Goal: Check status: Check status

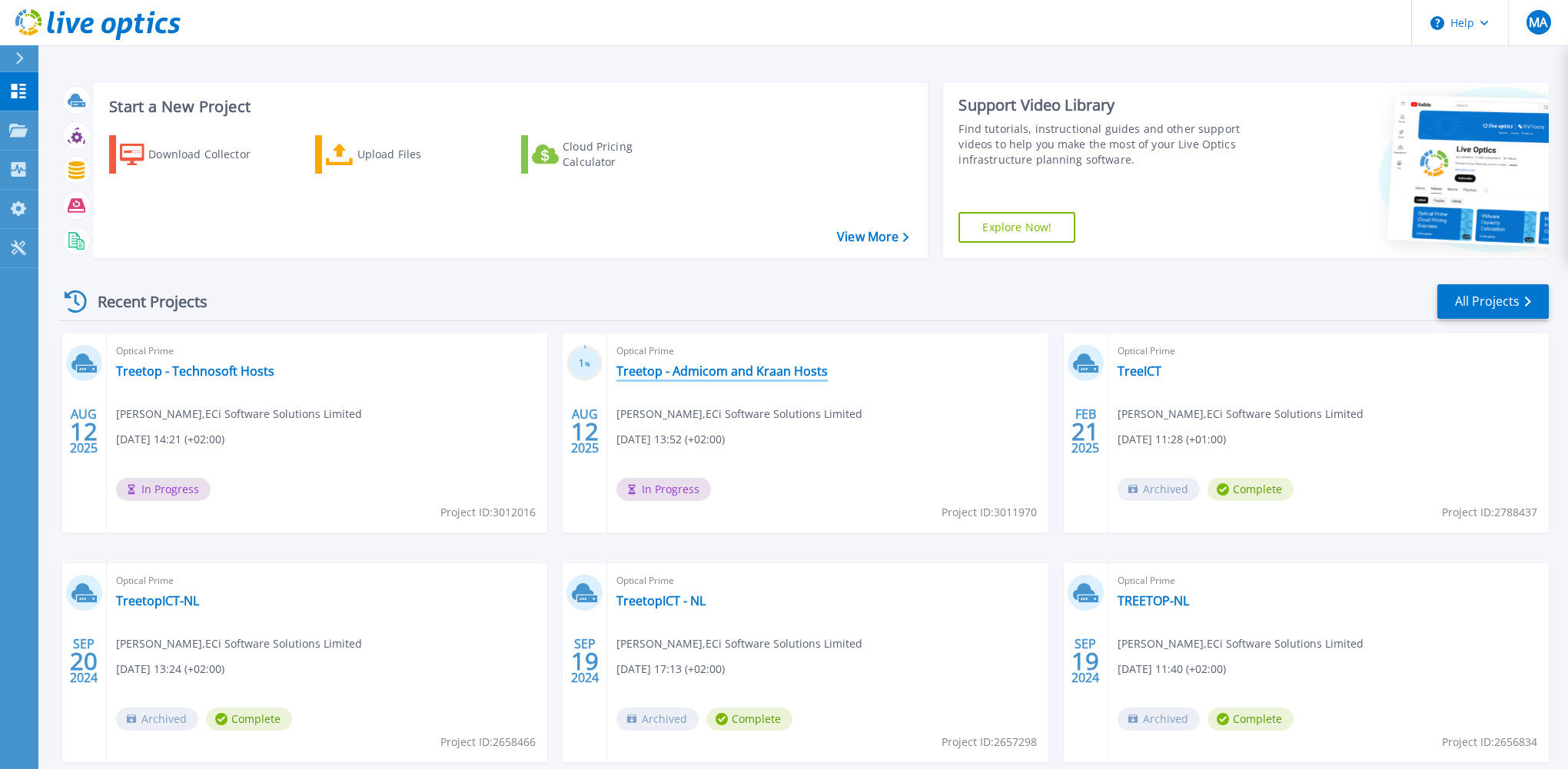
click at [759, 368] on link "Treetop - Admicom and Kraan Hosts" at bounding box center [722, 371] width 211 height 15
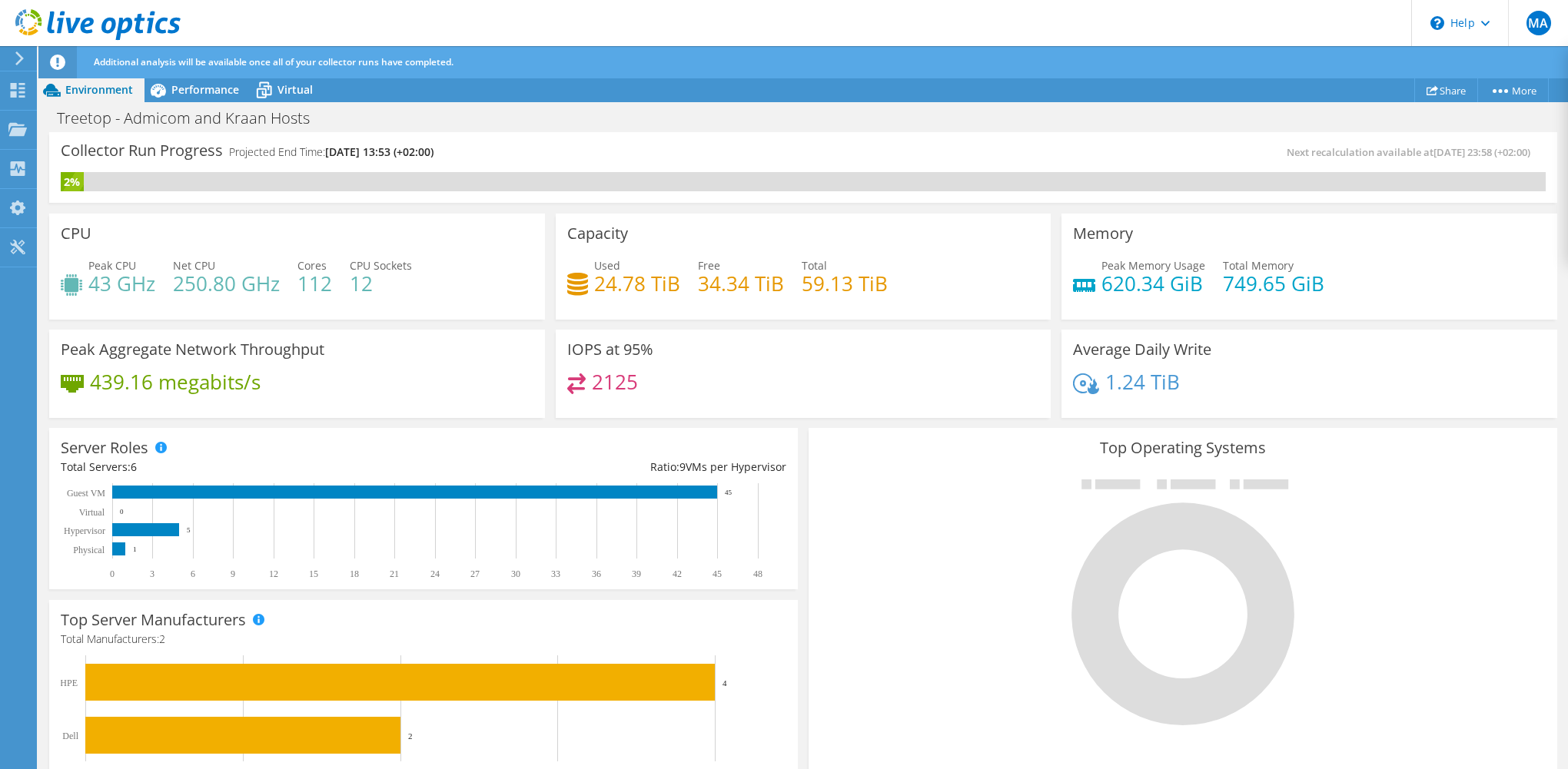
click at [46, 705] on div "Top Server Manufacturers Manufacturers are shown for physical servers and hyper…" at bounding box center [423, 698] width 759 height 207
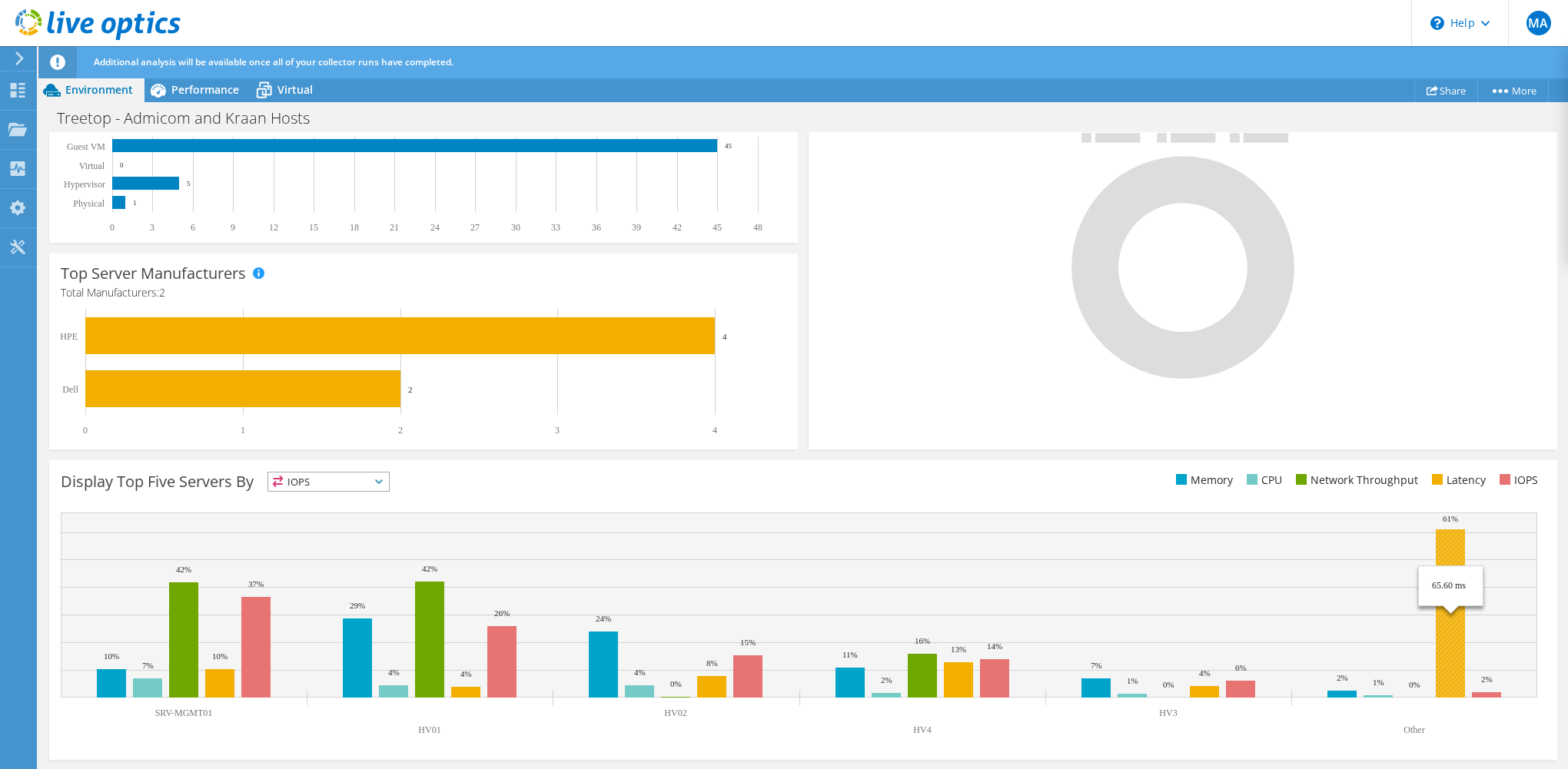
click at [1453, 552] on rect at bounding box center [1450, 613] width 29 height 168
click at [116, 682] on rect at bounding box center [111, 683] width 29 height 28
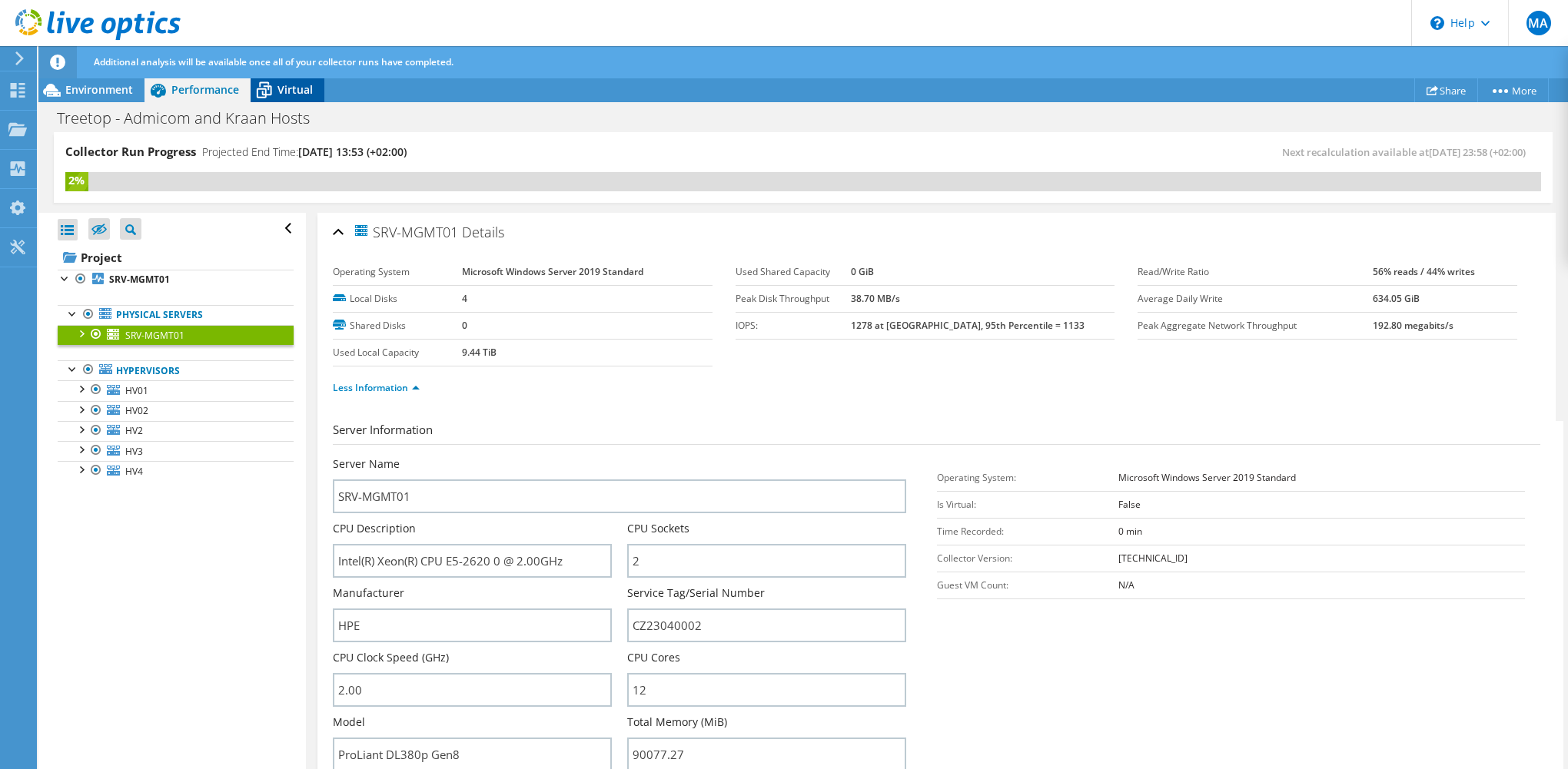
click at [294, 79] on div "Virtual" at bounding box center [287, 90] width 74 height 25
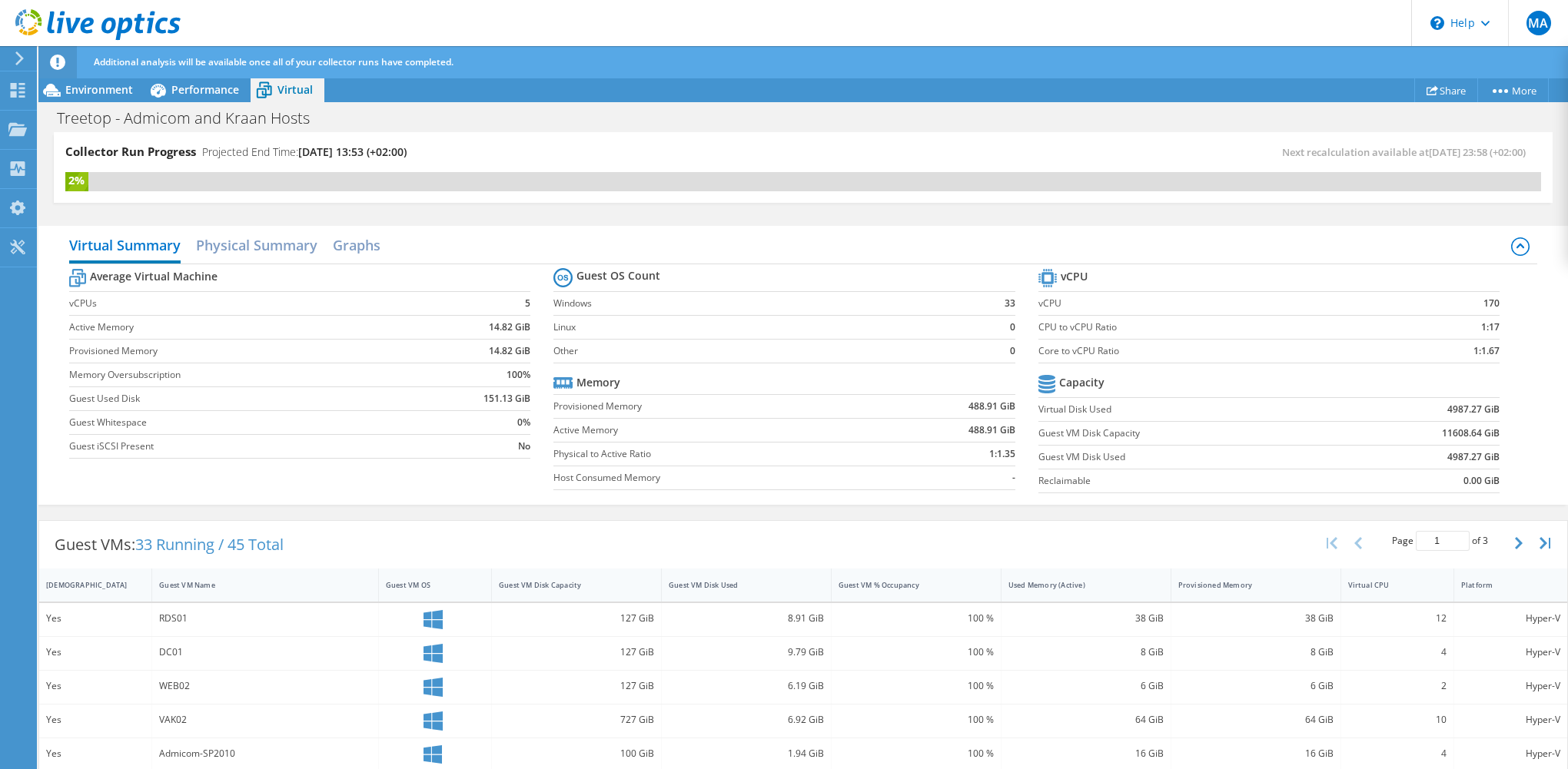
scroll to position [338, 0]
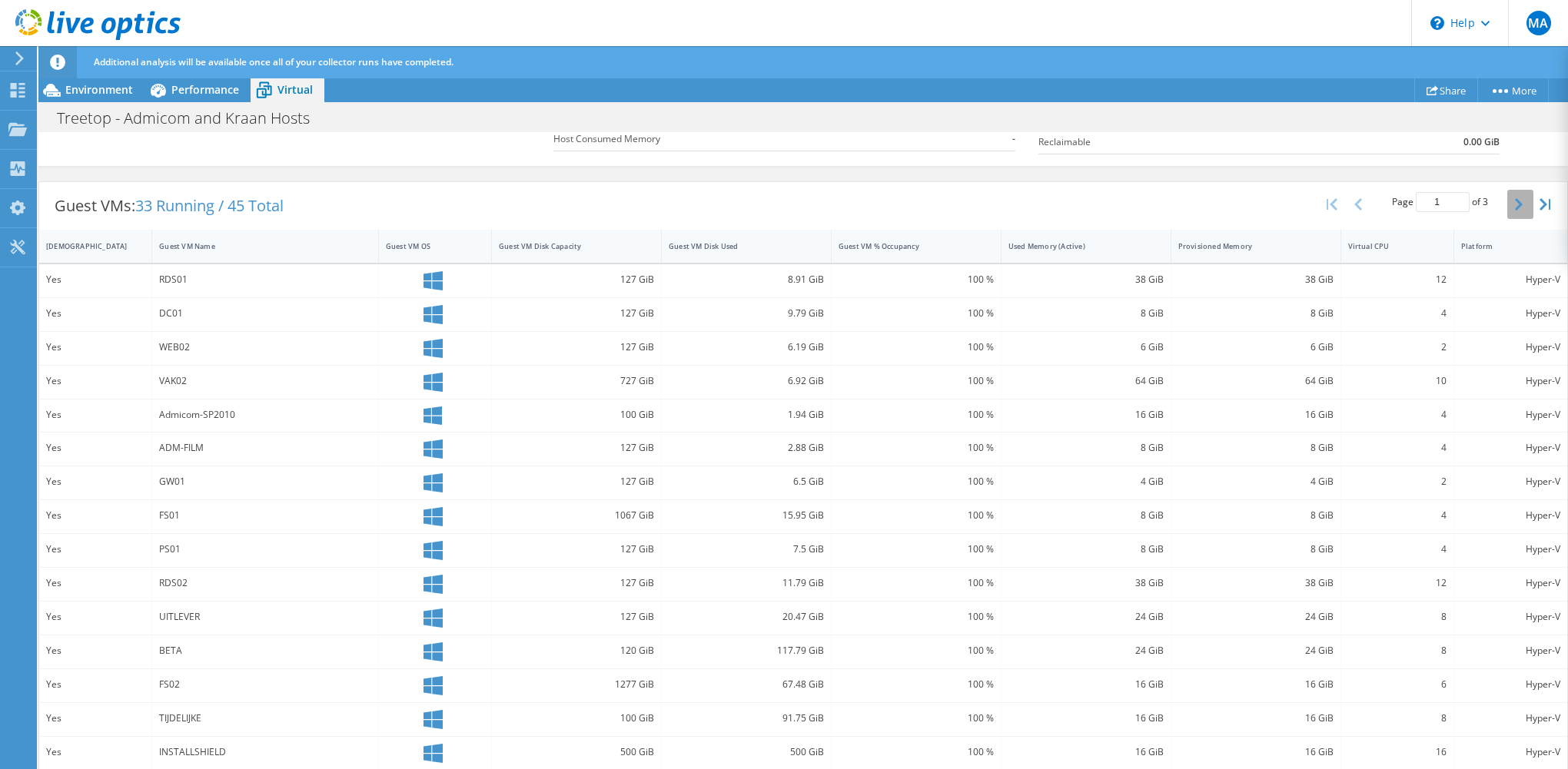
click at [1518, 198] on icon "button" at bounding box center [1518, 204] width 8 height 12
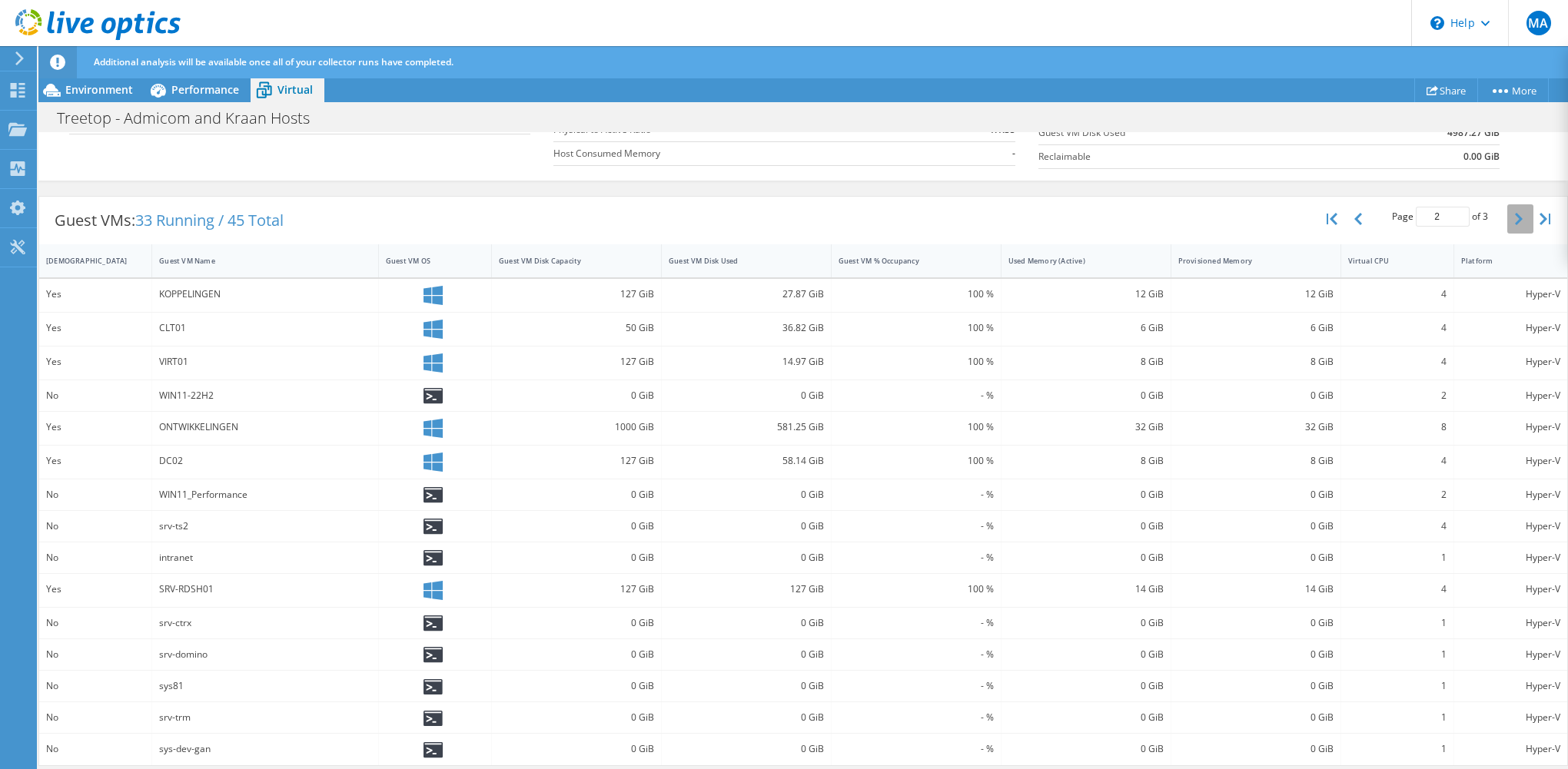
click at [1520, 213] on icon "button" at bounding box center [1518, 219] width 8 height 12
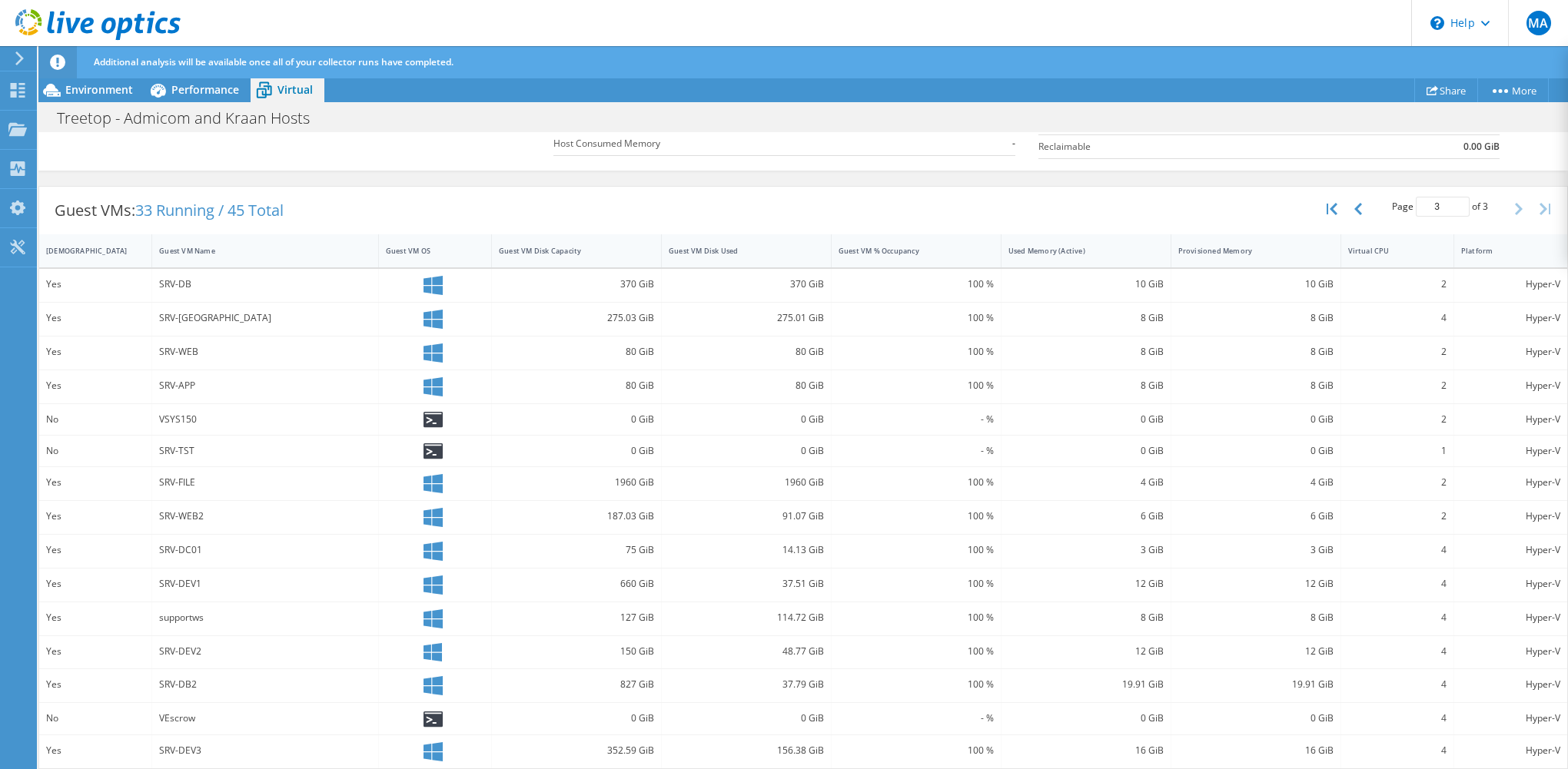
scroll to position [0, 0]
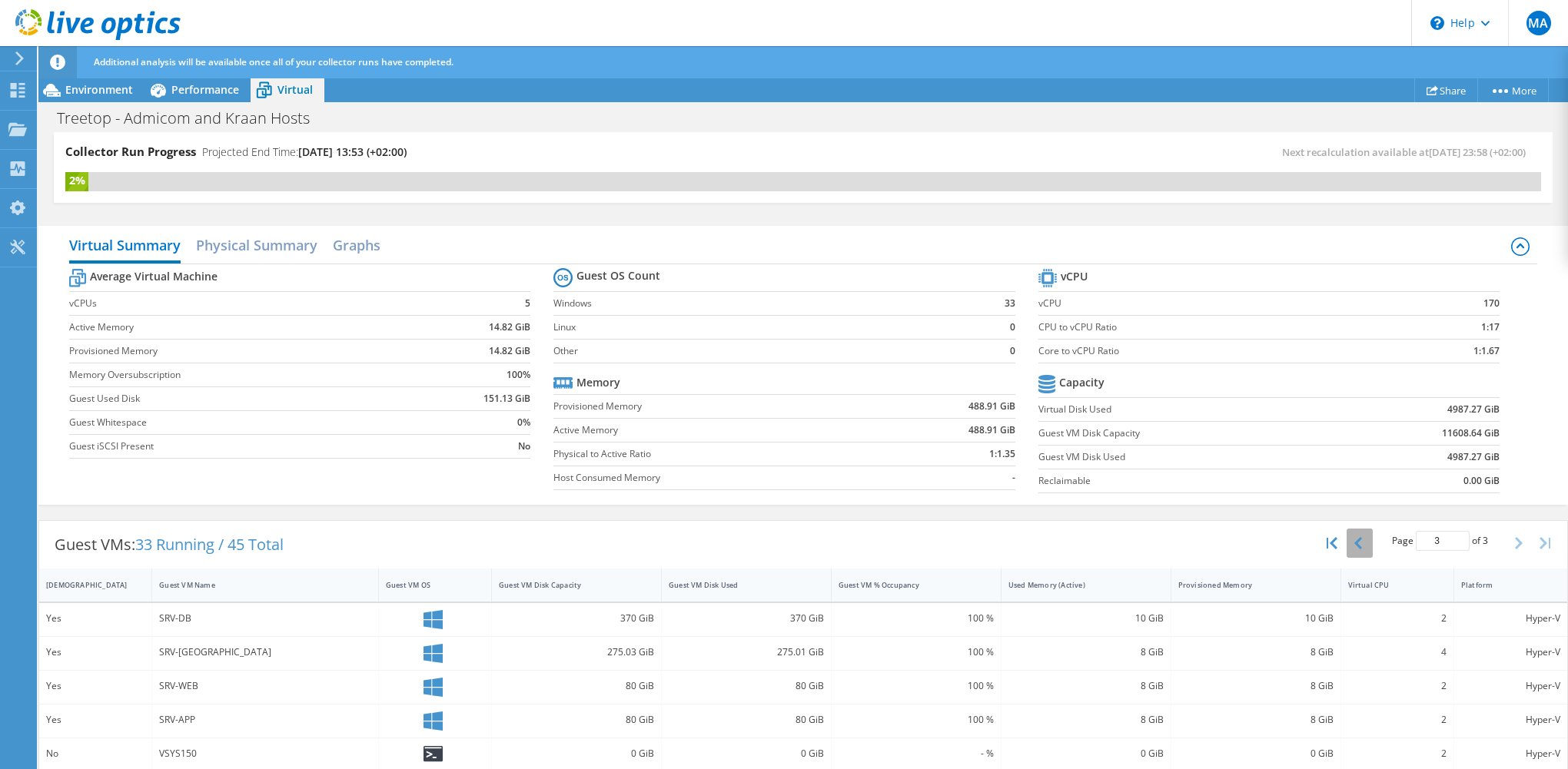
click at [1368, 536] on button "button" at bounding box center [1359, 543] width 27 height 29
click at [1363, 537] on button "button" at bounding box center [1359, 543] width 27 height 29
click at [1521, 540] on icon "button" at bounding box center [1518, 543] width 8 height 12
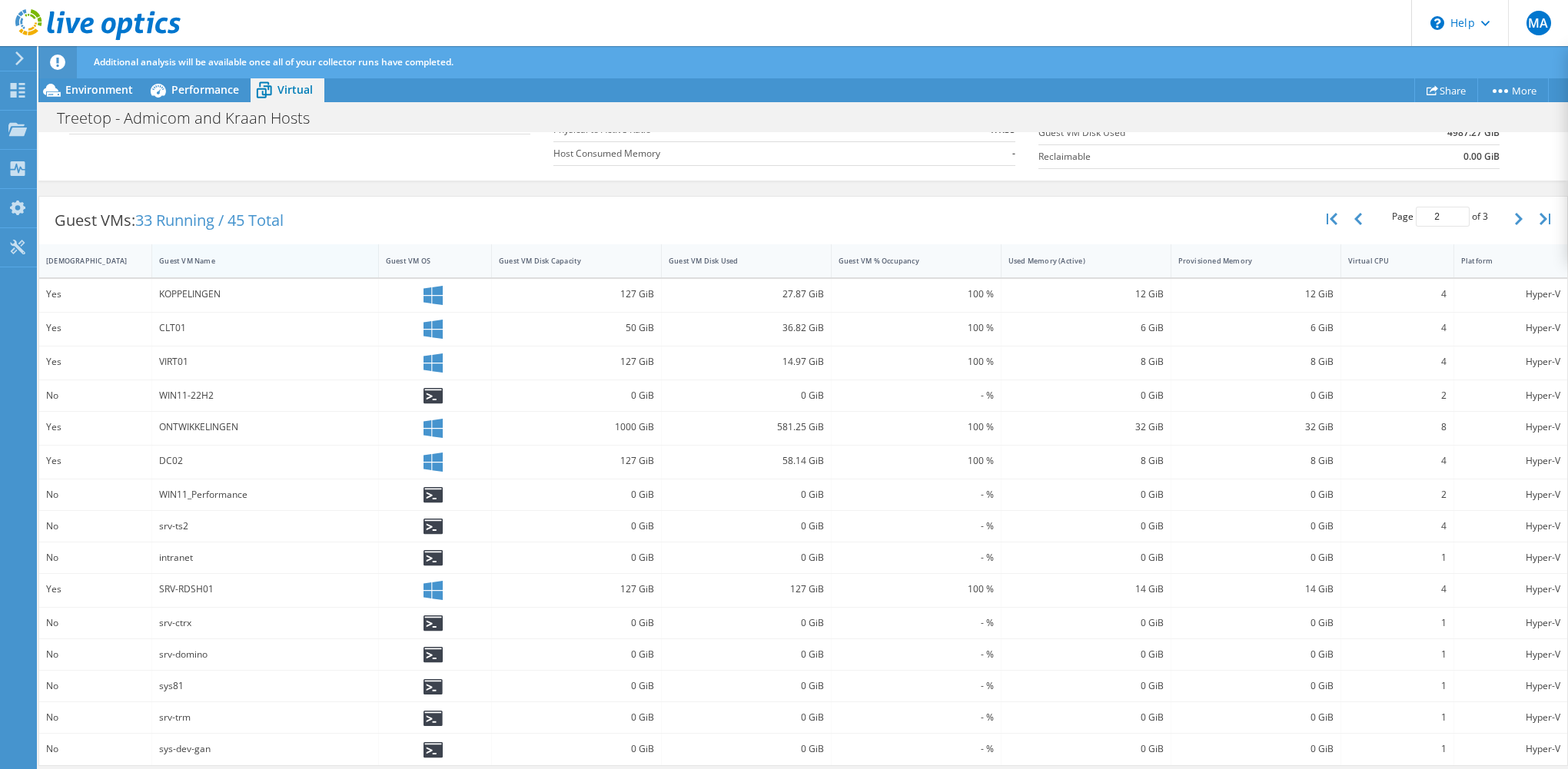
click at [195, 258] on div "Guest VM Name" at bounding box center [256, 261] width 194 height 10
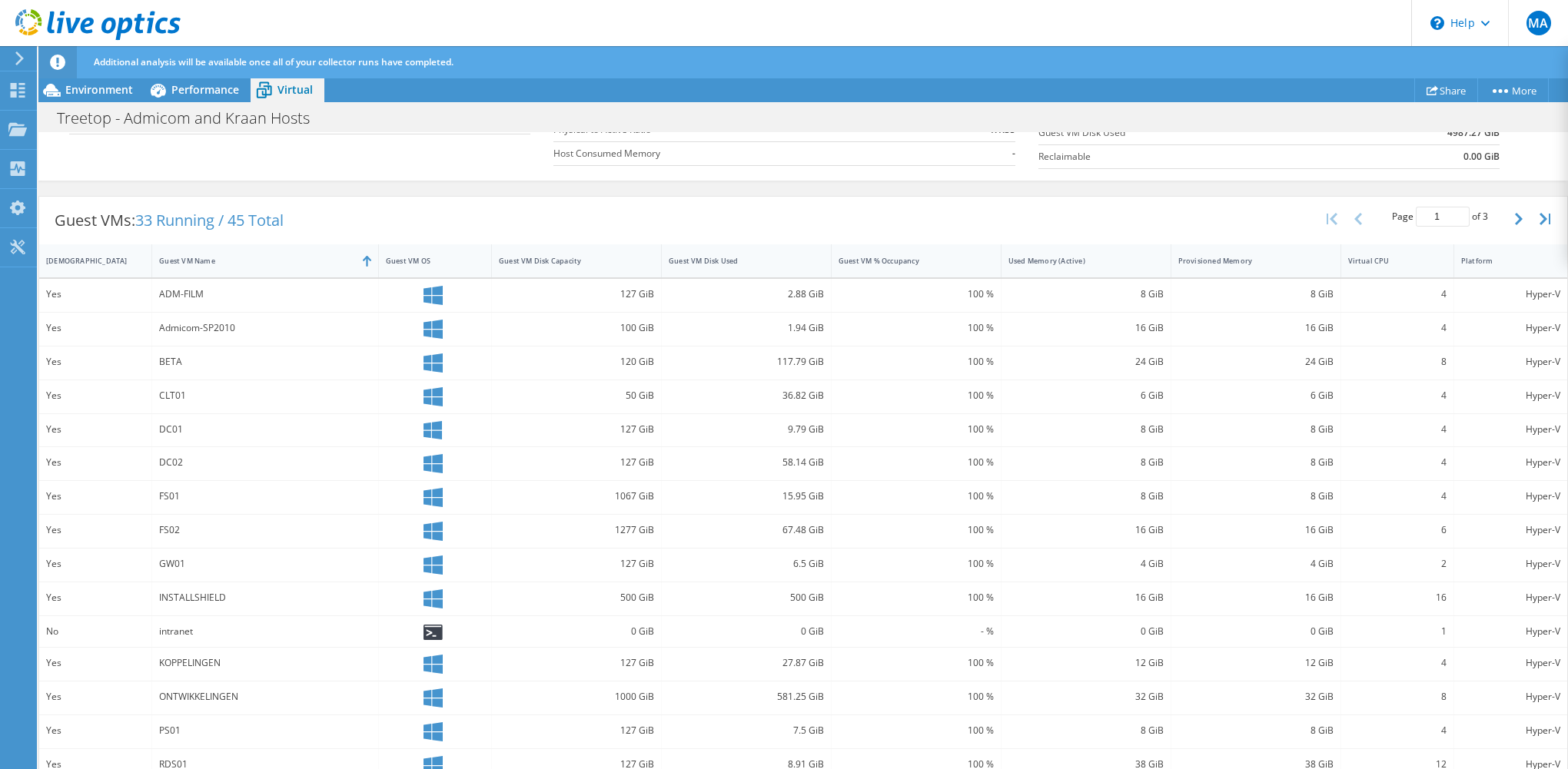
scroll to position [338, 0]
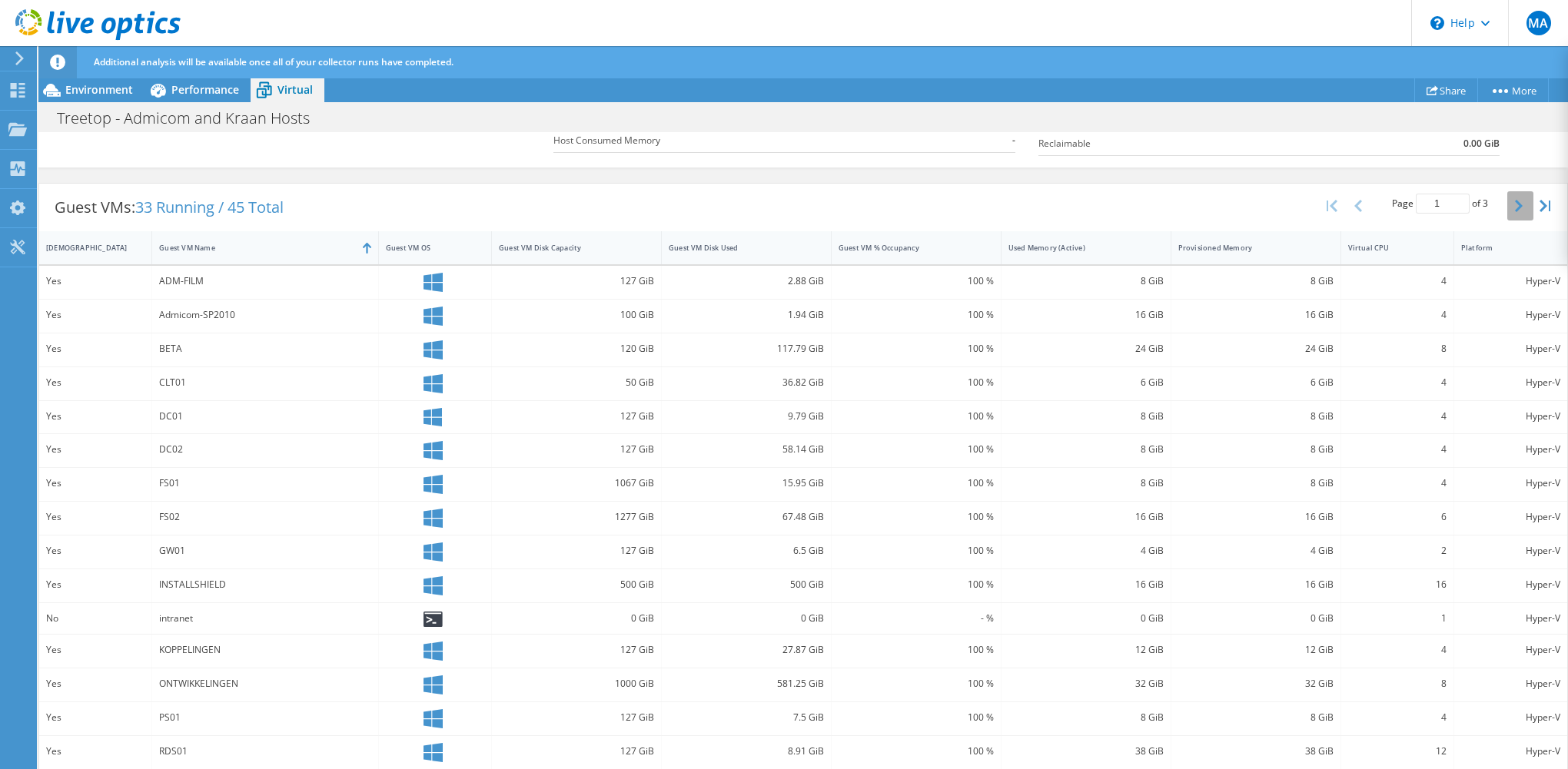
click at [1513, 204] on button "button" at bounding box center [1520, 206] width 27 height 29
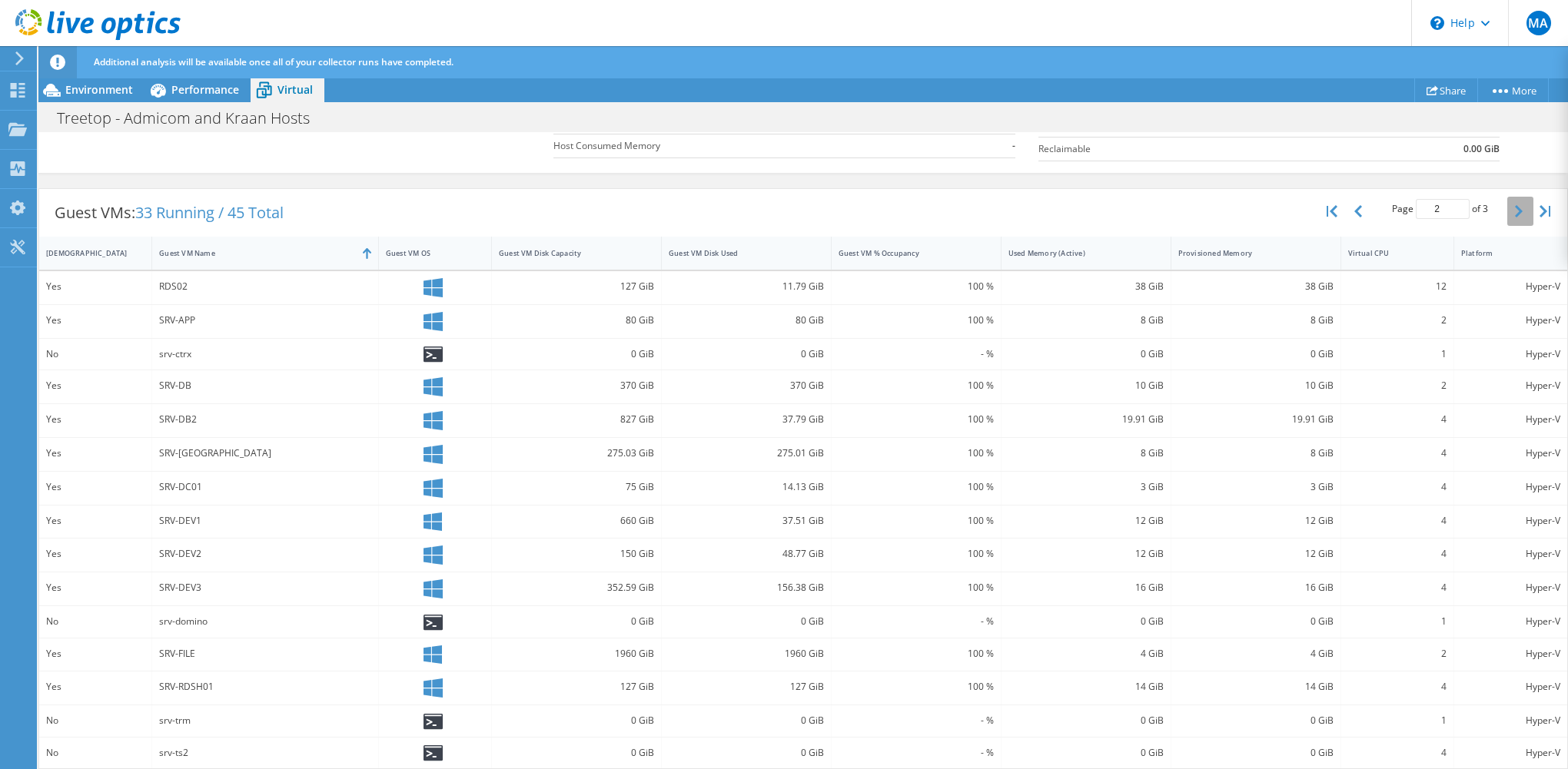
click at [1513, 204] on button "button" at bounding box center [1520, 211] width 27 height 29
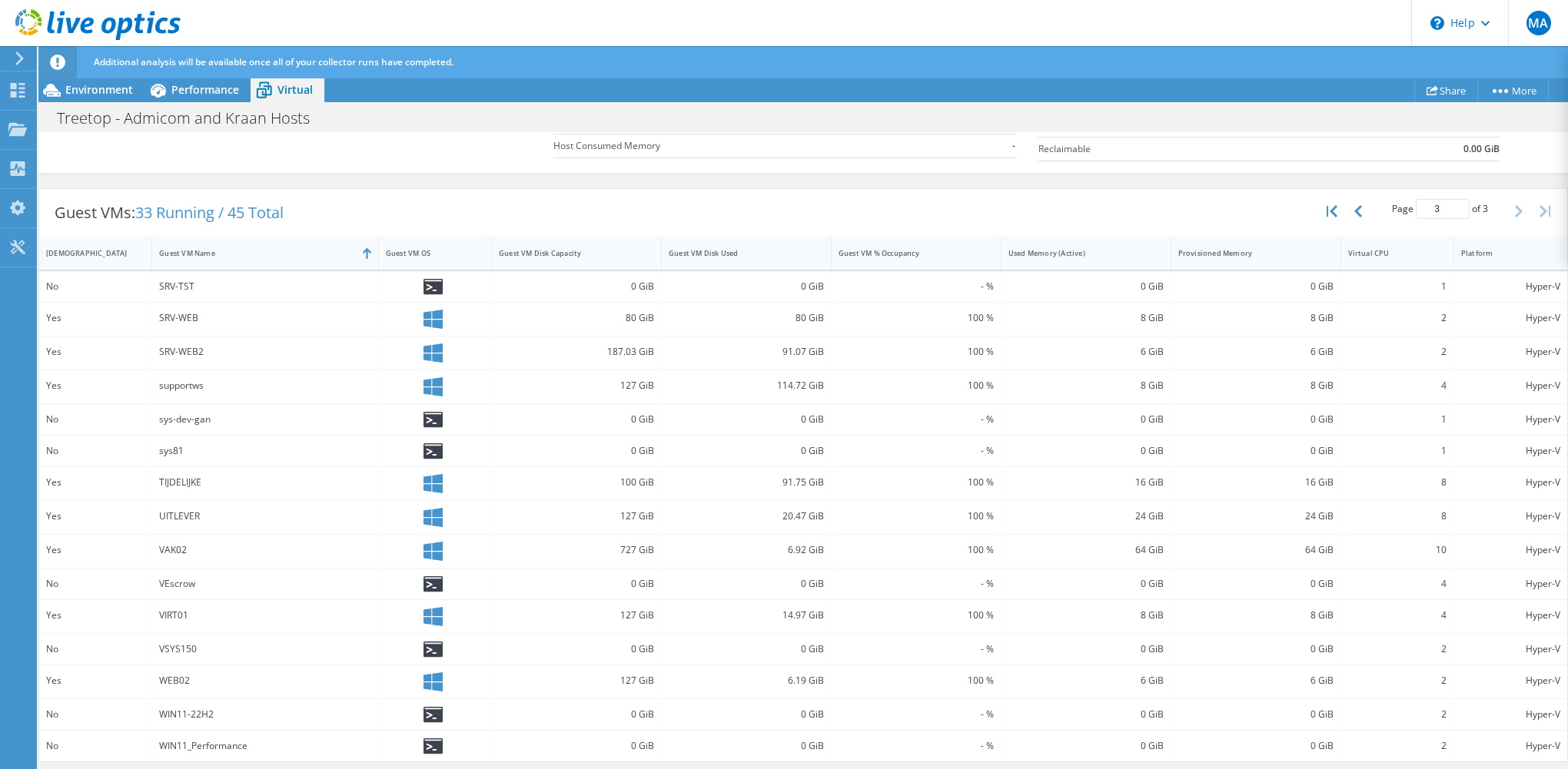
scroll to position [327, 0]
click at [1354, 211] on button "button" at bounding box center [1359, 216] width 27 height 29
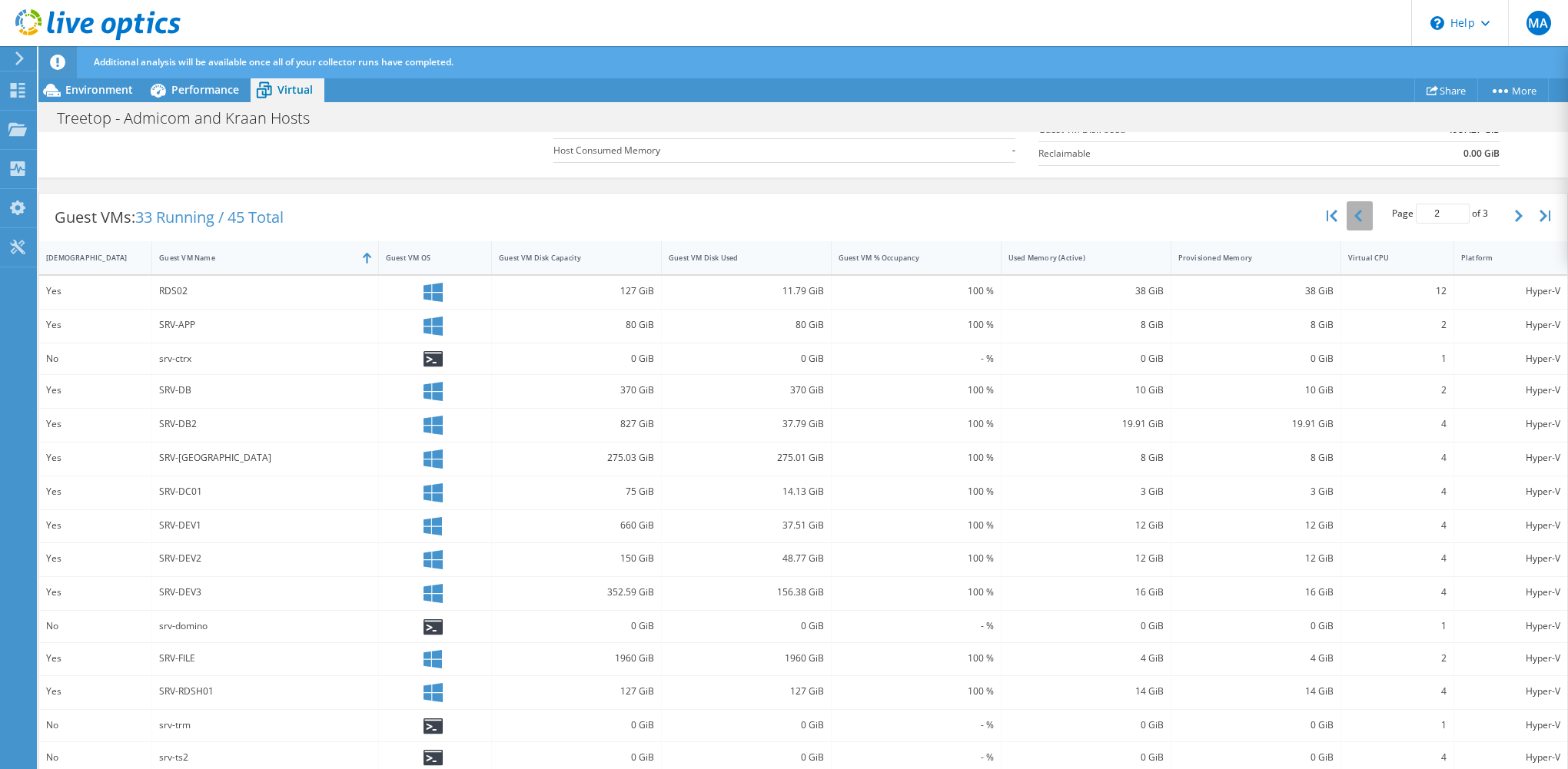
click at [1354, 211] on button "button" at bounding box center [1359, 216] width 27 height 29
type input "1"
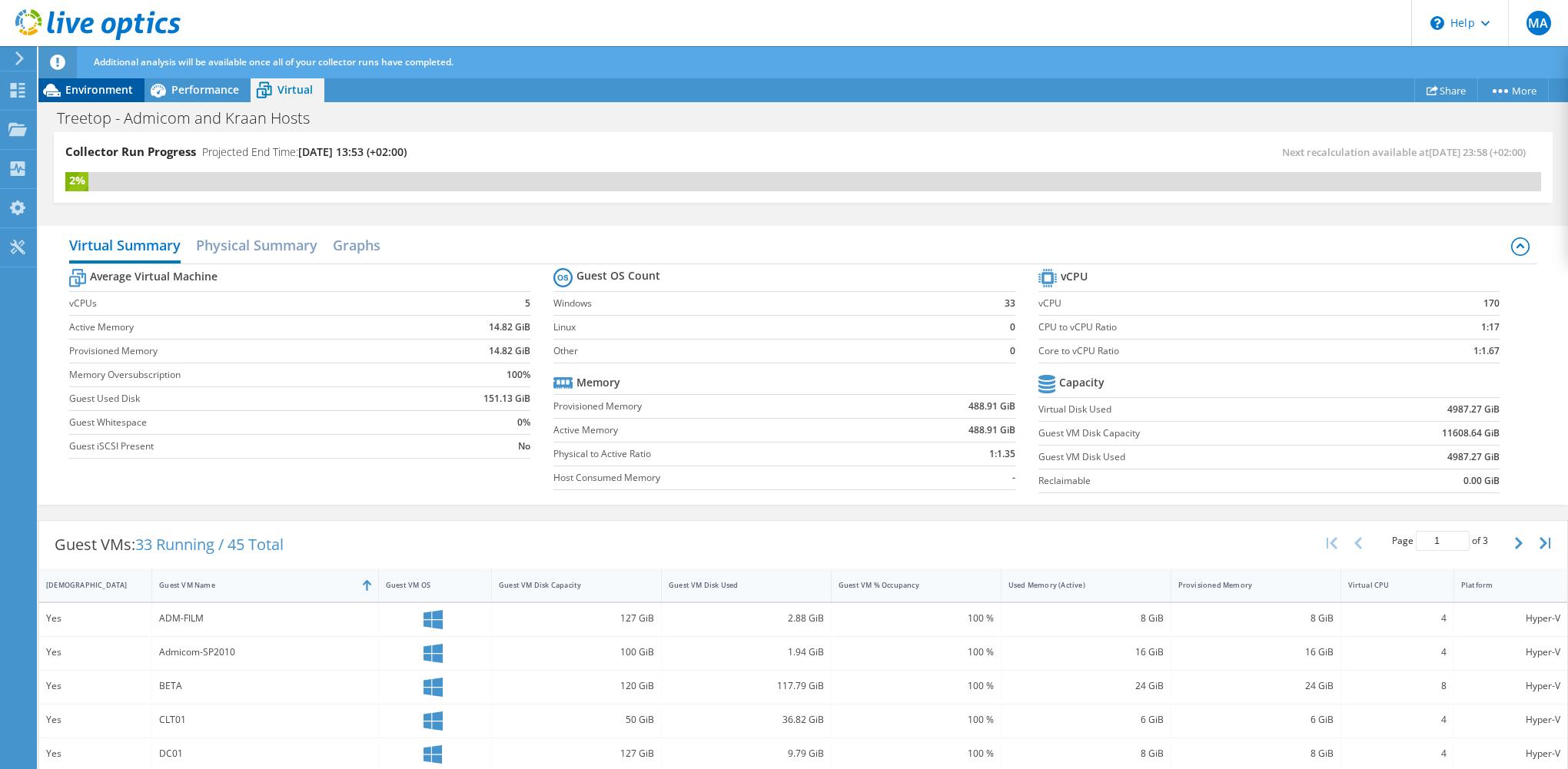
click at [115, 95] on span "Environment" at bounding box center [98, 89] width 68 height 15
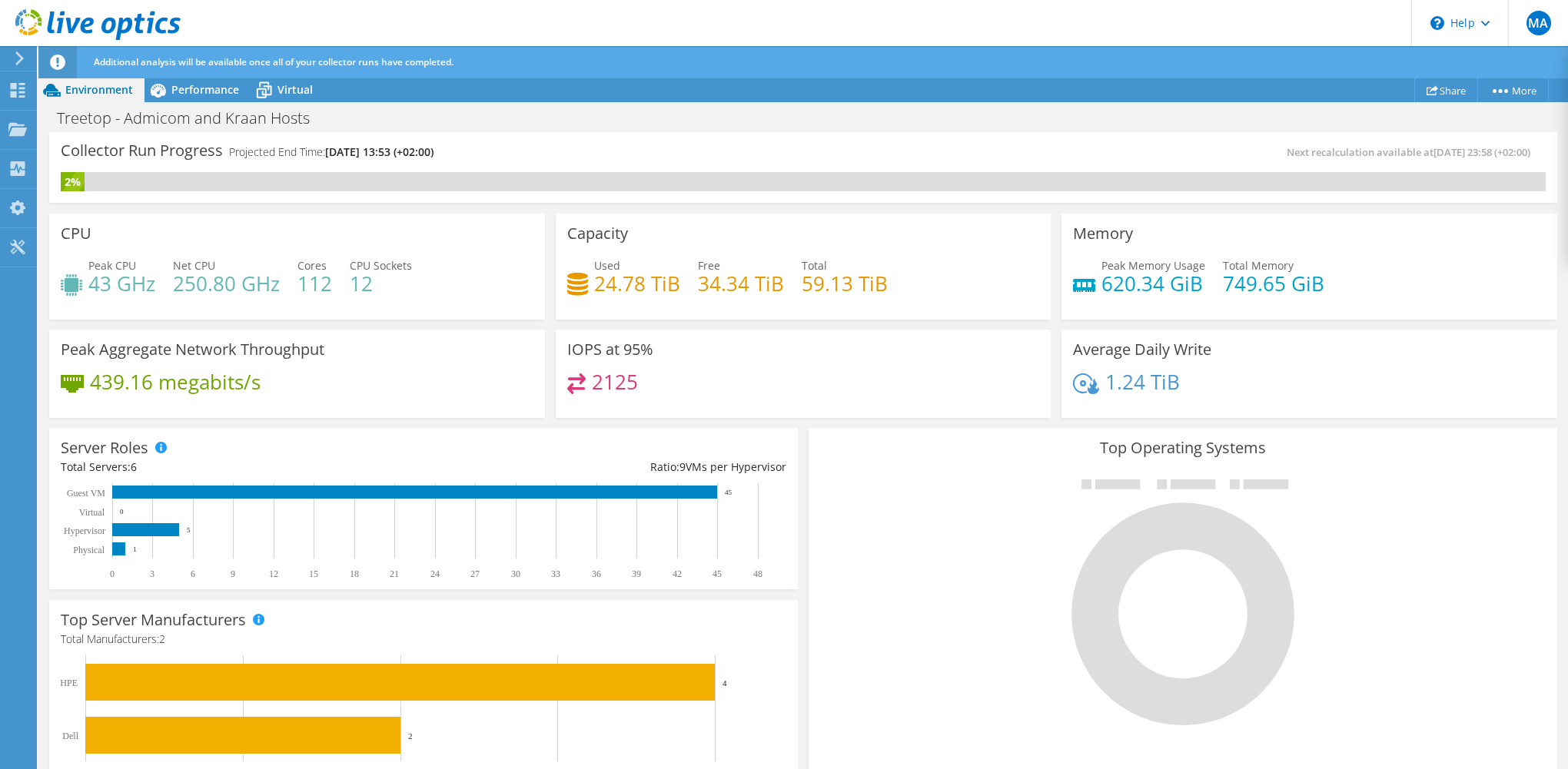
scroll to position [346, 0]
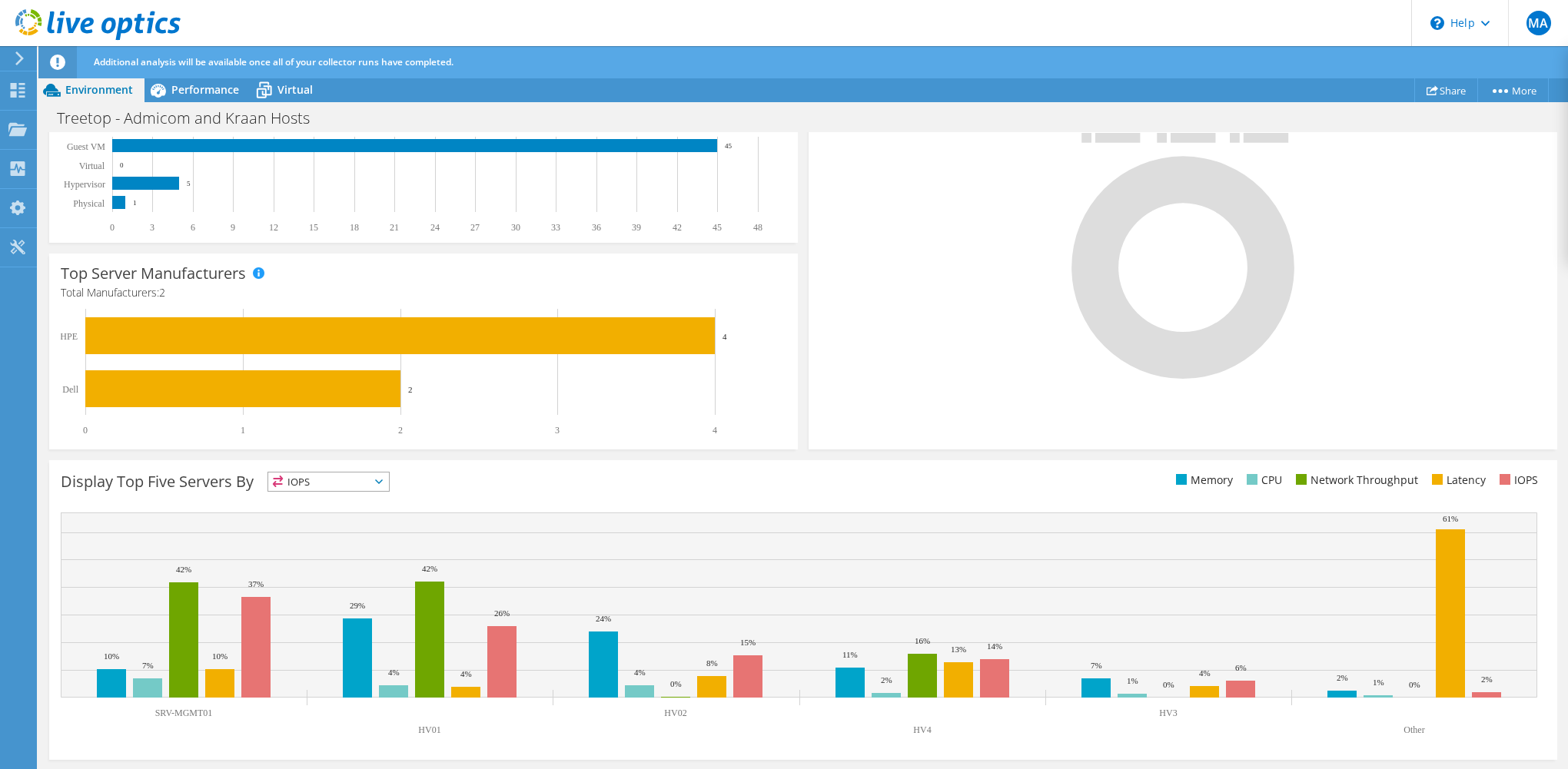
click at [311, 468] on div "Display Top Five Servers By IOPS IOPS" at bounding box center [804, 609] width 1508 height 300
click at [311, 481] on span "IOPS" at bounding box center [328, 482] width 121 height 19
click at [315, 513] on li "Memory" at bounding box center [328, 523] width 121 height 21
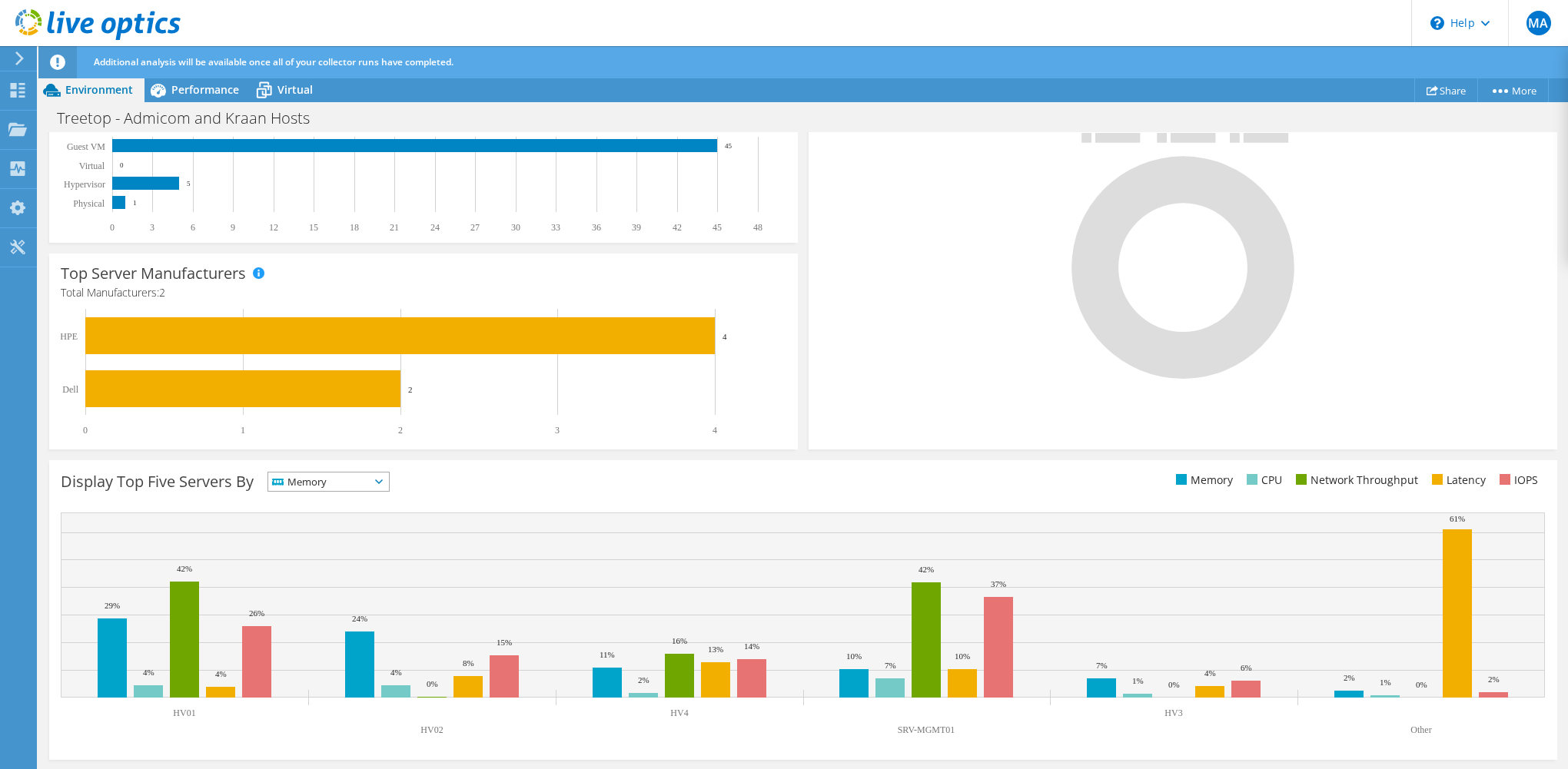
click at [334, 482] on span "Memory" at bounding box center [319, 482] width 102 height 19
click at [319, 581] on li "Latency" at bounding box center [328, 587] width 121 height 21
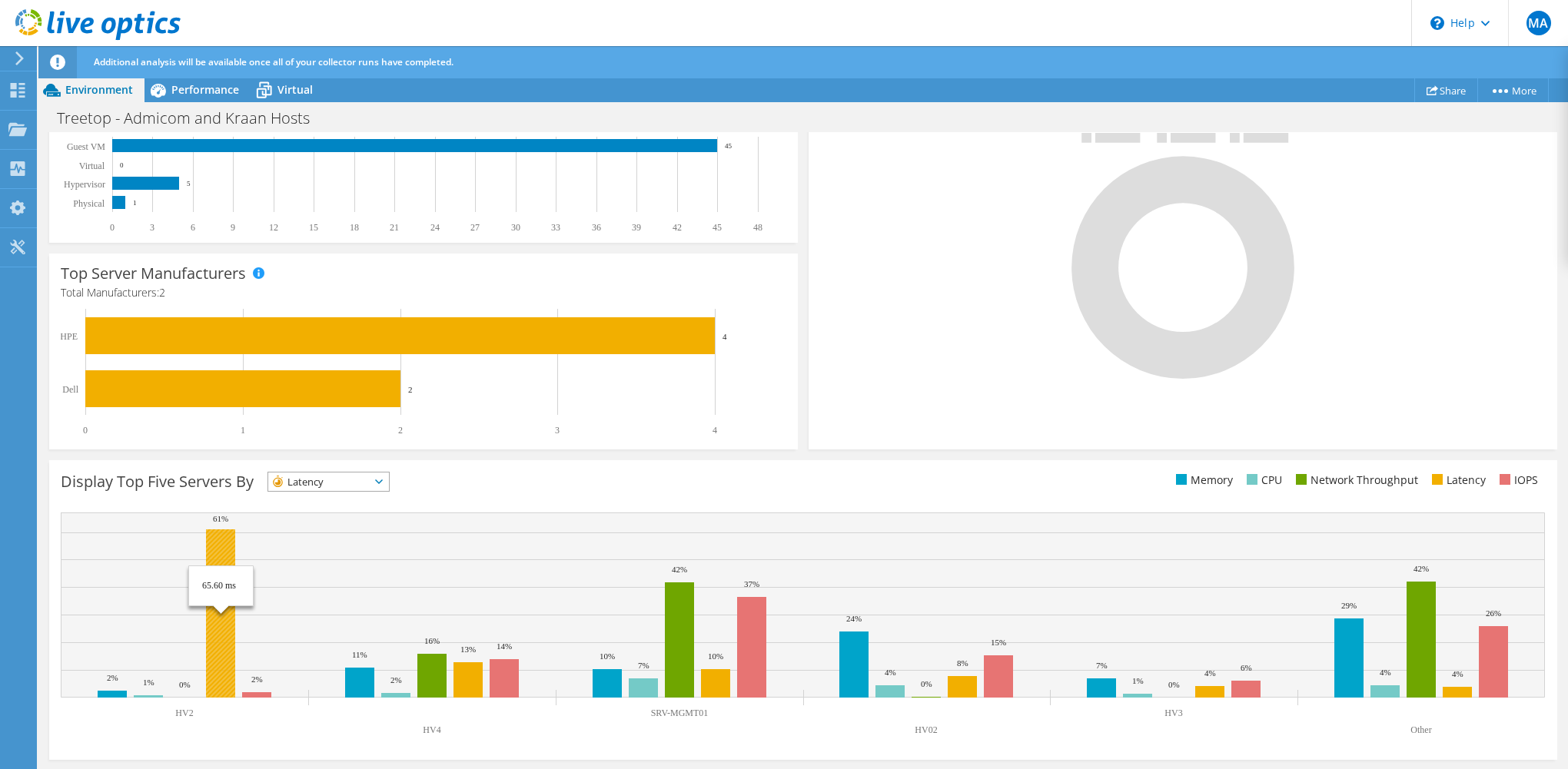
click at [209, 641] on rect at bounding box center [221, 613] width 29 height 168
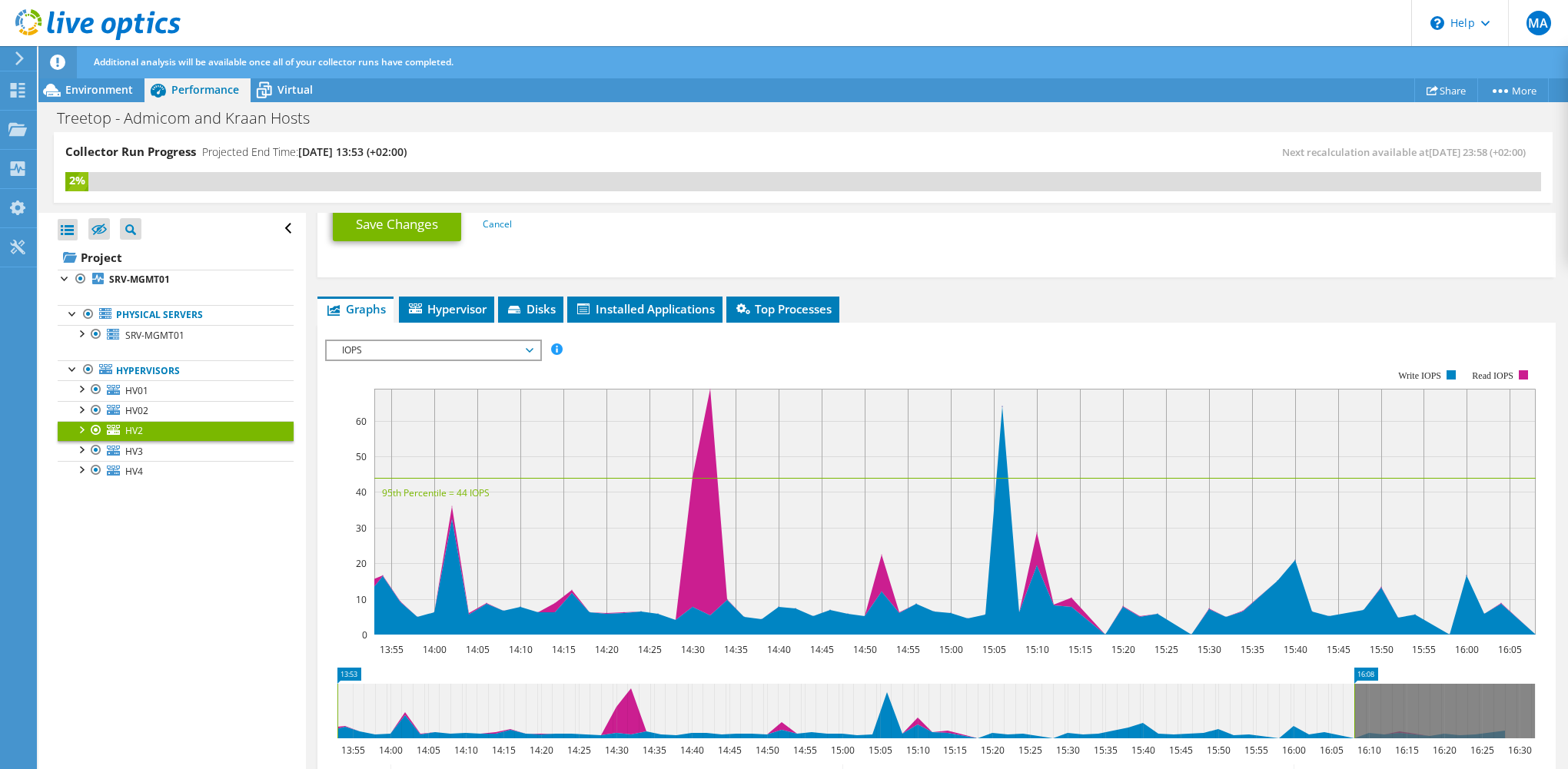
scroll to position [1030, 0]
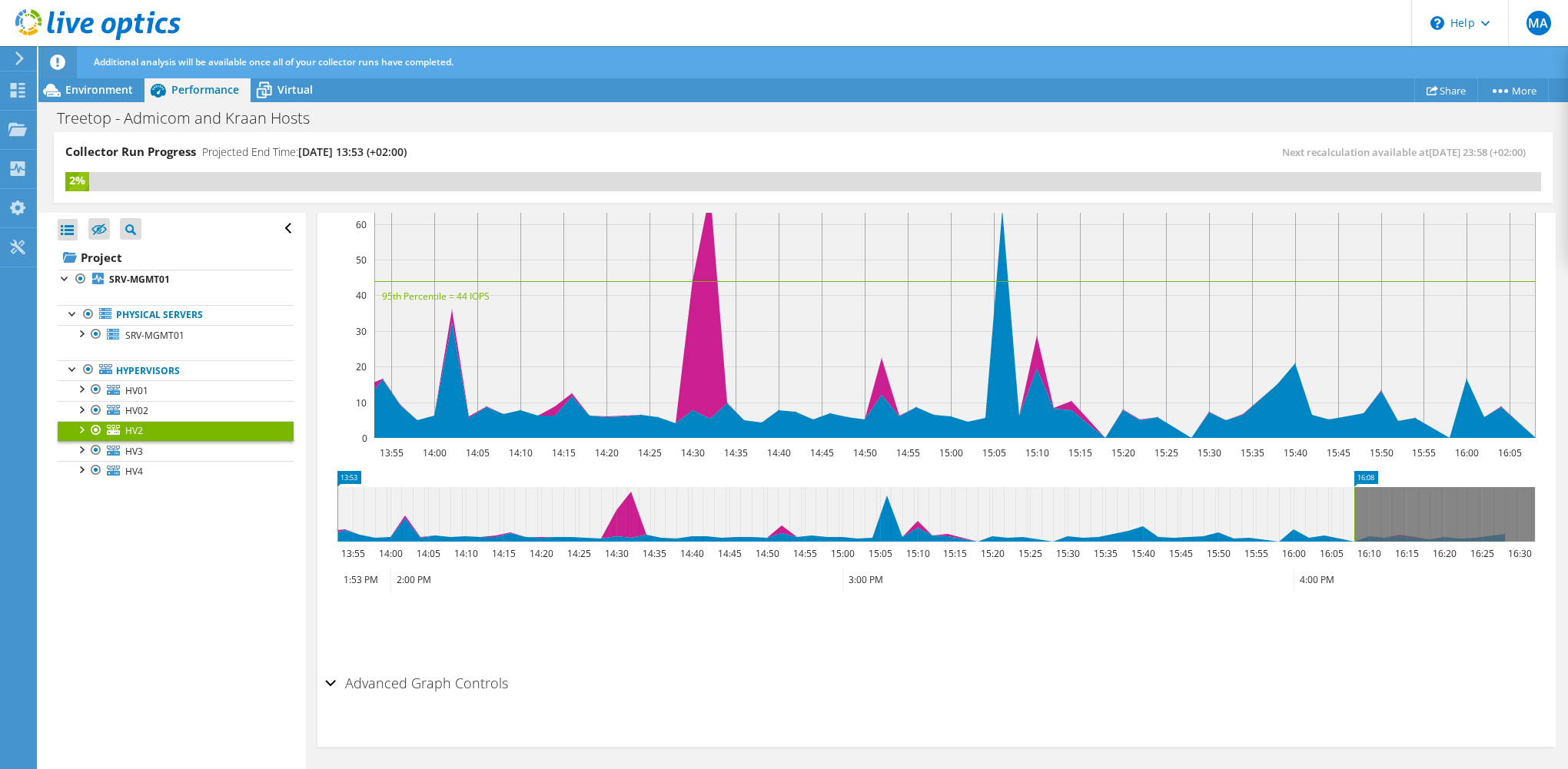
click at [329, 674] on div "Advanced Graph Controls" at bounding box center [936, 684] width 1223 height 33
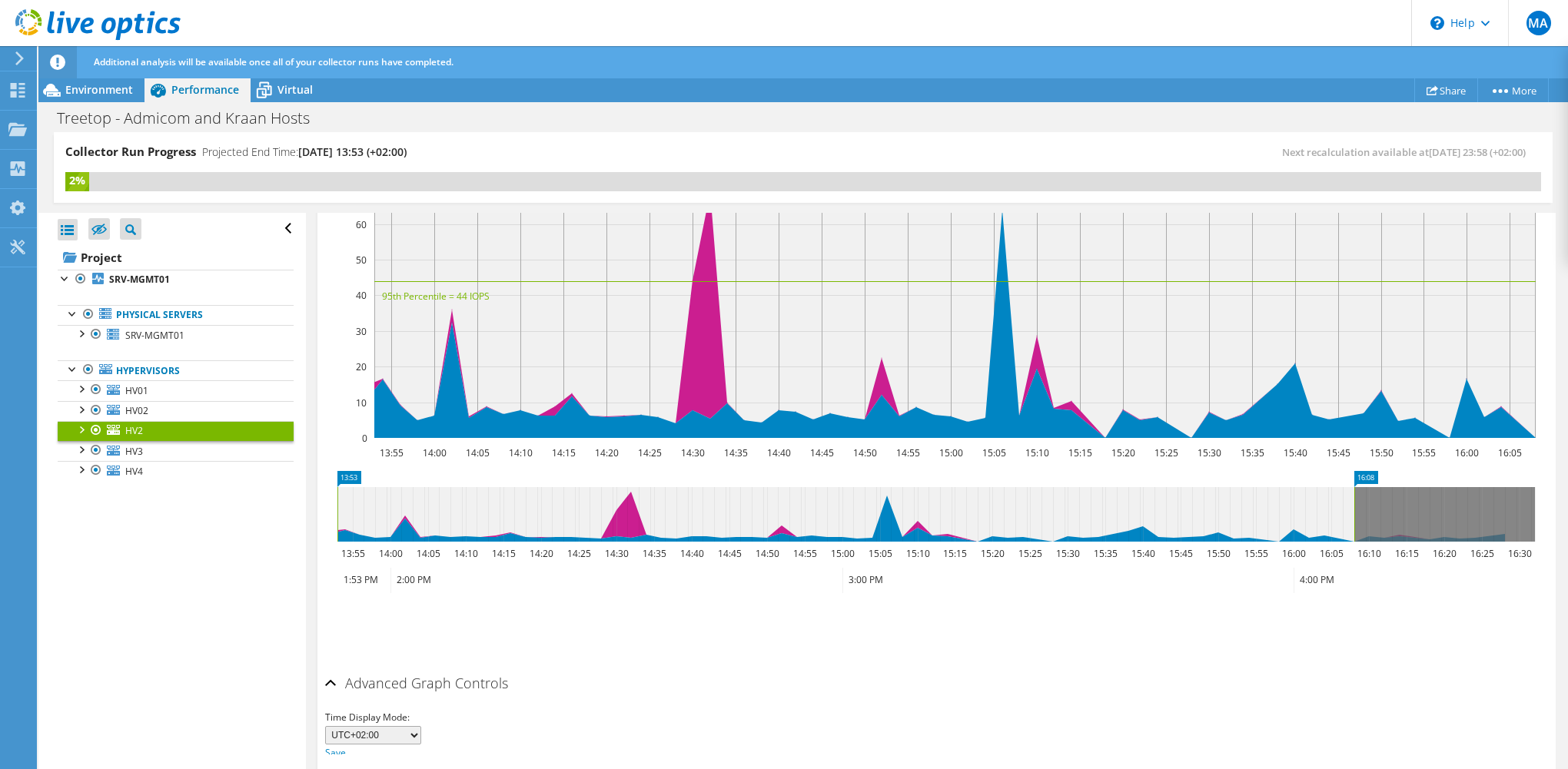
scroll to position [1087, 0]
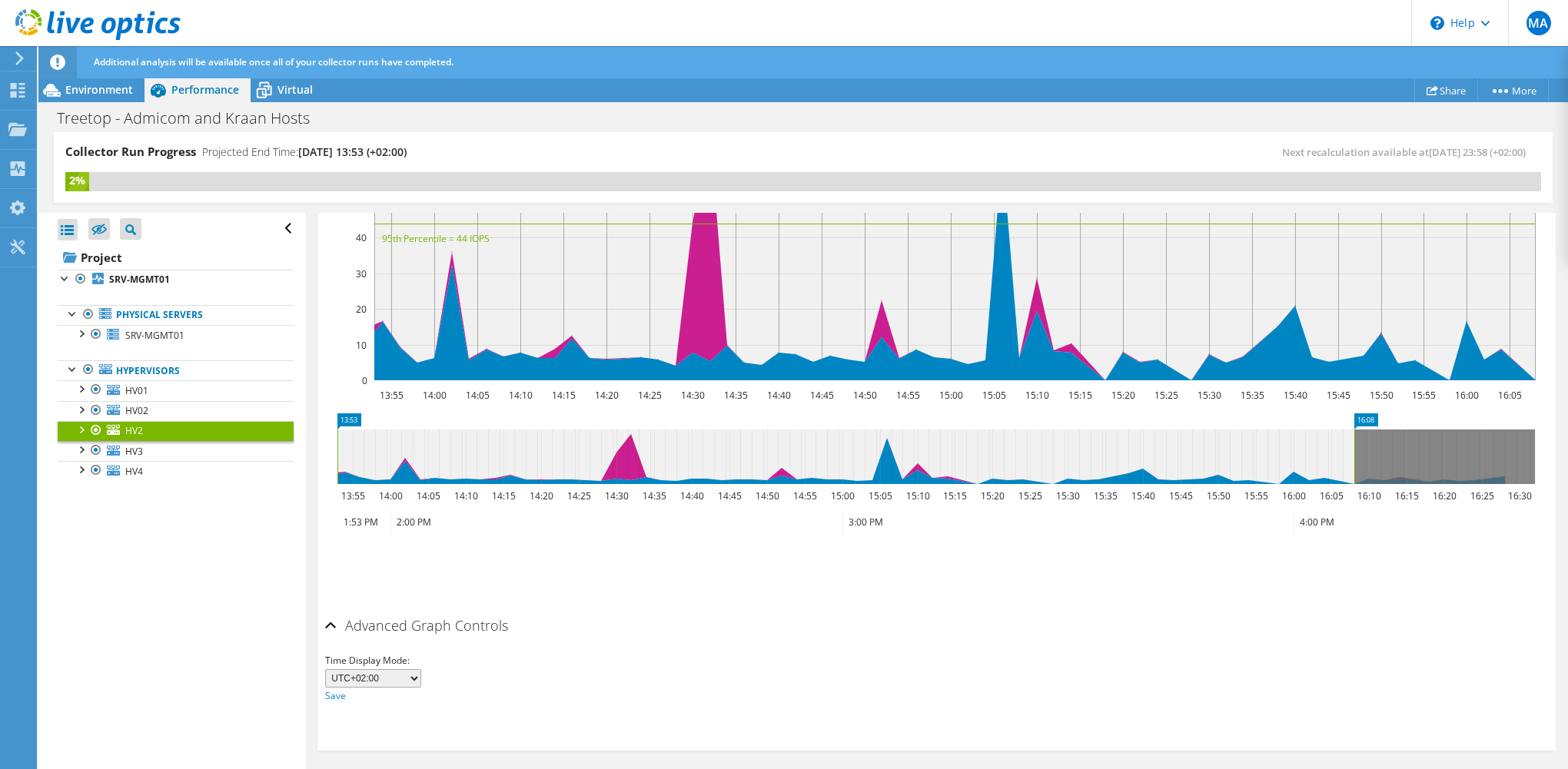
click at [80, 429] on div at bounding box center [80, 429] width 15 height 15
click at [94, 467] on div at bounding box center [88, 468] width 15 height 15
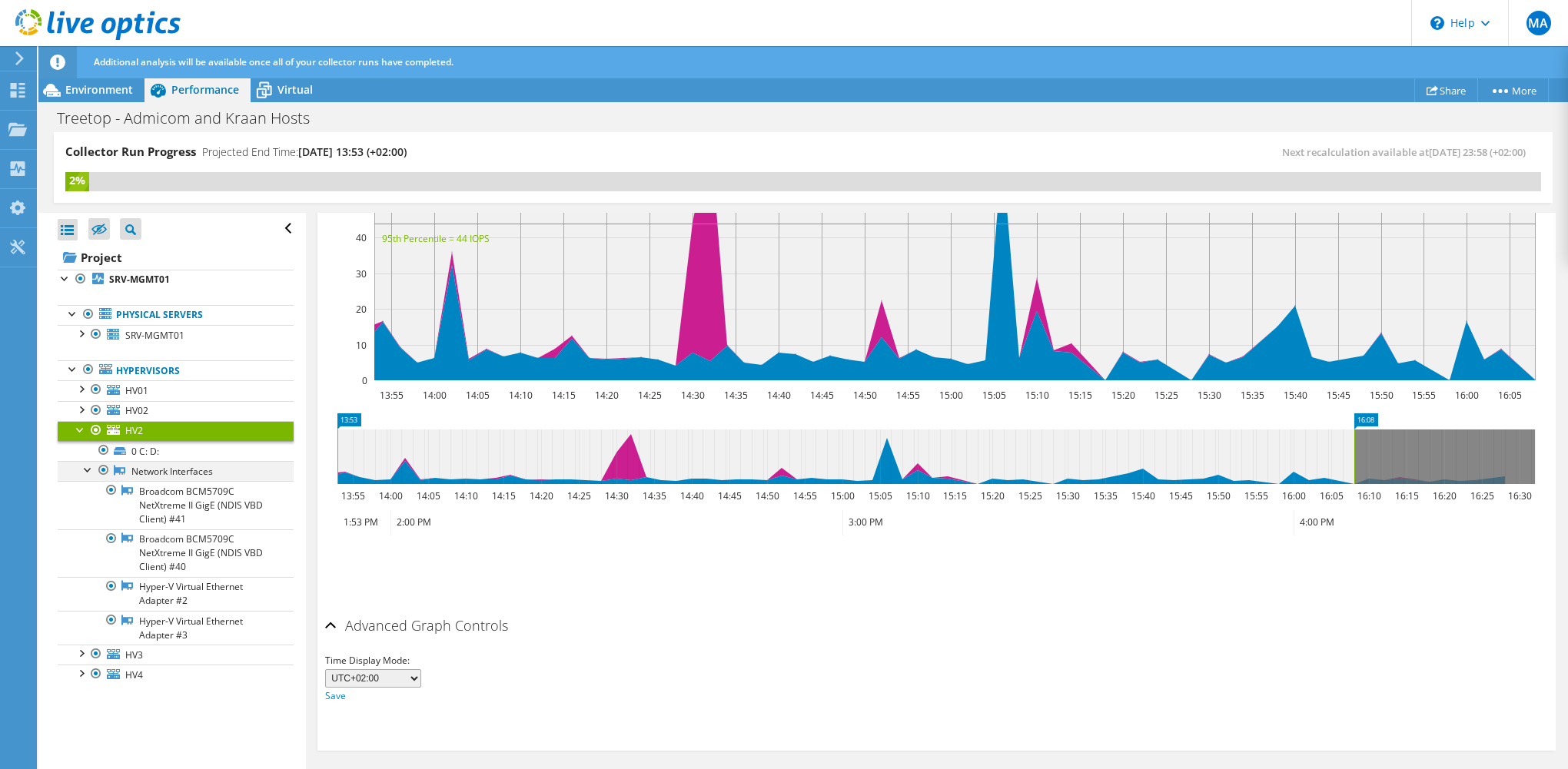
click at [94, 467] on div at bounding box center [88, 468] width 15 height 15
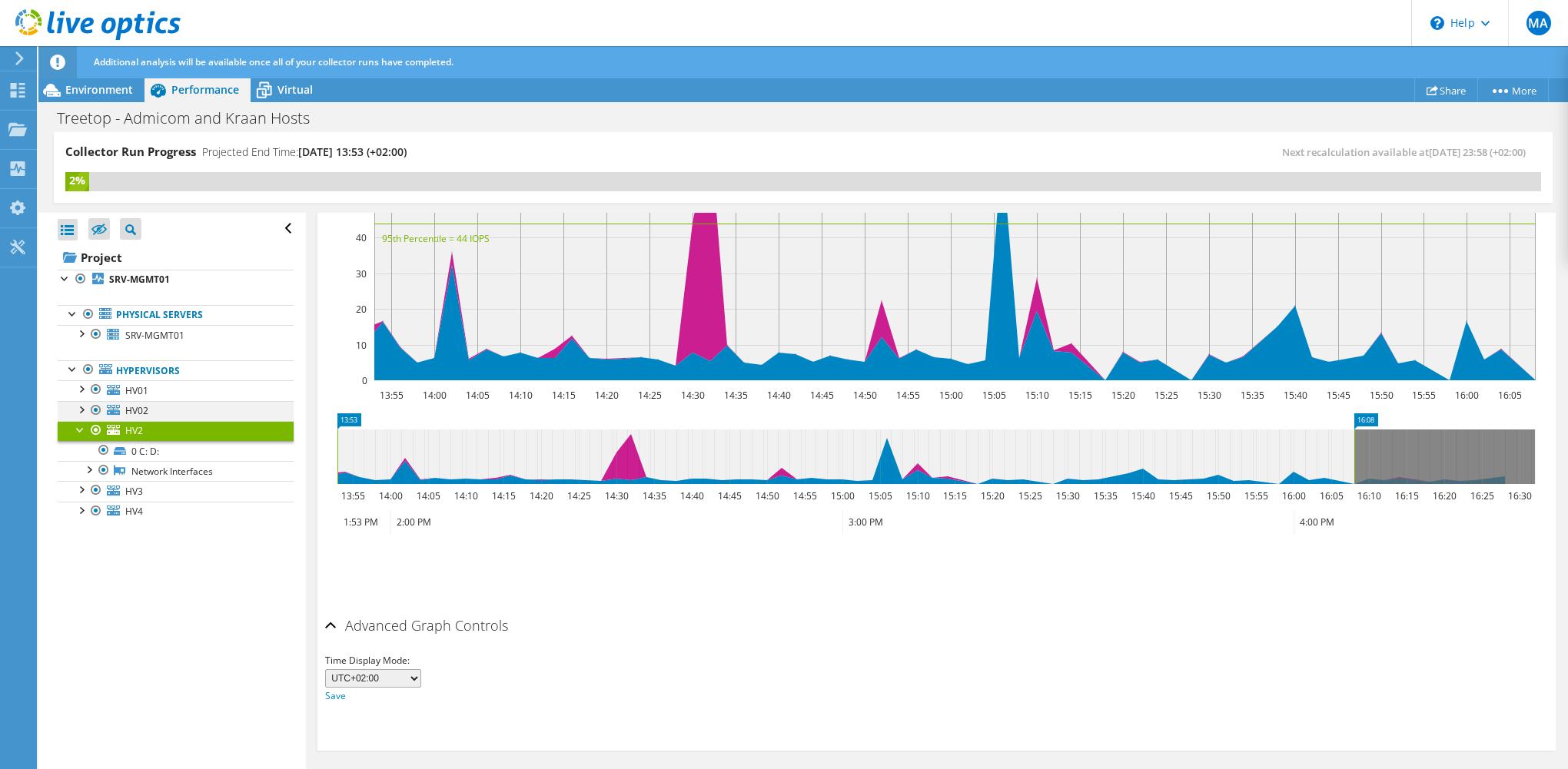
click at [85, 403] on div at bounding box center [80, 408] width 15 height 15
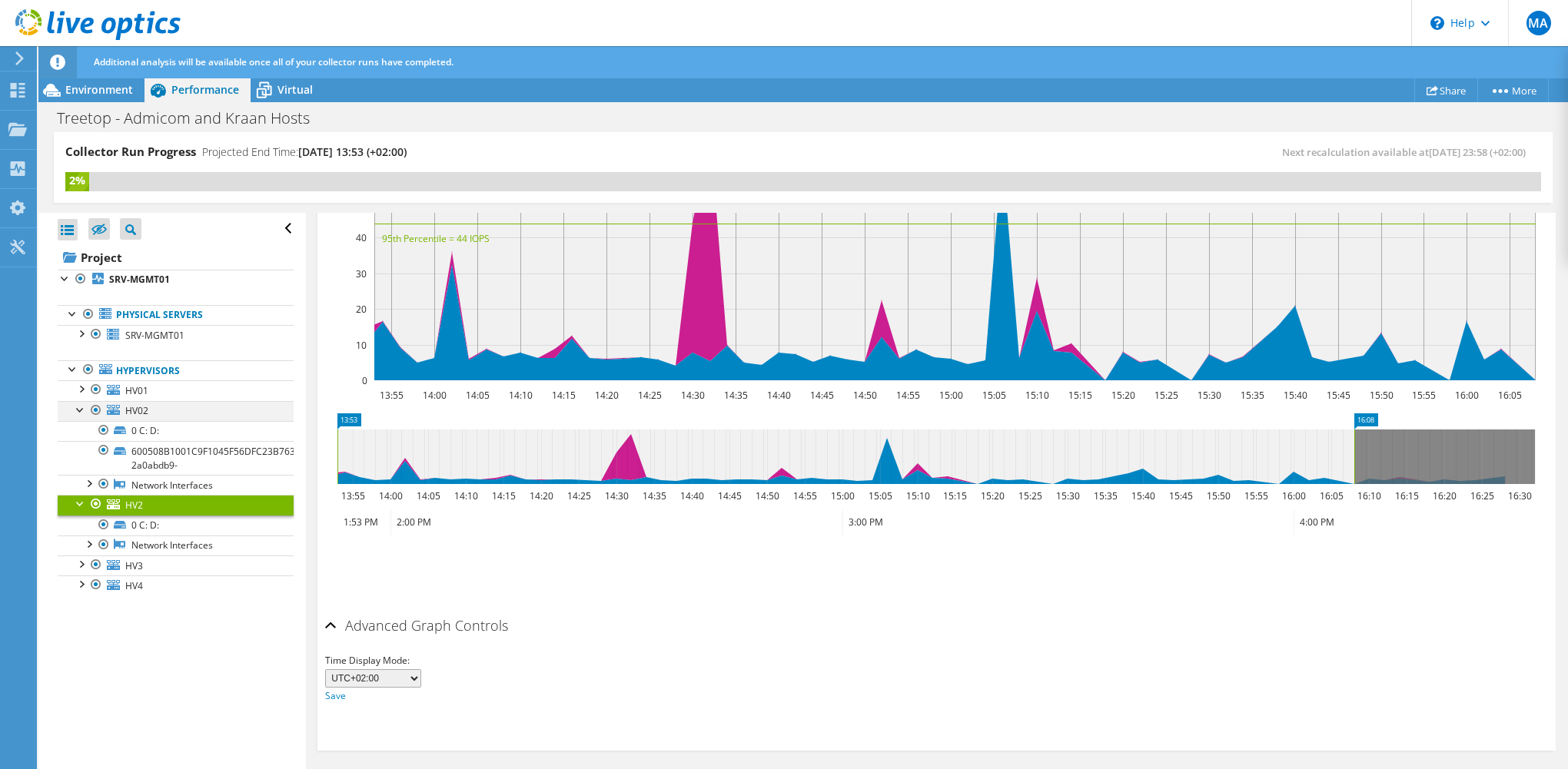
click at [85, 403] on div at bounding box center [80, 408] width 15 height 15
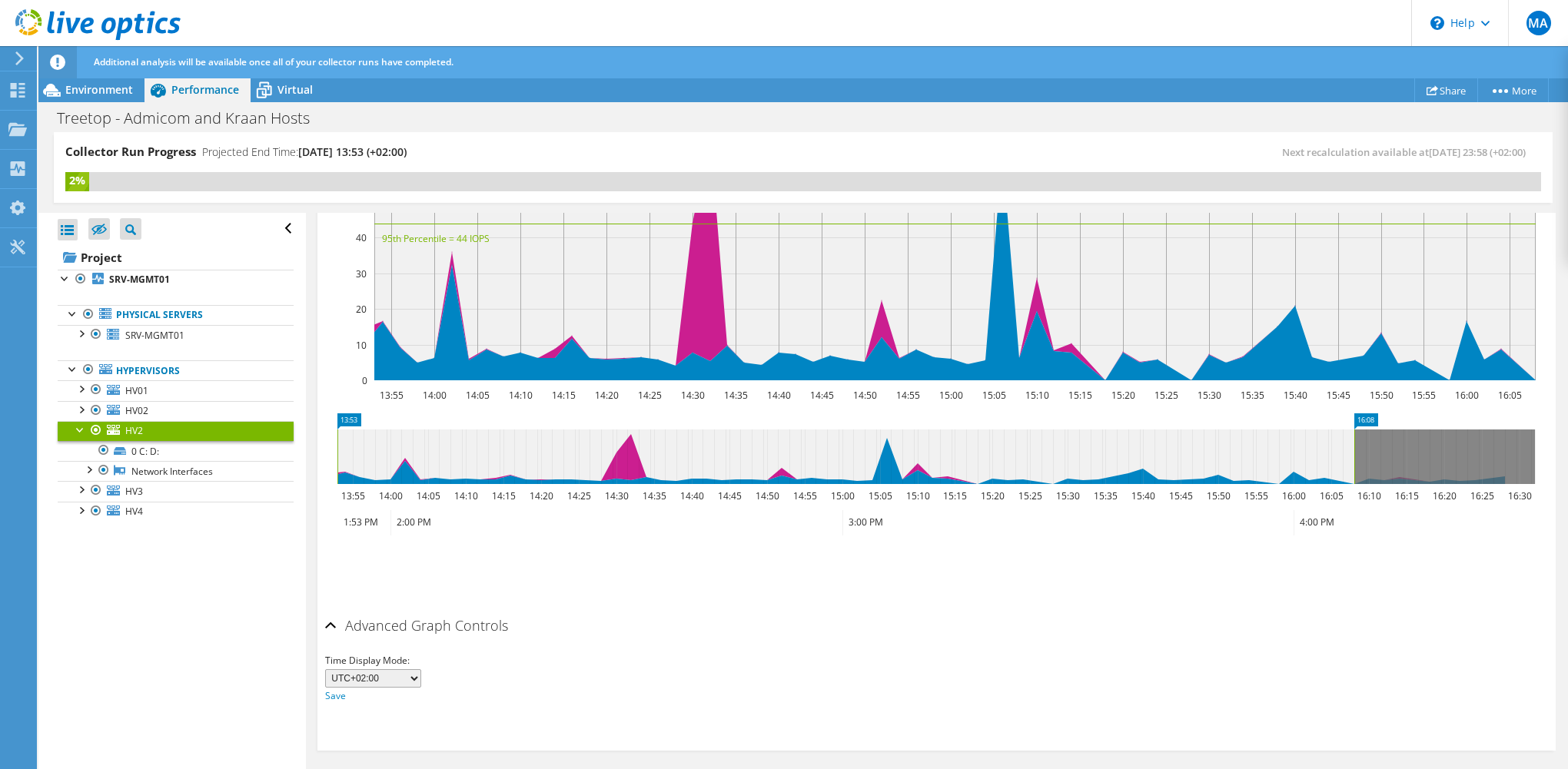
click at [83, 427] on div at bounding box center [80, 429] width 15 height 15
click at [65, 229] on div at bounding box center [67, 229] width 20 height 21
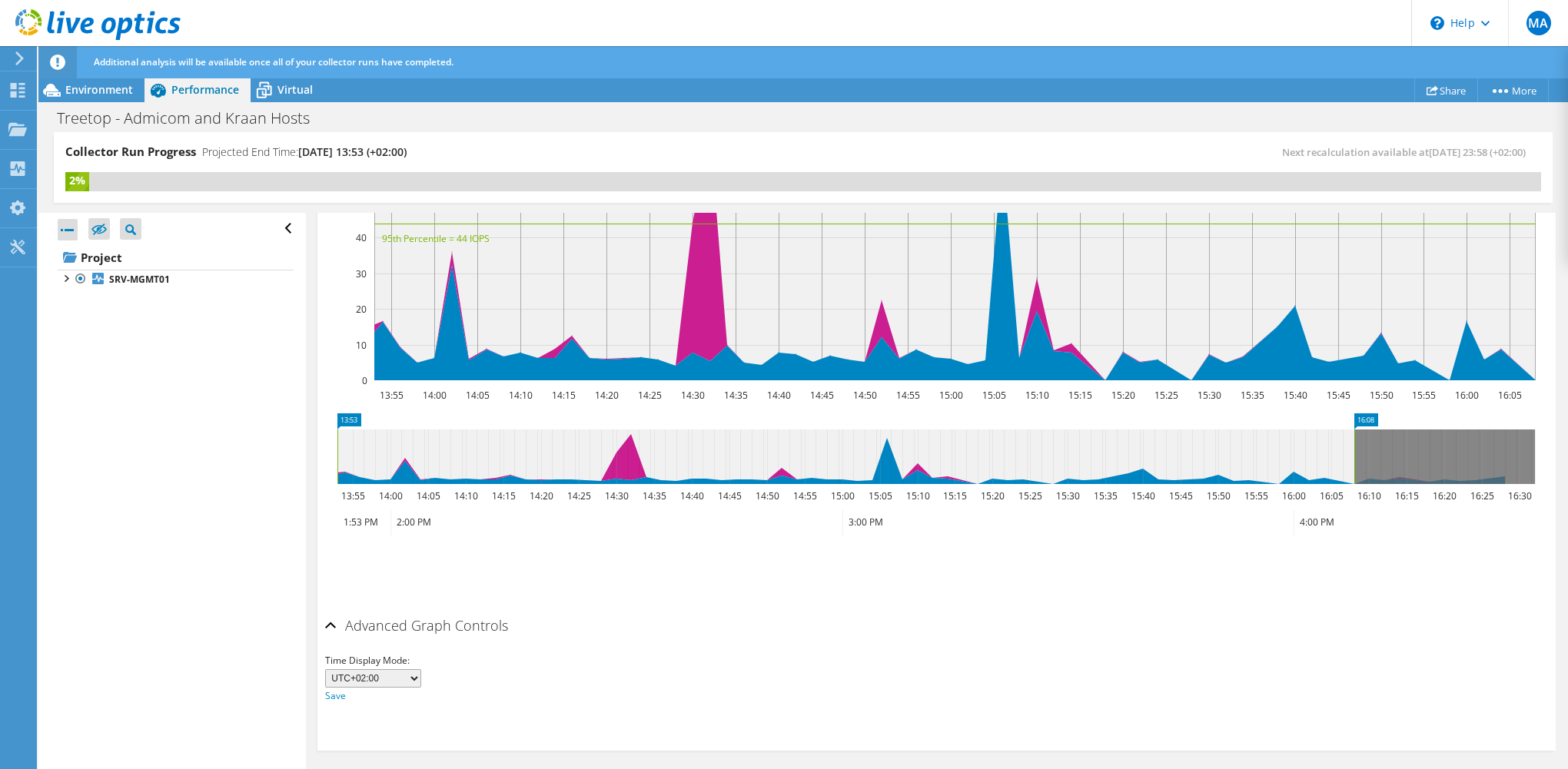
click at [65, 229] on div at bounding box center [67, 229] width 20 height 21
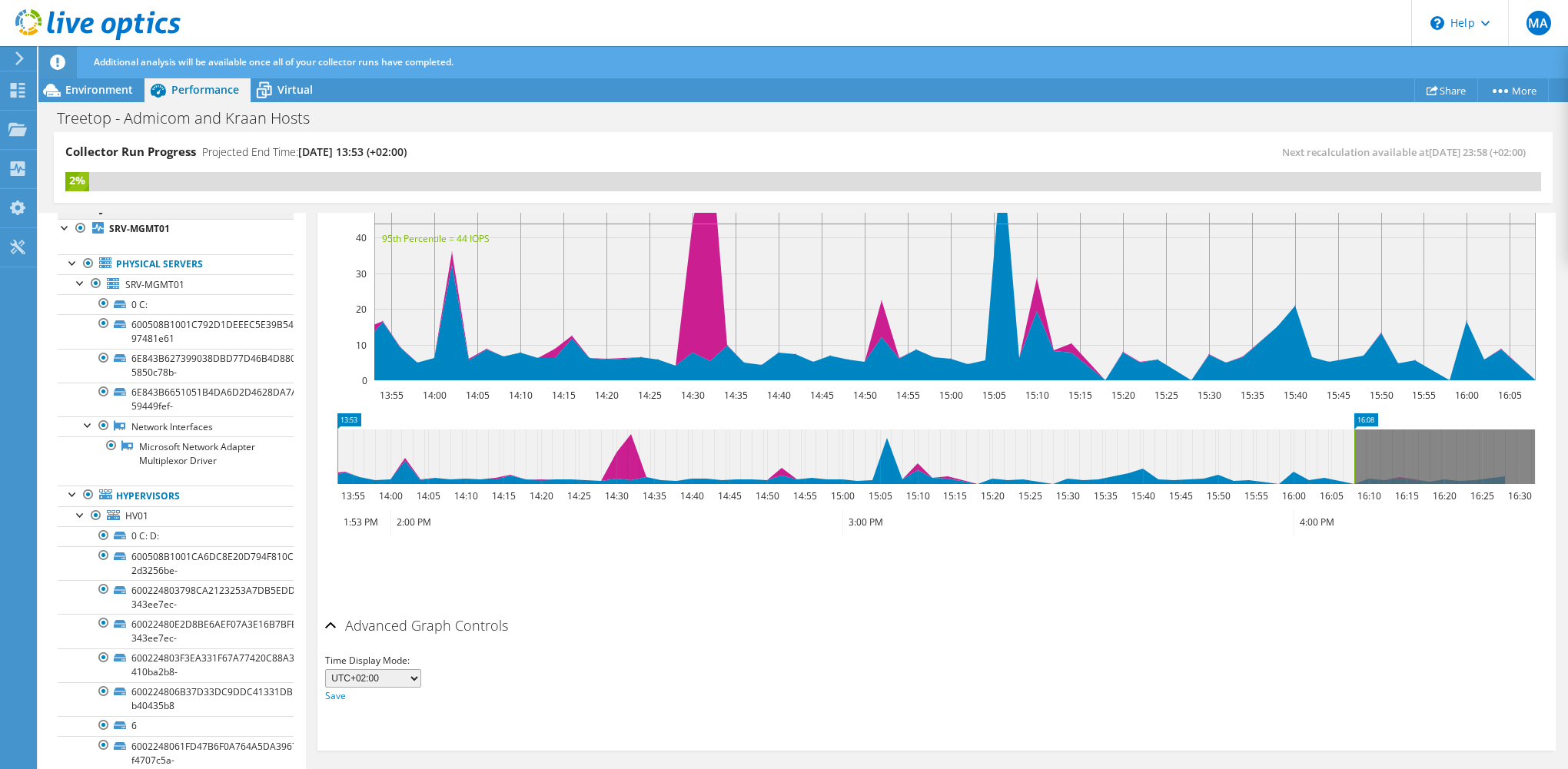
scroll to position [0, 0]
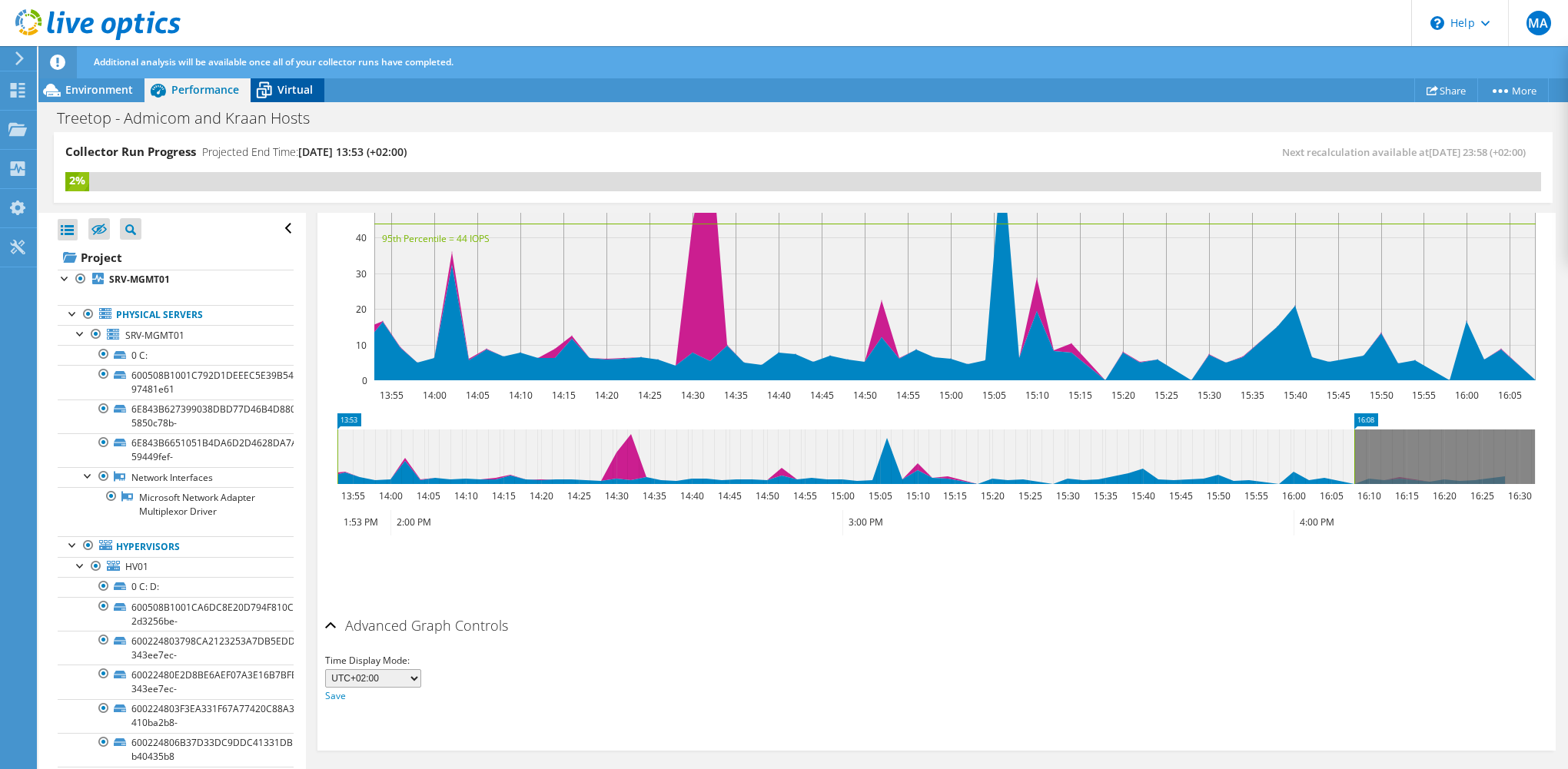
click at [313, 94] on div "Virtual" at bounding box center [287, 90] width 74 height 25
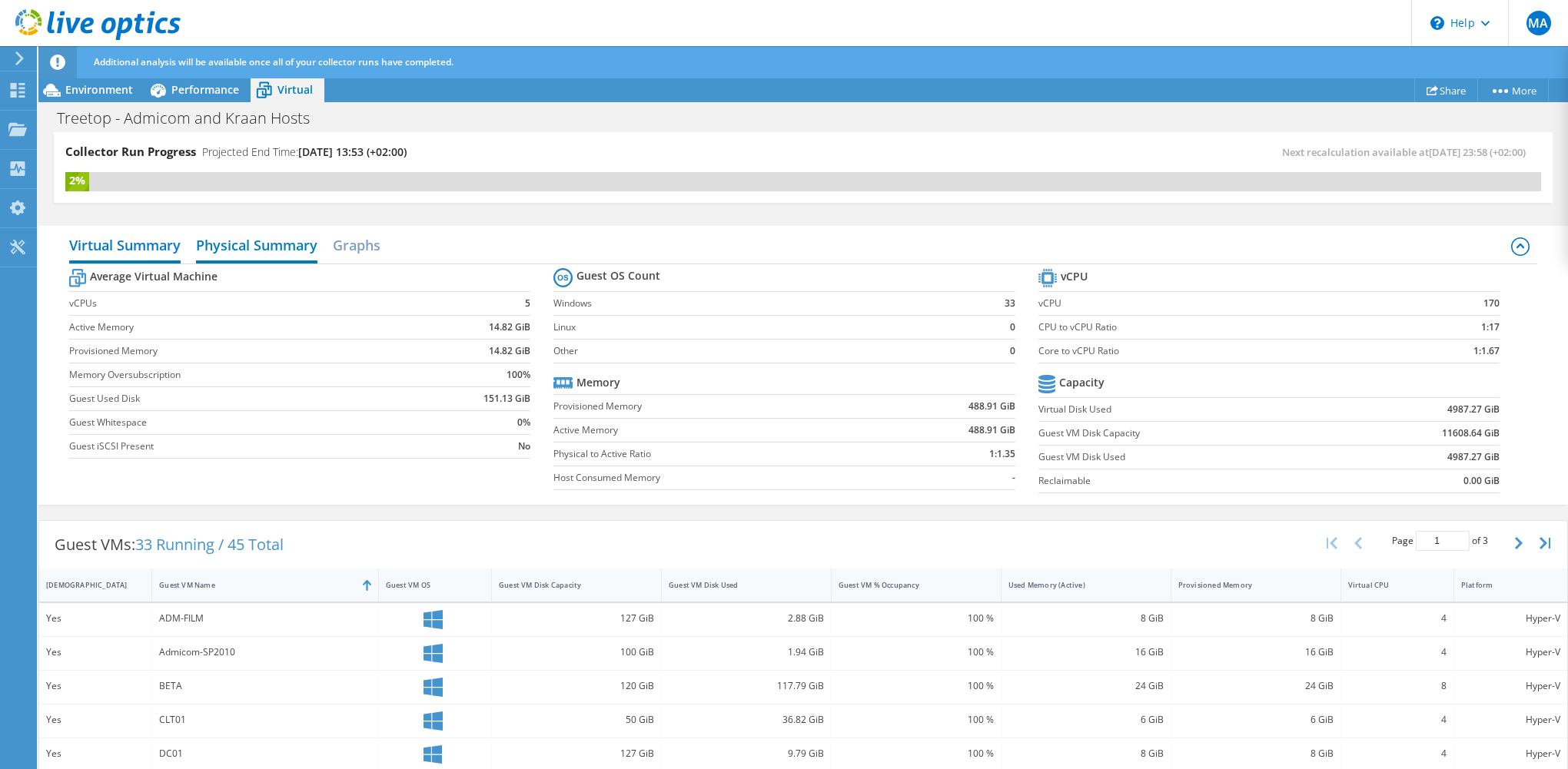
click at [239, 246] on h2 "Physical Summary" at bounding box center [256, 247] width 121 height 34
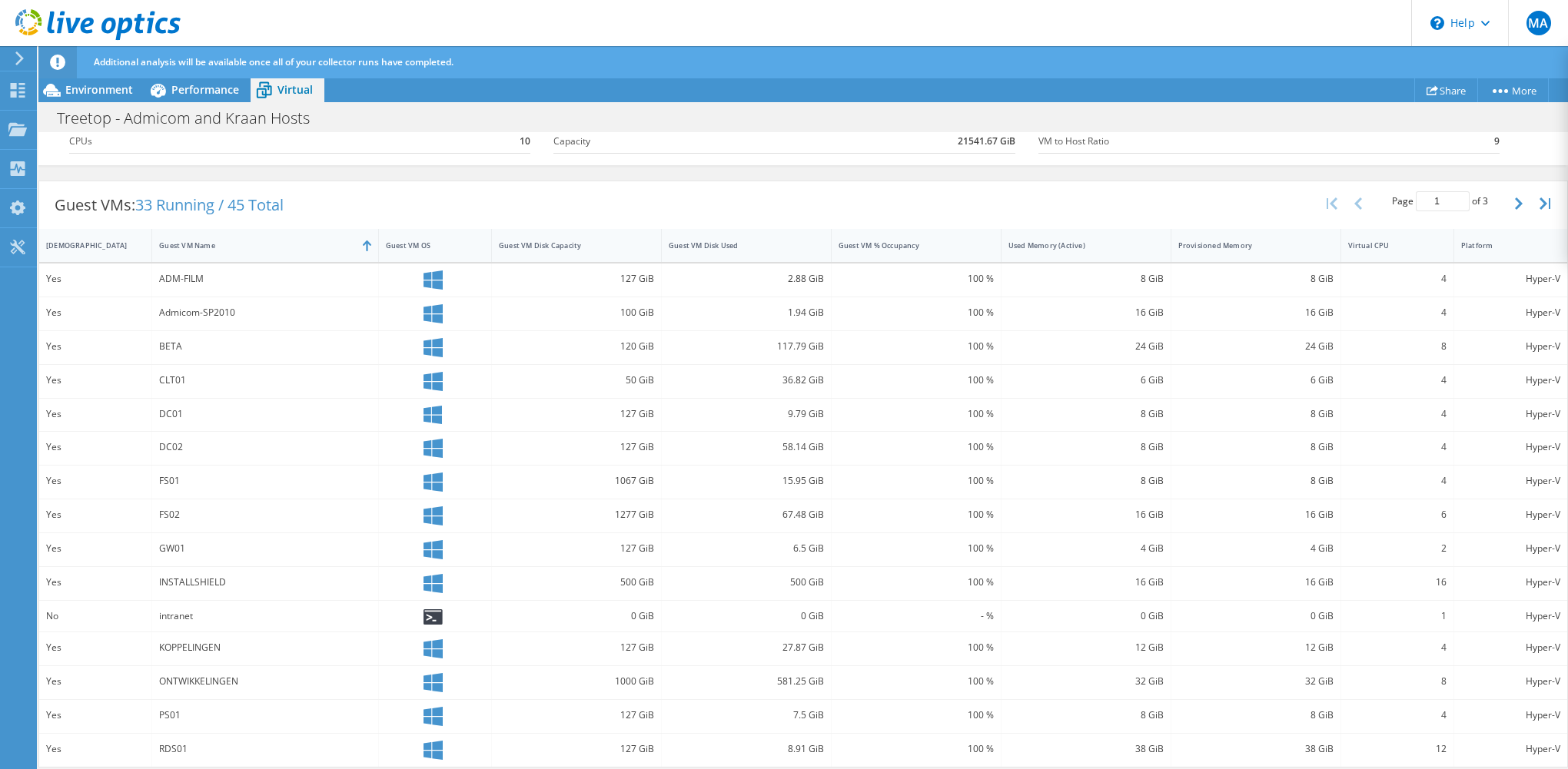
scroll to position [0, 0]
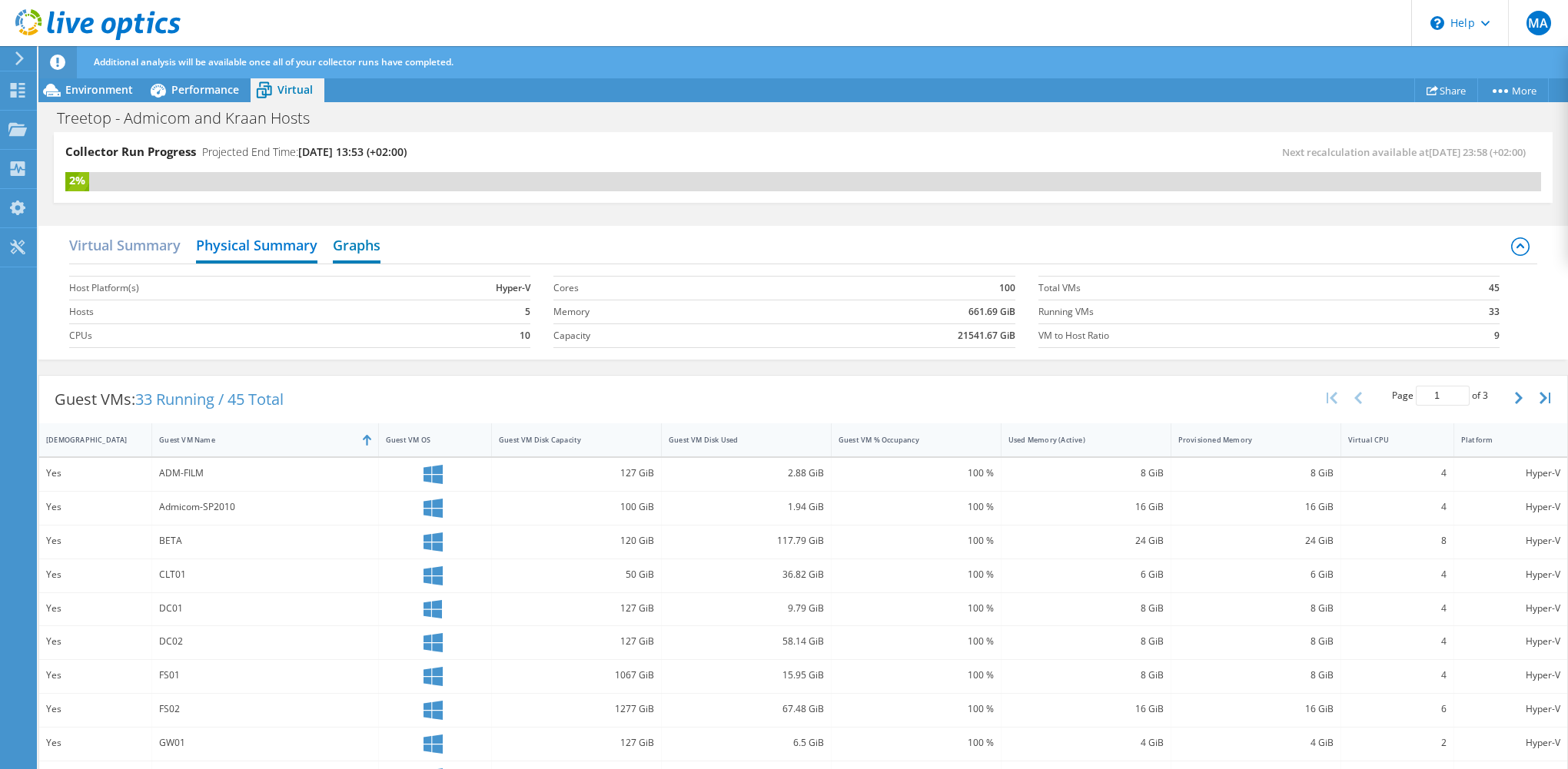
click at [353, 248] on h2 "Graphs" at bounding box center [357, 247] width 48 height 34
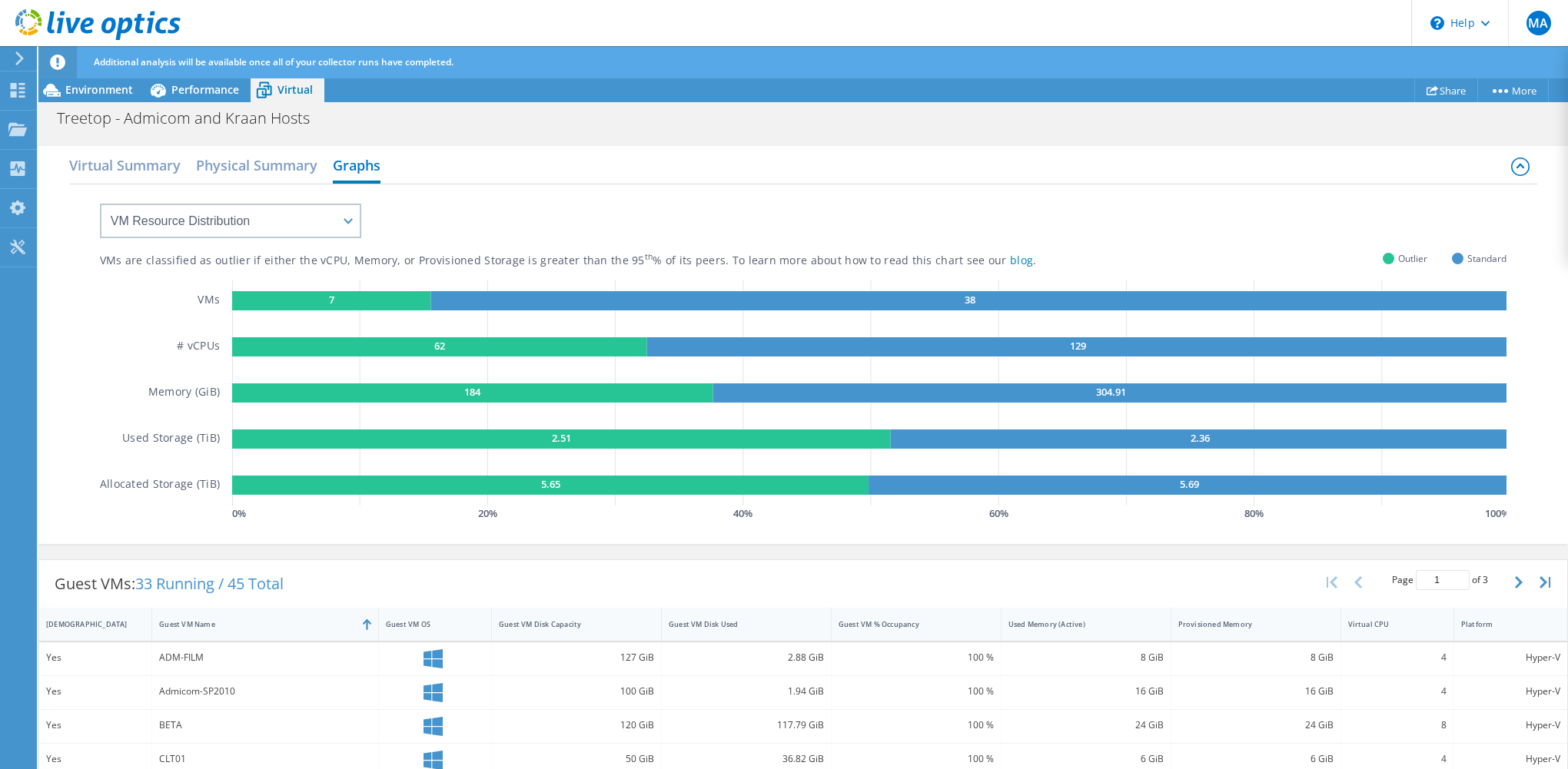
scroll to position [4, 0]
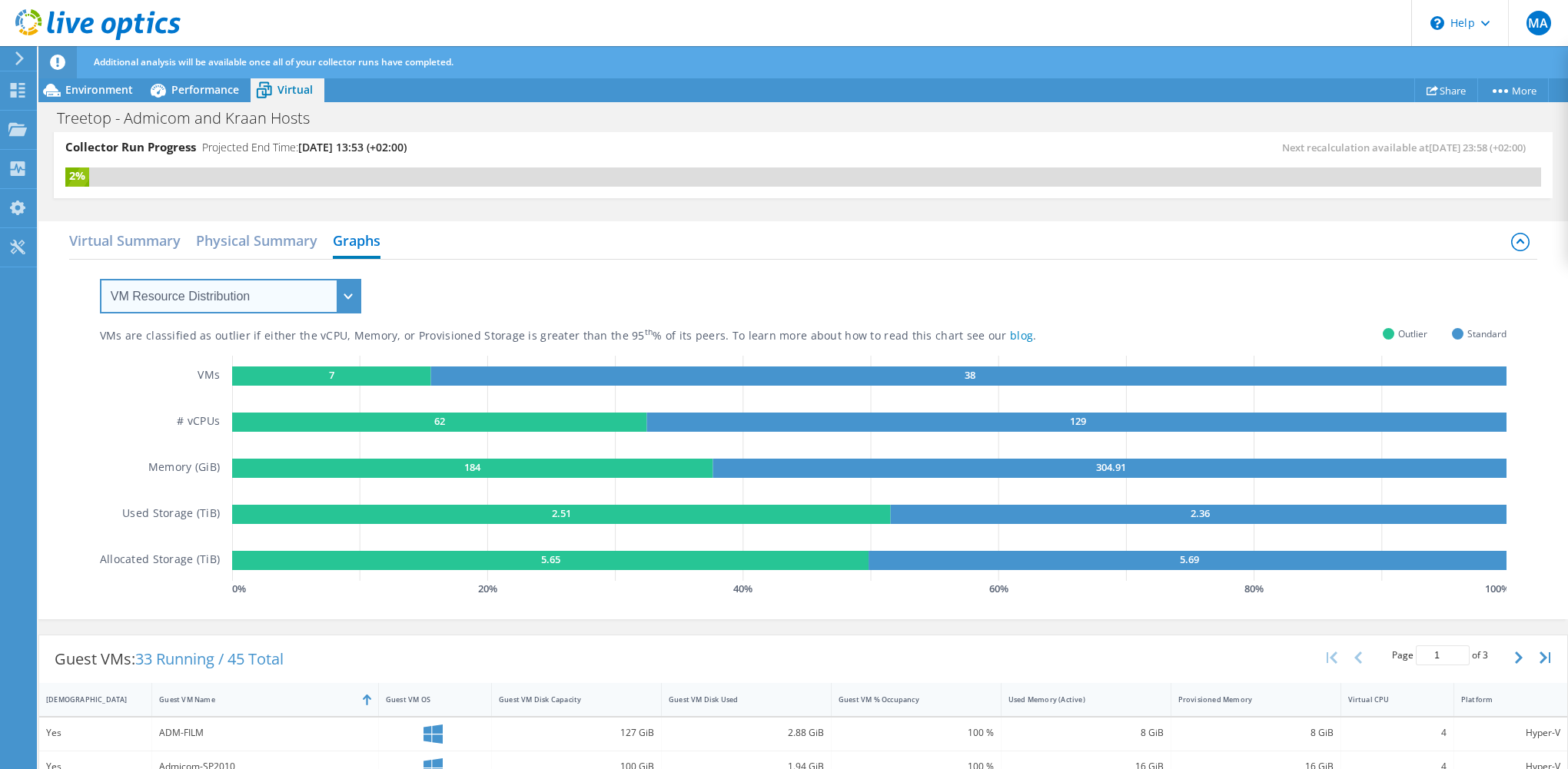
click at [100, 279] on select "VM Resource Distribution Provisioning Contrast Over Provisioning" at bounding box center [231, 296] width 262 height 34
click option "Provisioning Contrast" at bounding box center [0, 0] width 0 height 0
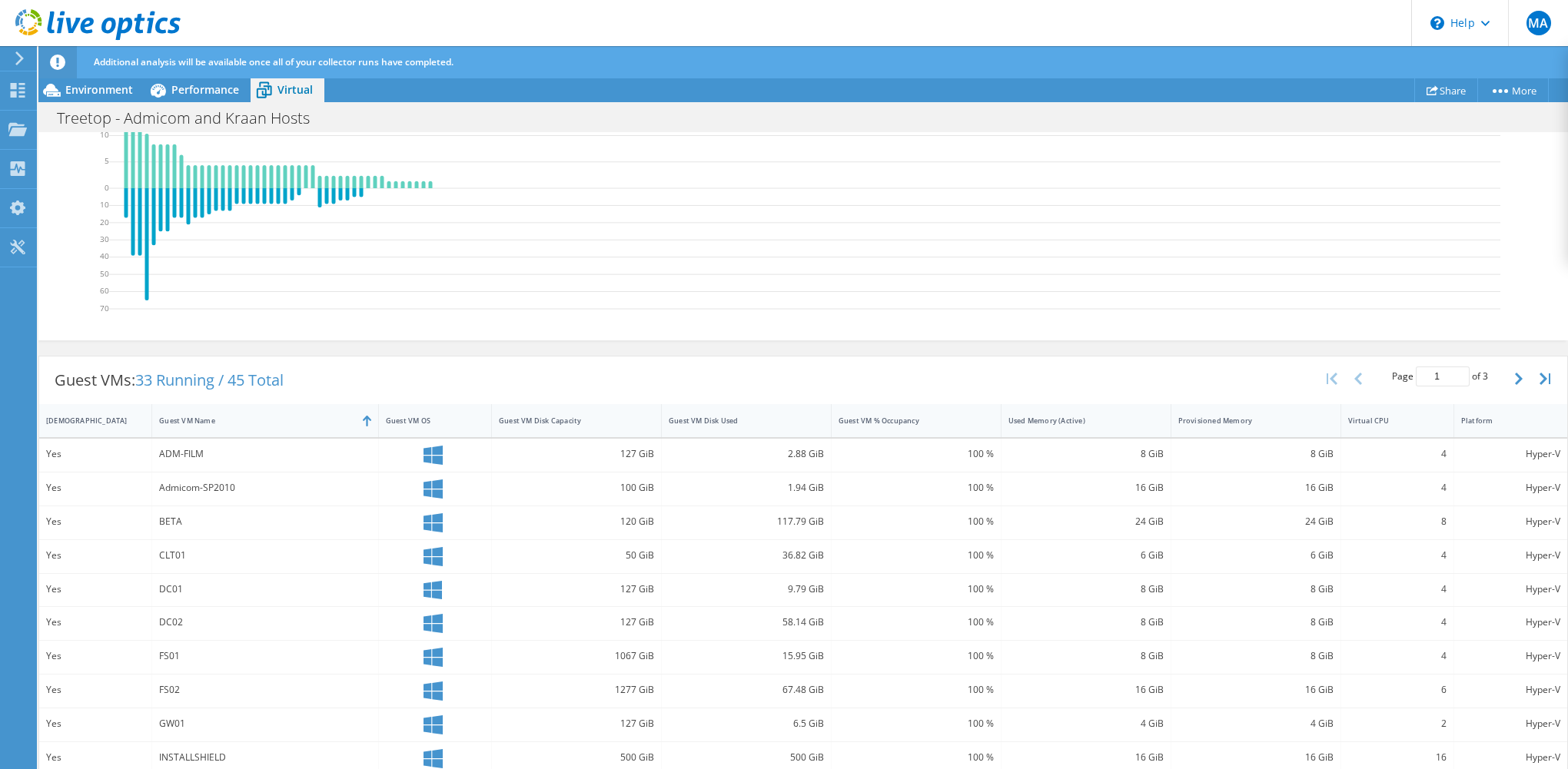
scroll to position [79, 0]
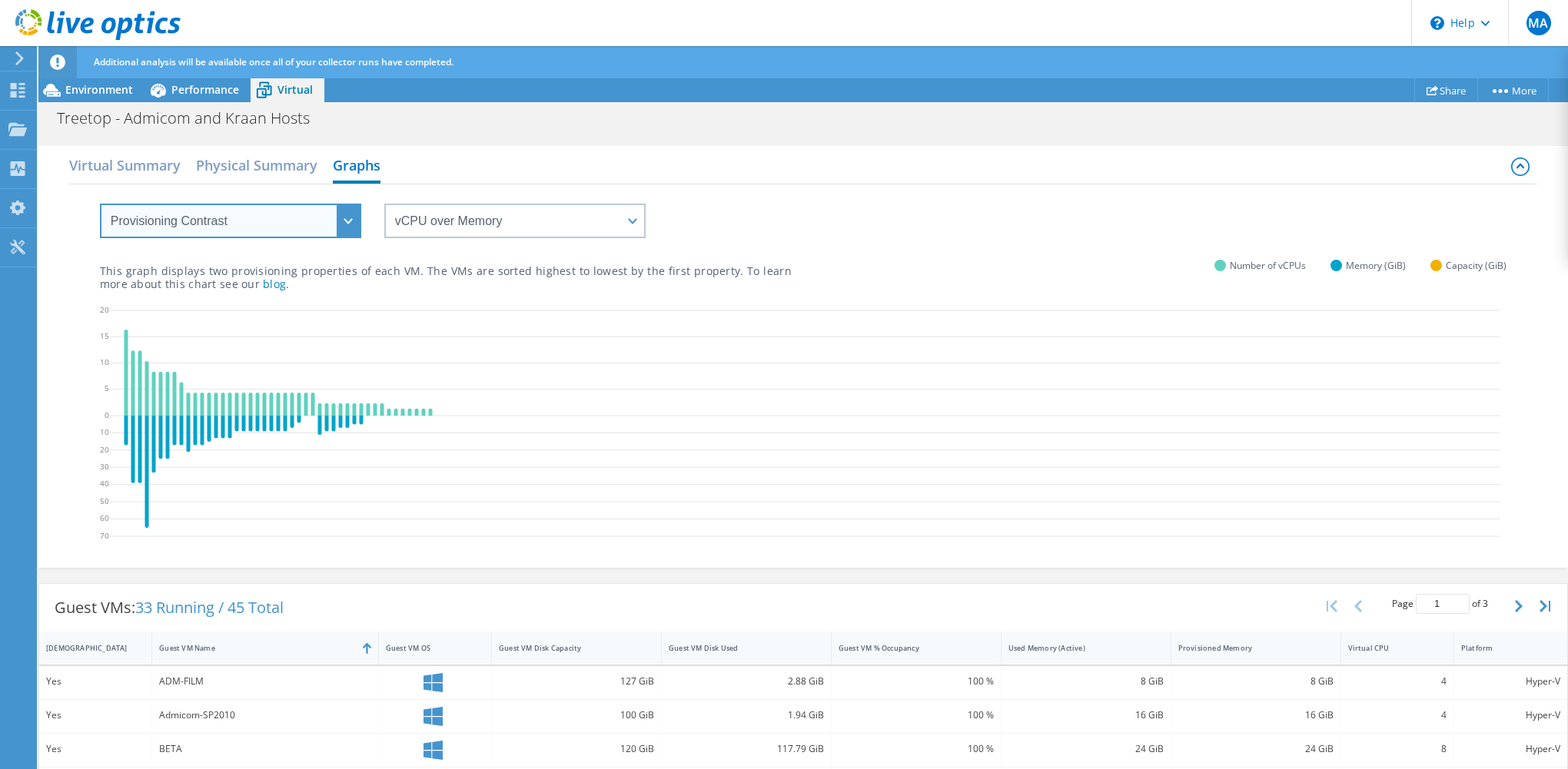
click at [100, 203] on select "VM Resource Distribution Provisioning Contrast Over Provisioning" at bounding box center [231, 220] width 262 height 34
click option "Over Provisioning" at bounding box center [0, 0] width 0 height 0
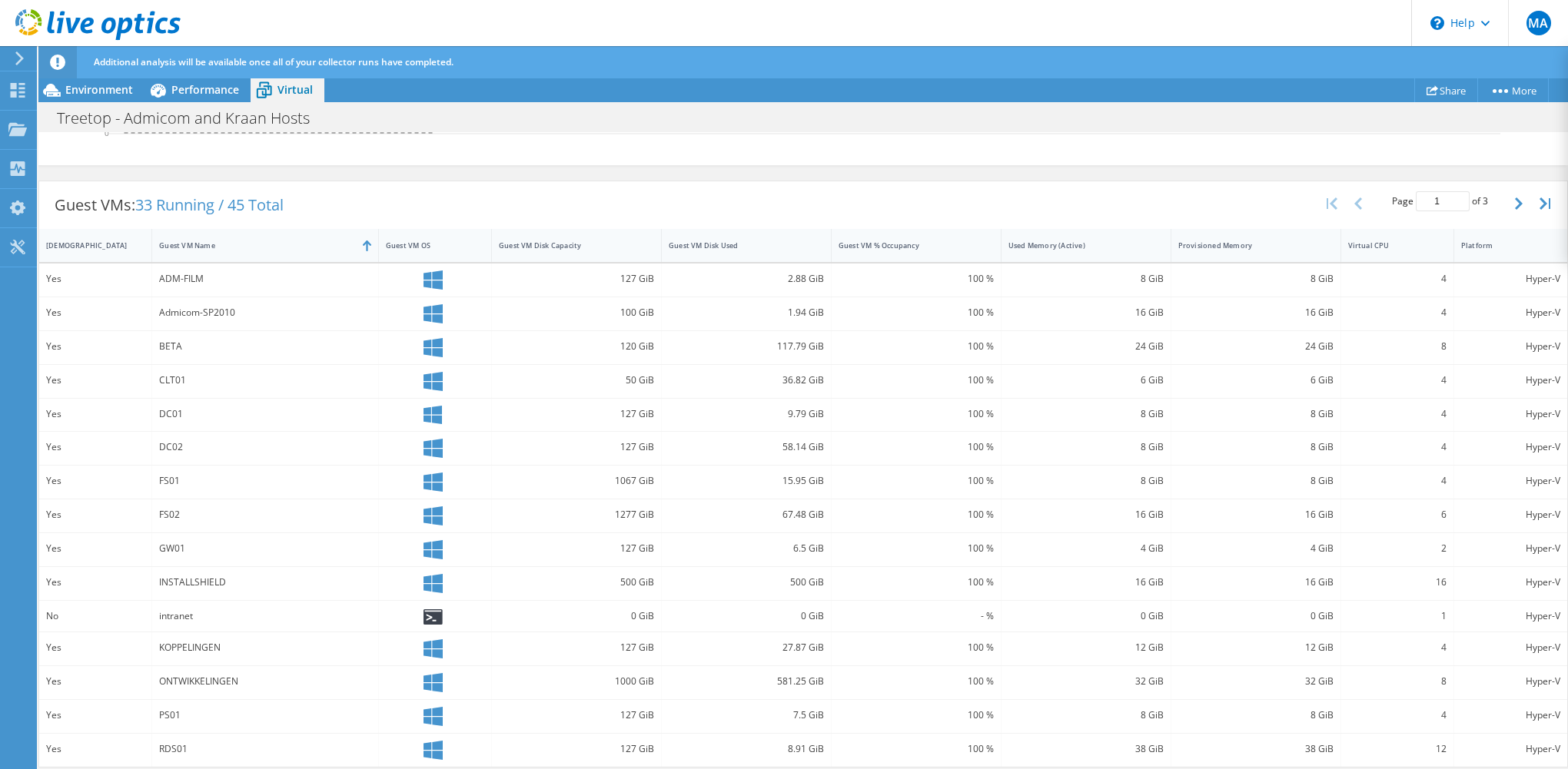
scroll to position [87, 0]
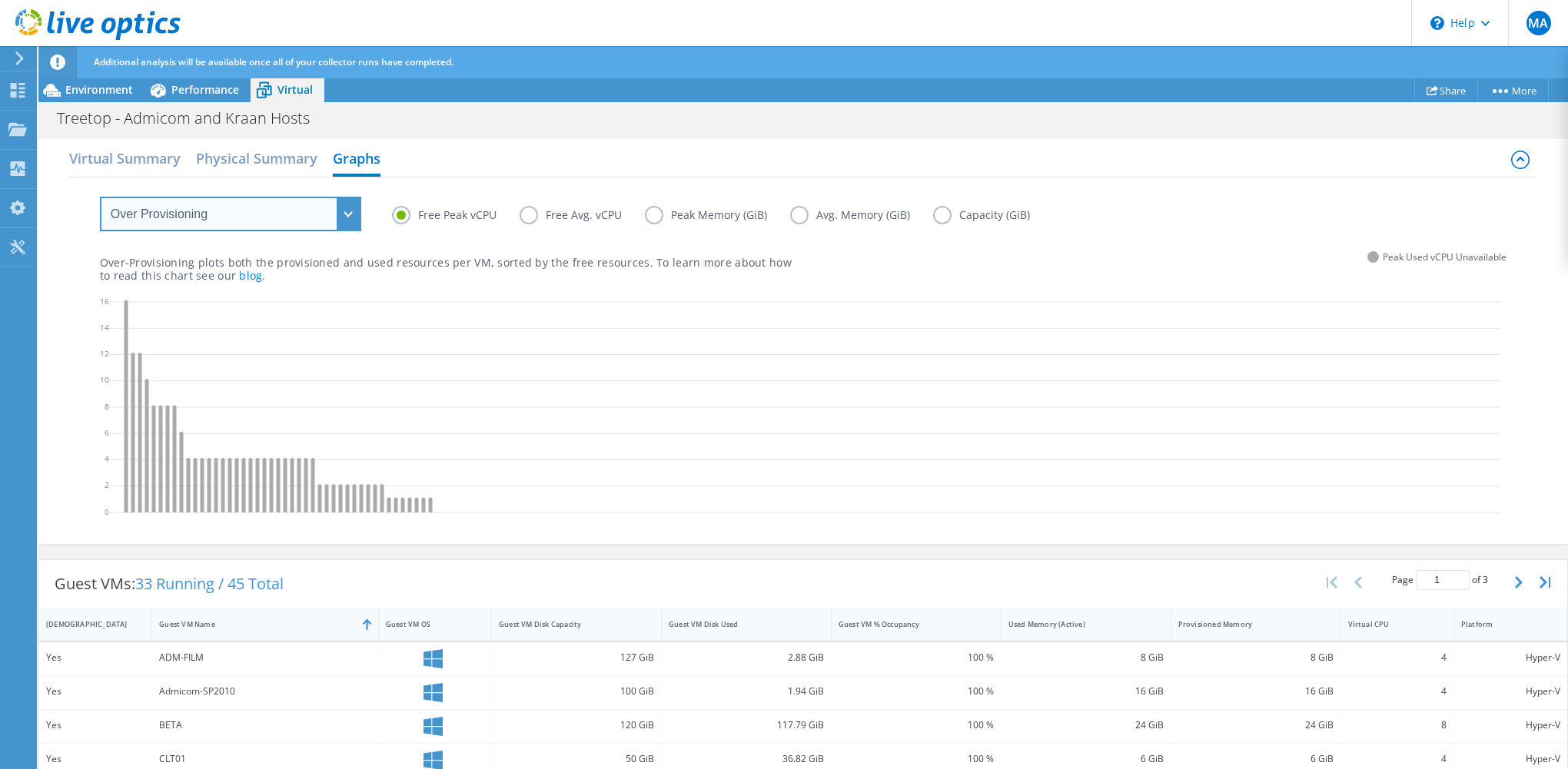
click at [100, 197] on select "VM Resource Distribution Provisioning Contrast Over Provisioning" at bounding box center [231, 214] width 262 height 34
select select "VM Resource Distribution"
click option "VM Resource Distribution" at bounding box center [0, 0] width 0 height 0
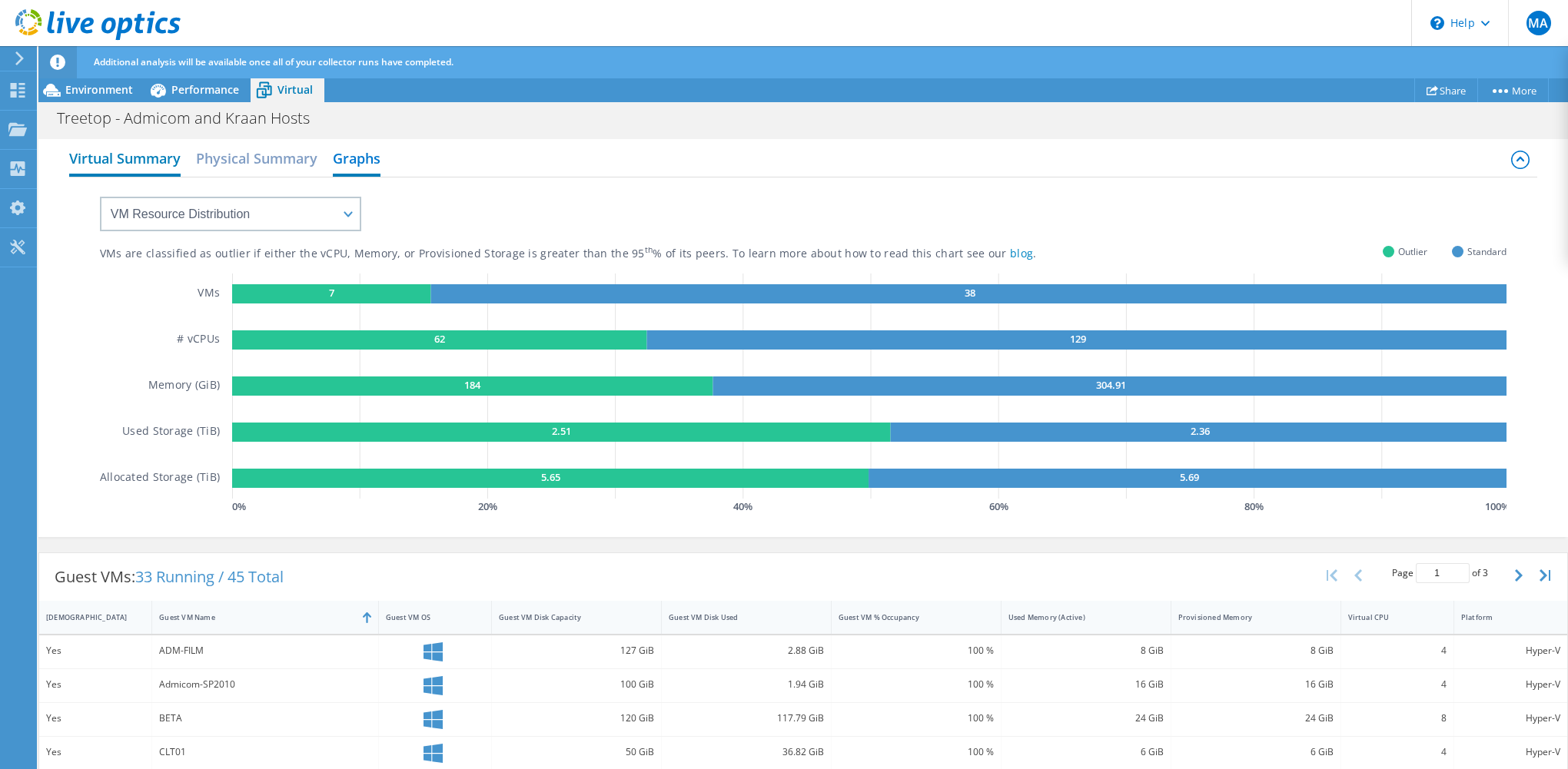
click at [147, 169] on h2 "Virtual Summary" at bounding box center [125, 160] width 111 height 34
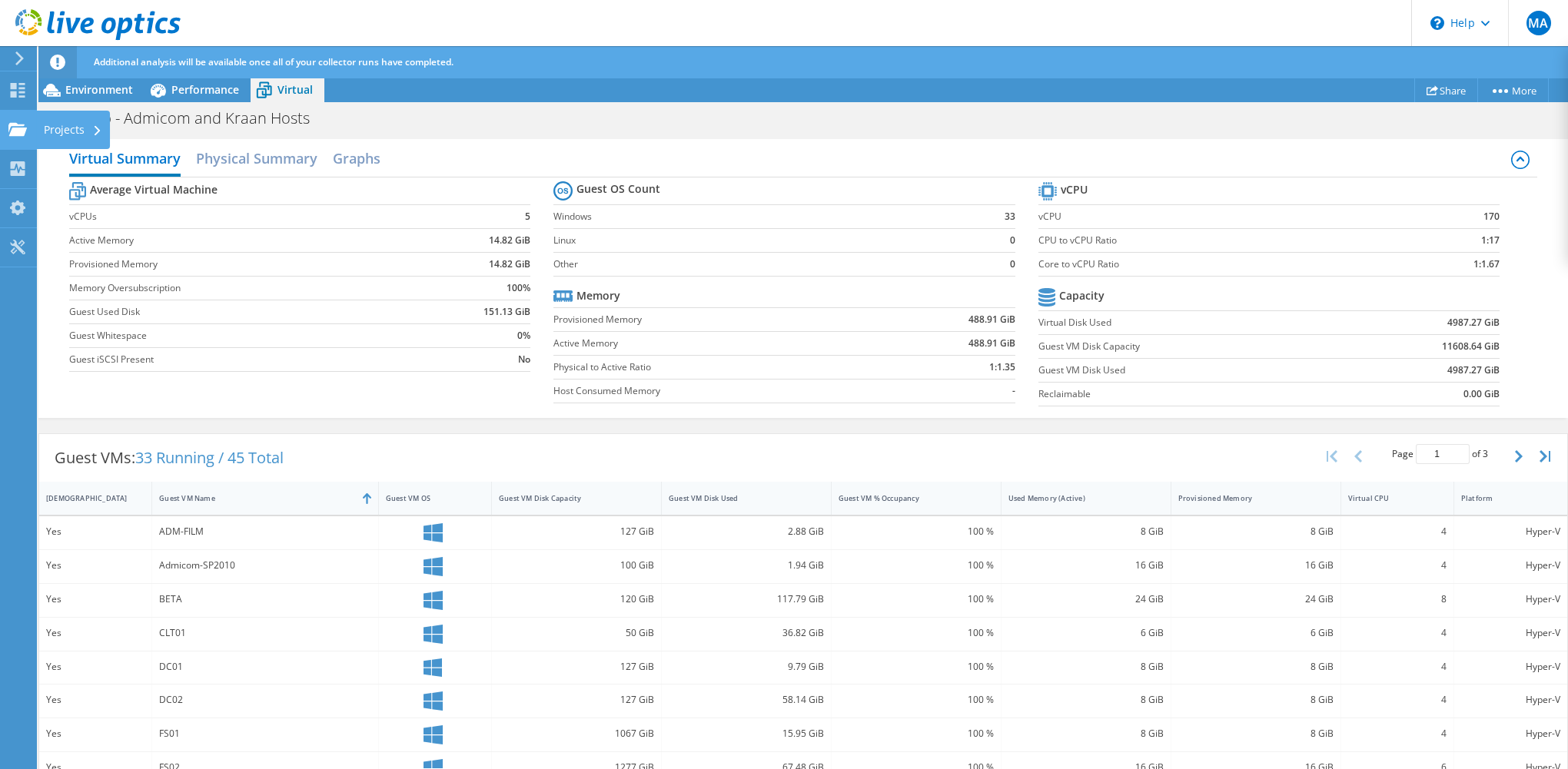
click at [74, 132] on div "Projects" at bounding box center [73, 129] width 74 height 38
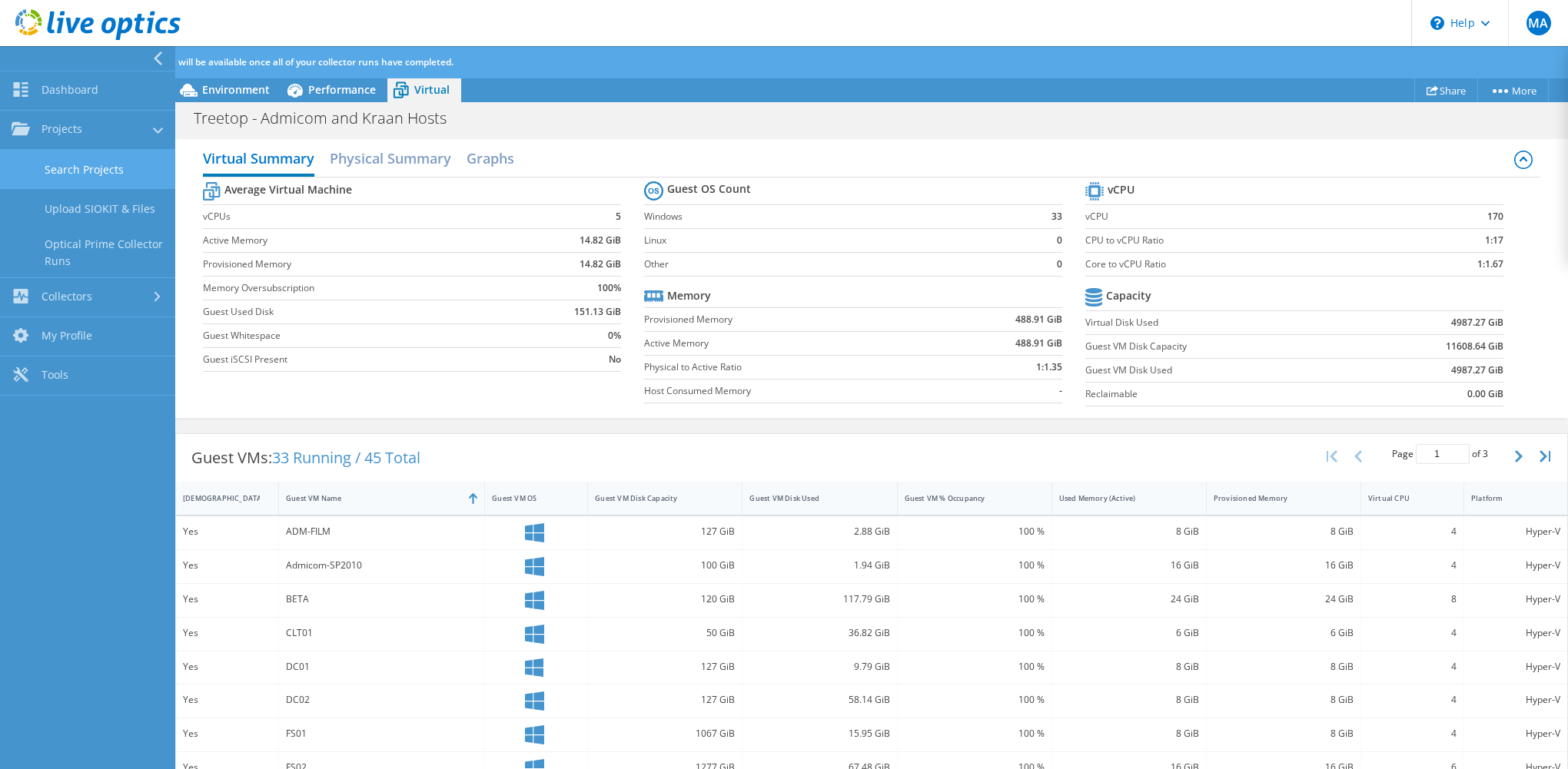
click at [80, 164] on link "Search Projects" at bounding box center [87, 169] width 175 height 39
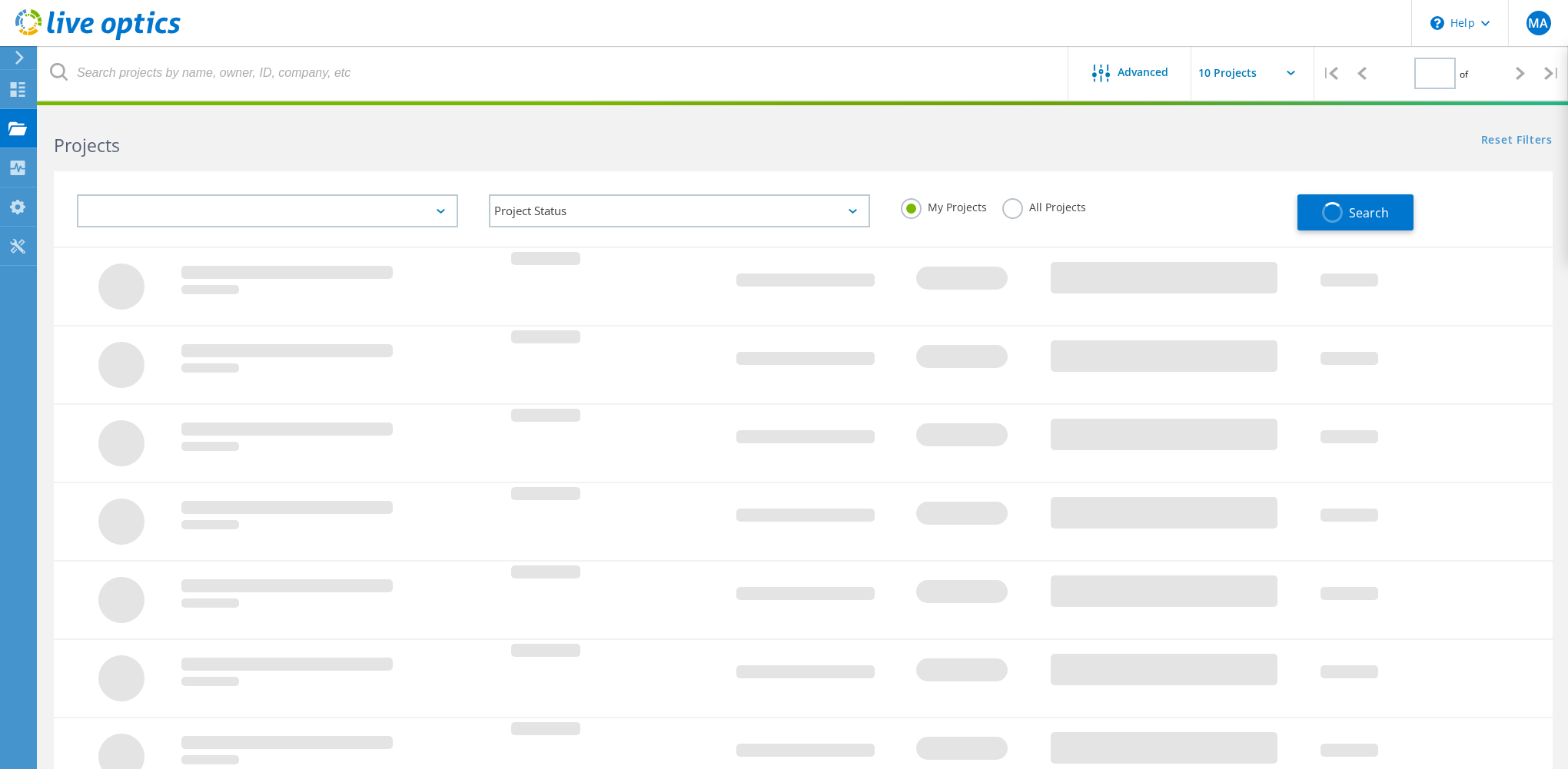
type input "1"
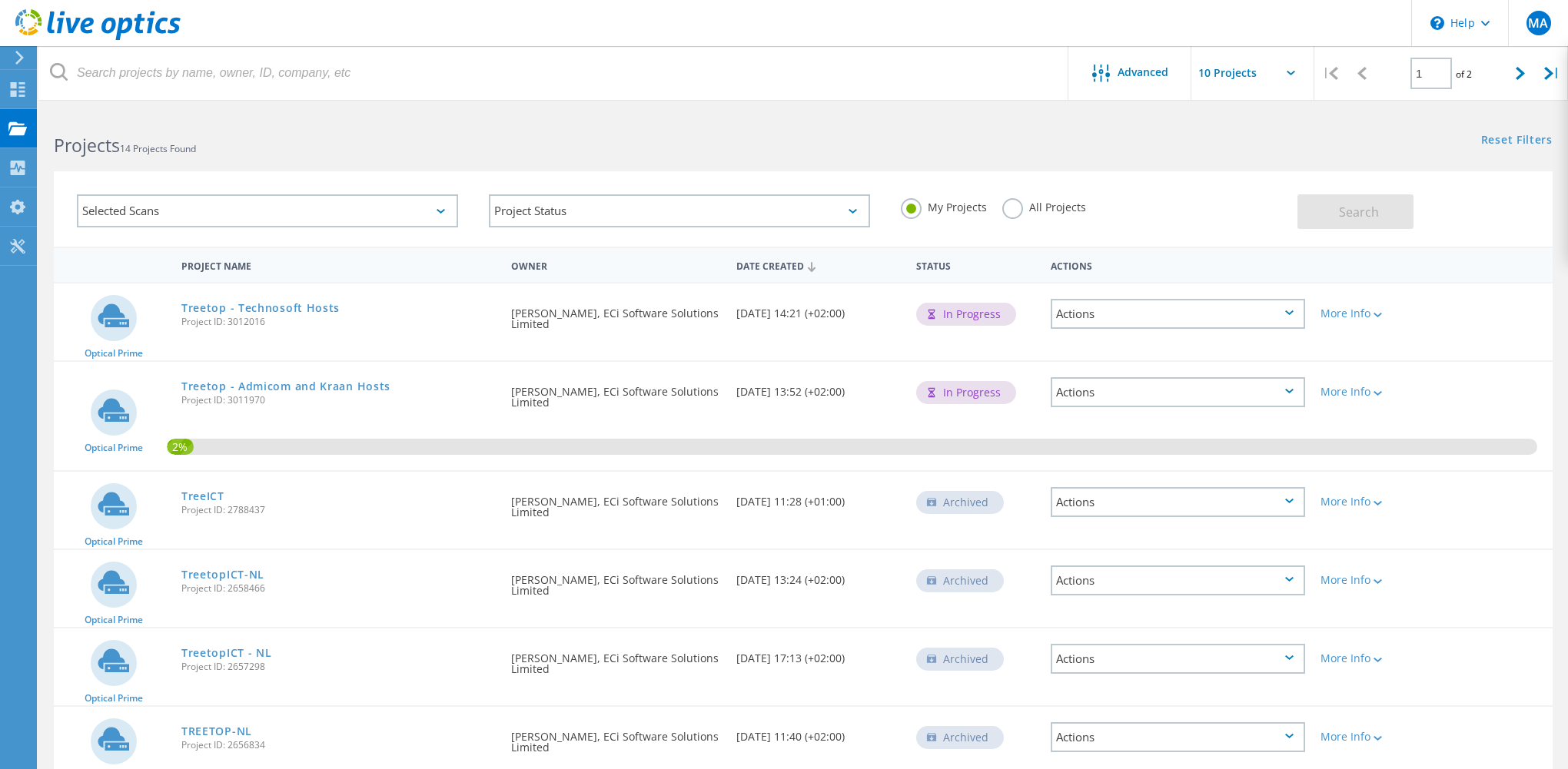
click at [260, 317] on span "Project ID: 3012016" at bounding box center [339, 321] width 315 height 9
click at [281, 302] on link "Treetop - Technosoft Hosts" at bounding box center [260, 308] width 158 height 11
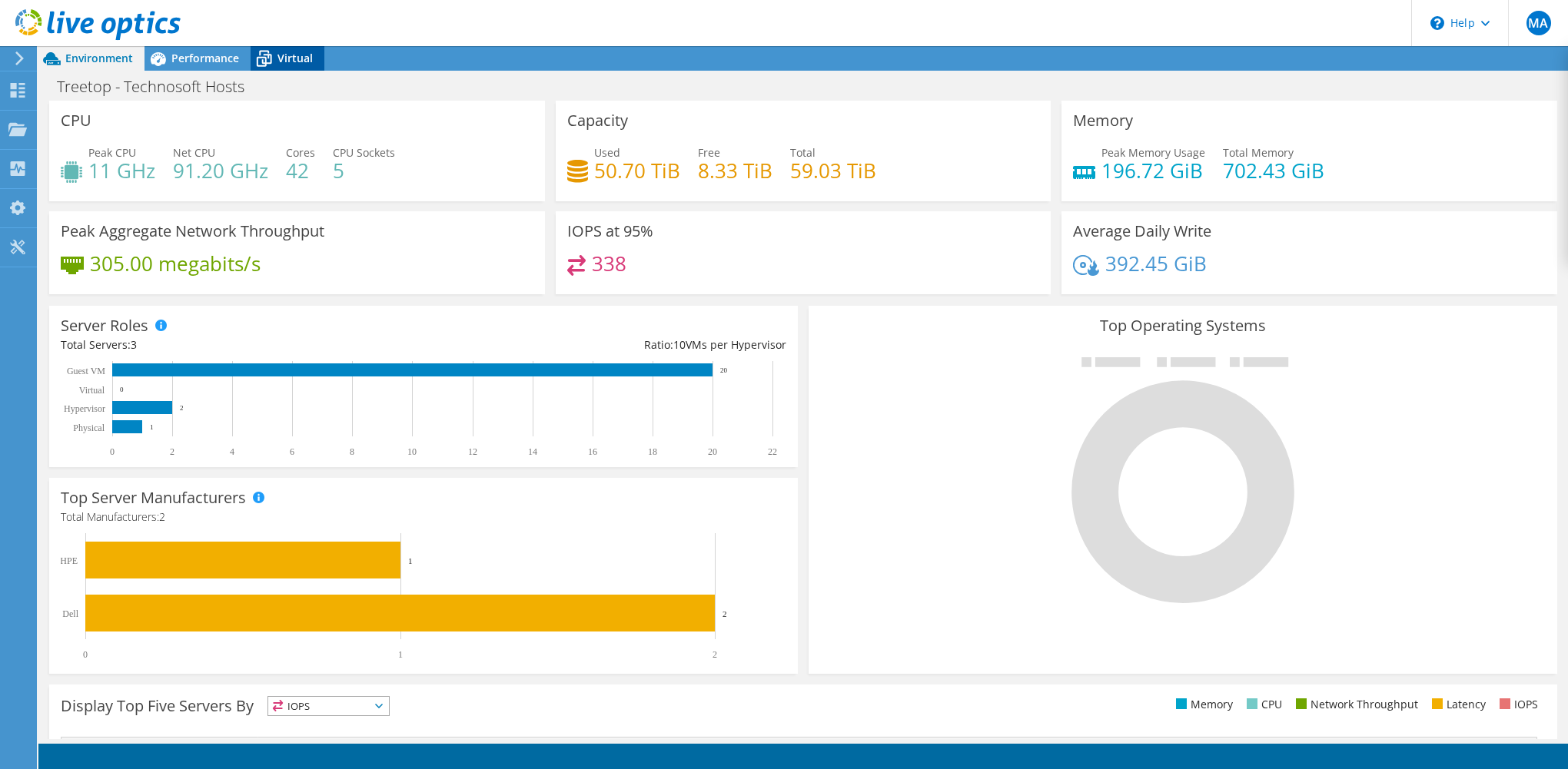
click at [275, 57] on icon at bounding box center [263, 58] width 27 height 26
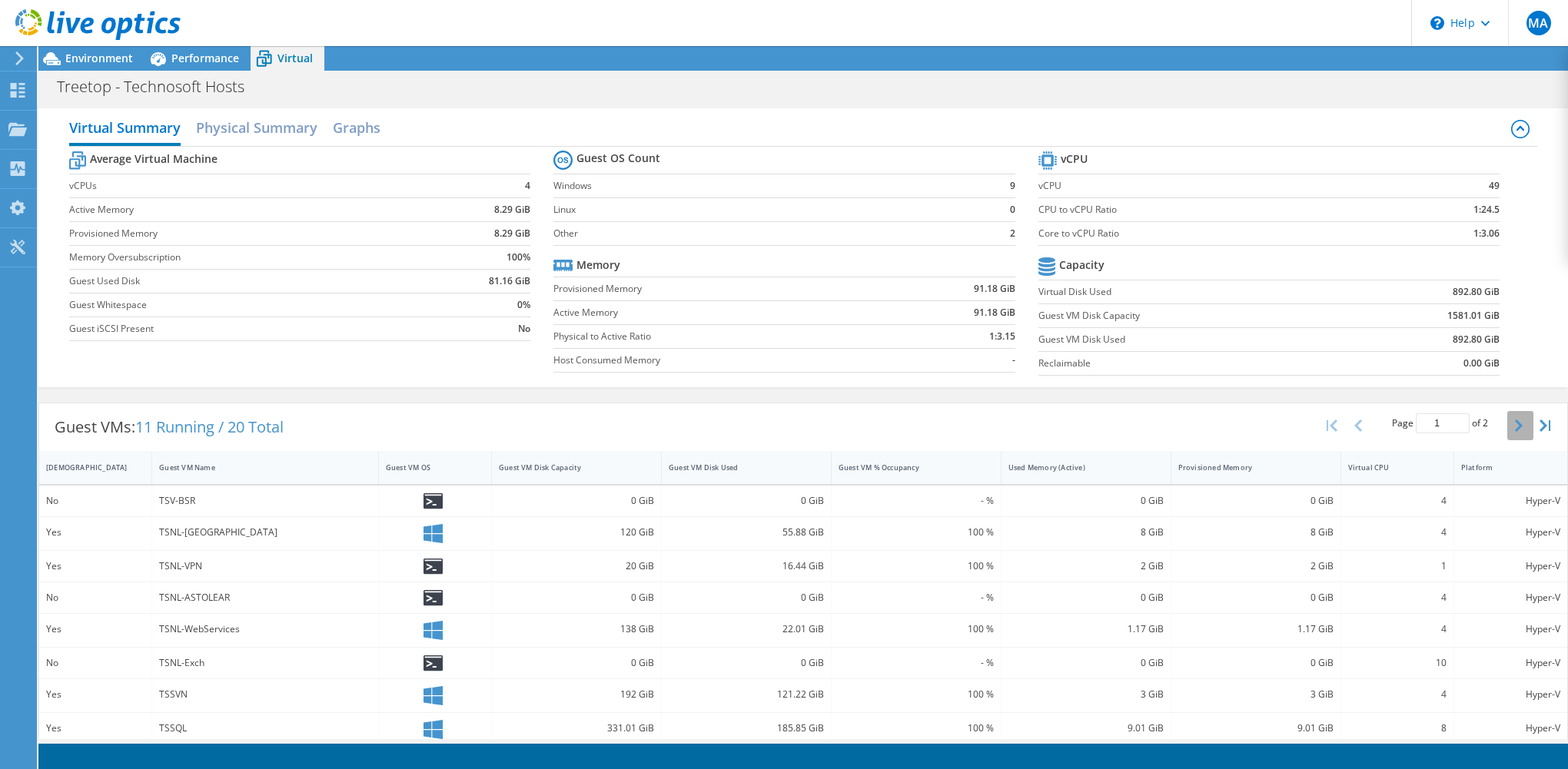
click at [1532, 426] on button "button" at bounding box center [1520, 426] width 27 height 29
type input "2"
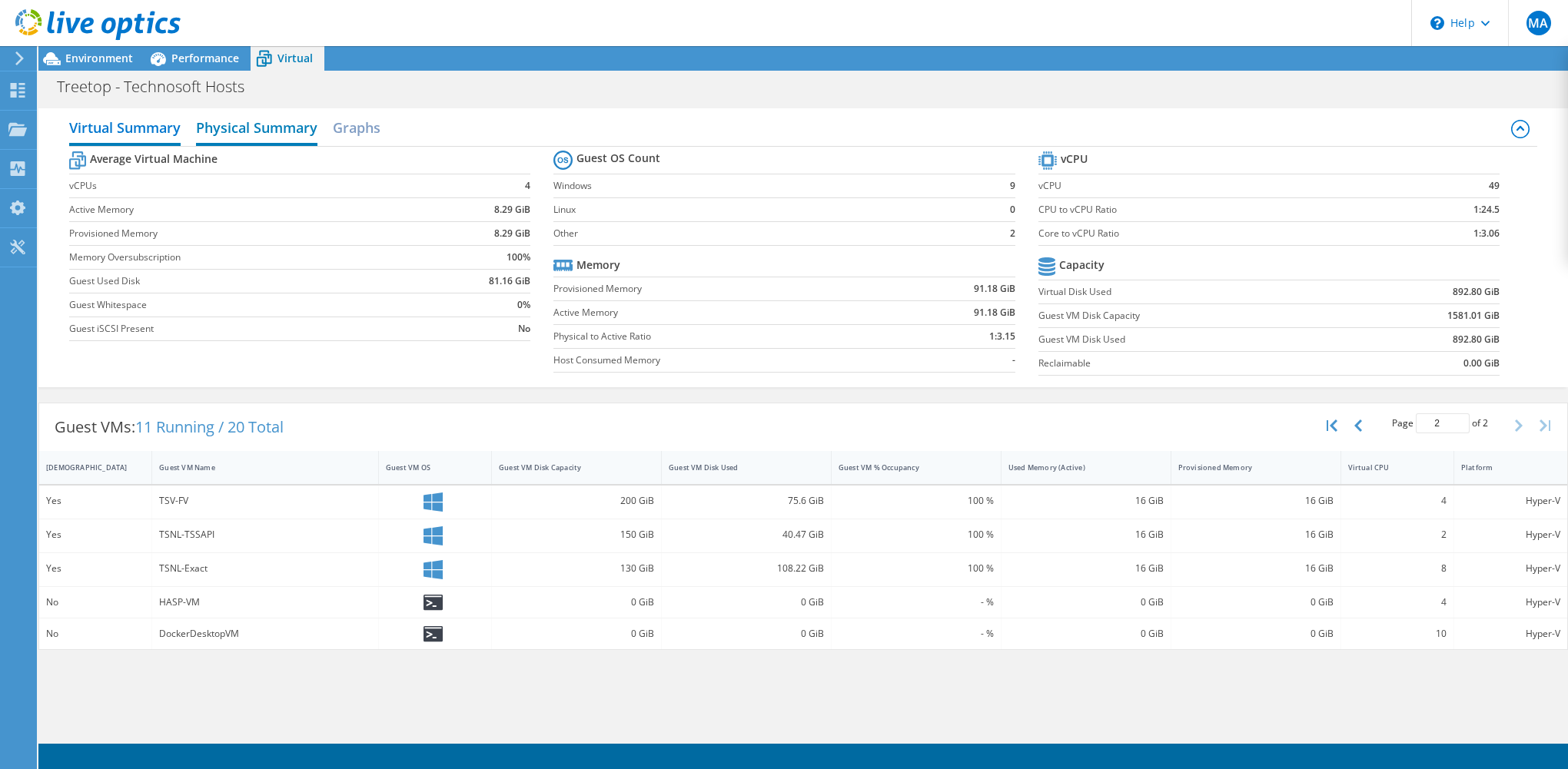
click at [251, 123] on h2 "Physical Summary" at bounding box center [256, 129] width 121 height 34
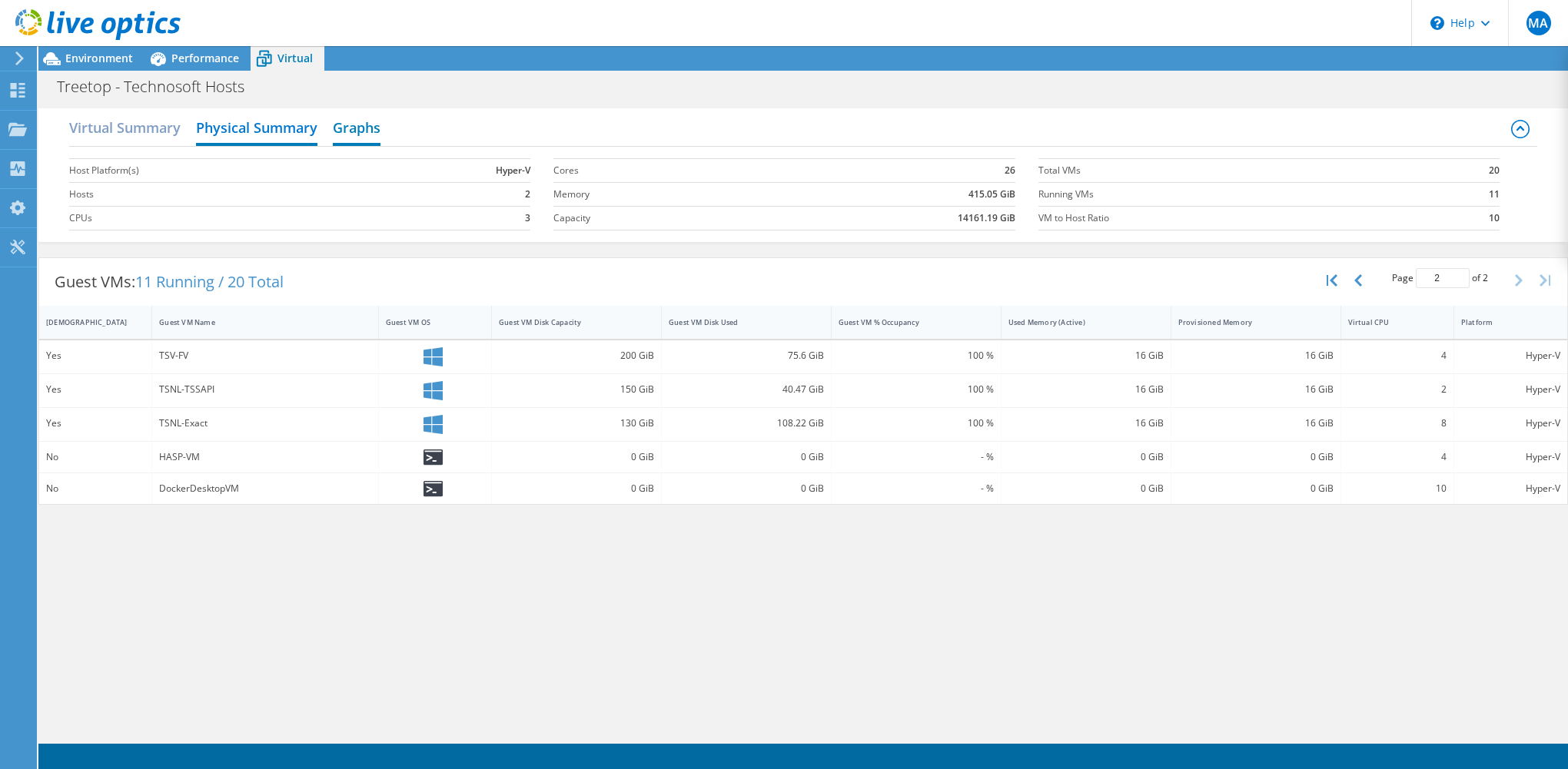
click at [340, 140] on h2 "Graphs" at bounding box center [357, 129] width 48 height 34
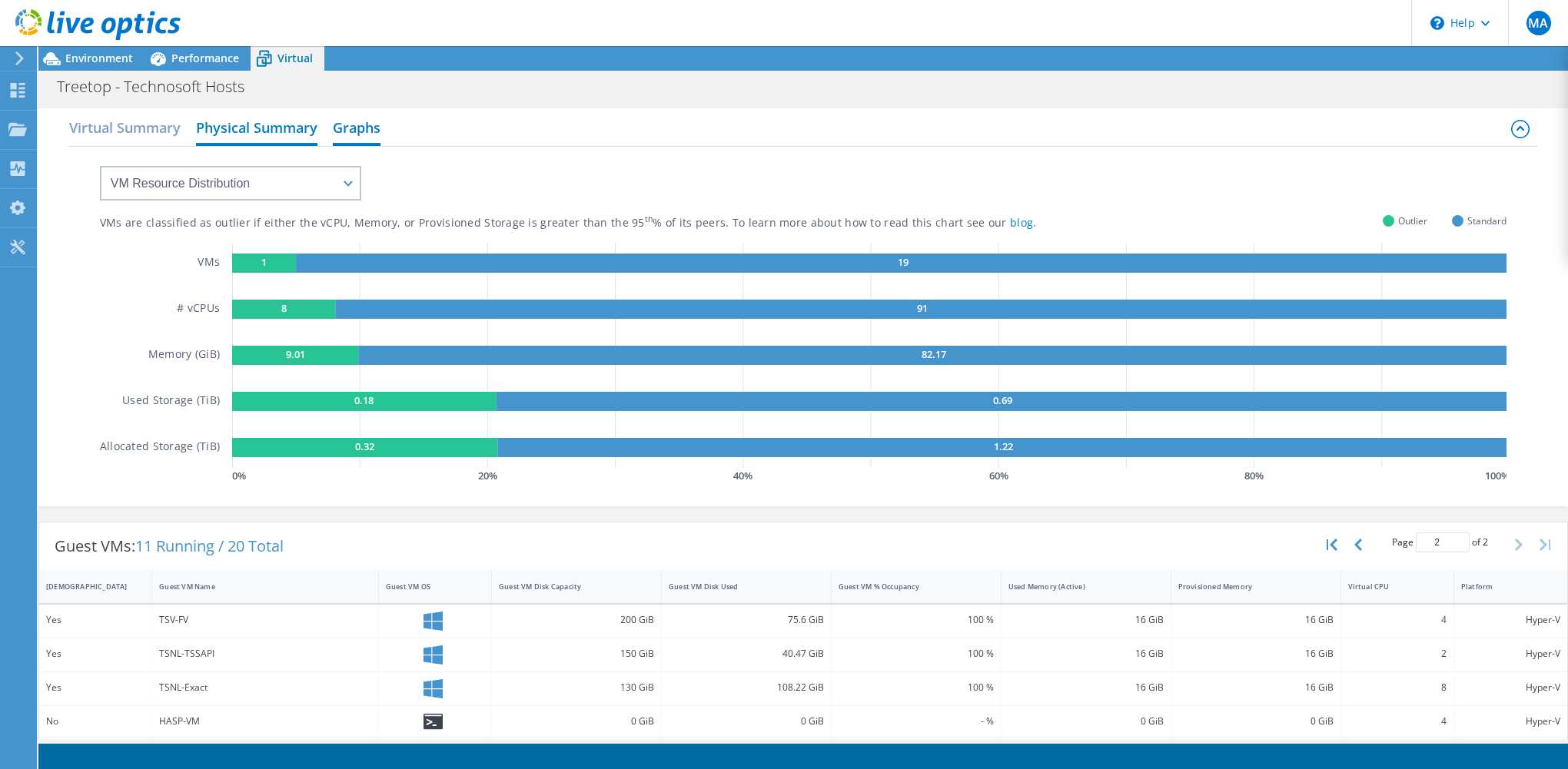
click at [273, 141] on h2 "Physical Summary" at bounding box center [256, 129] width 121 height 34
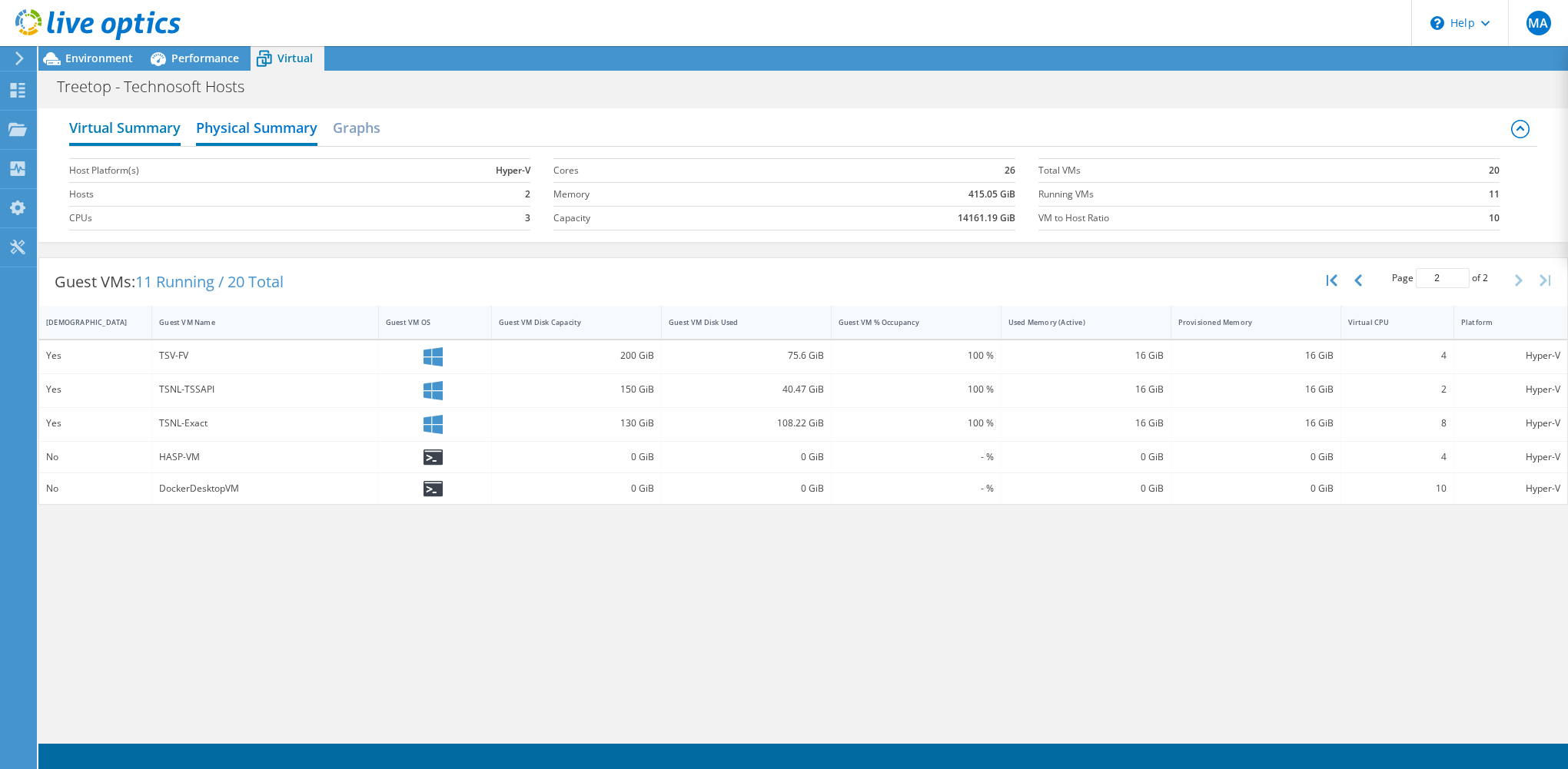
click at [142, 142] on h2 "Virtual Summary" at bounding box center [125, 129] width 111 height 34
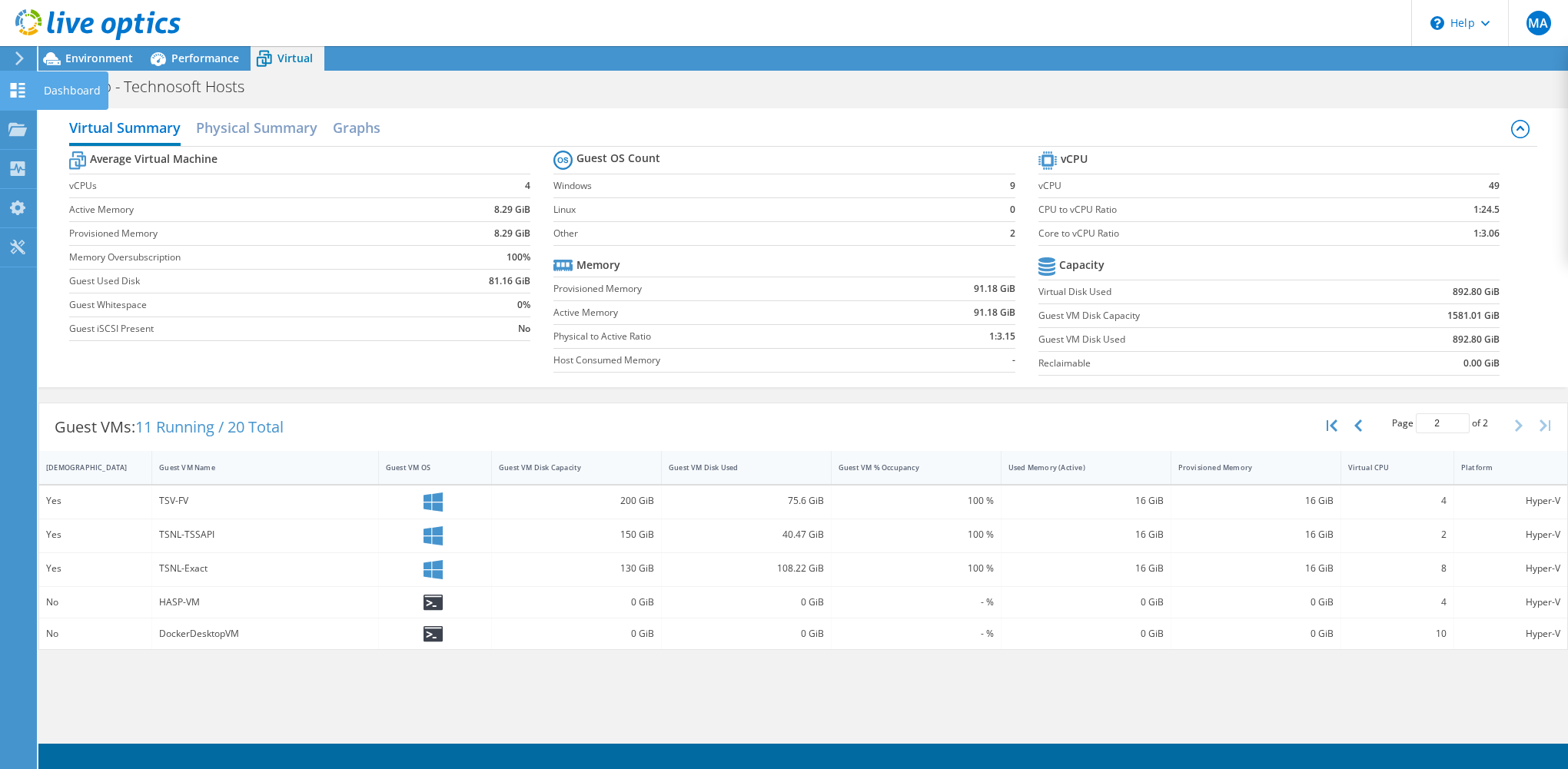
click at [57, 87] on div "Dashboard" at bounding box center [72, 91] width 72 height 38
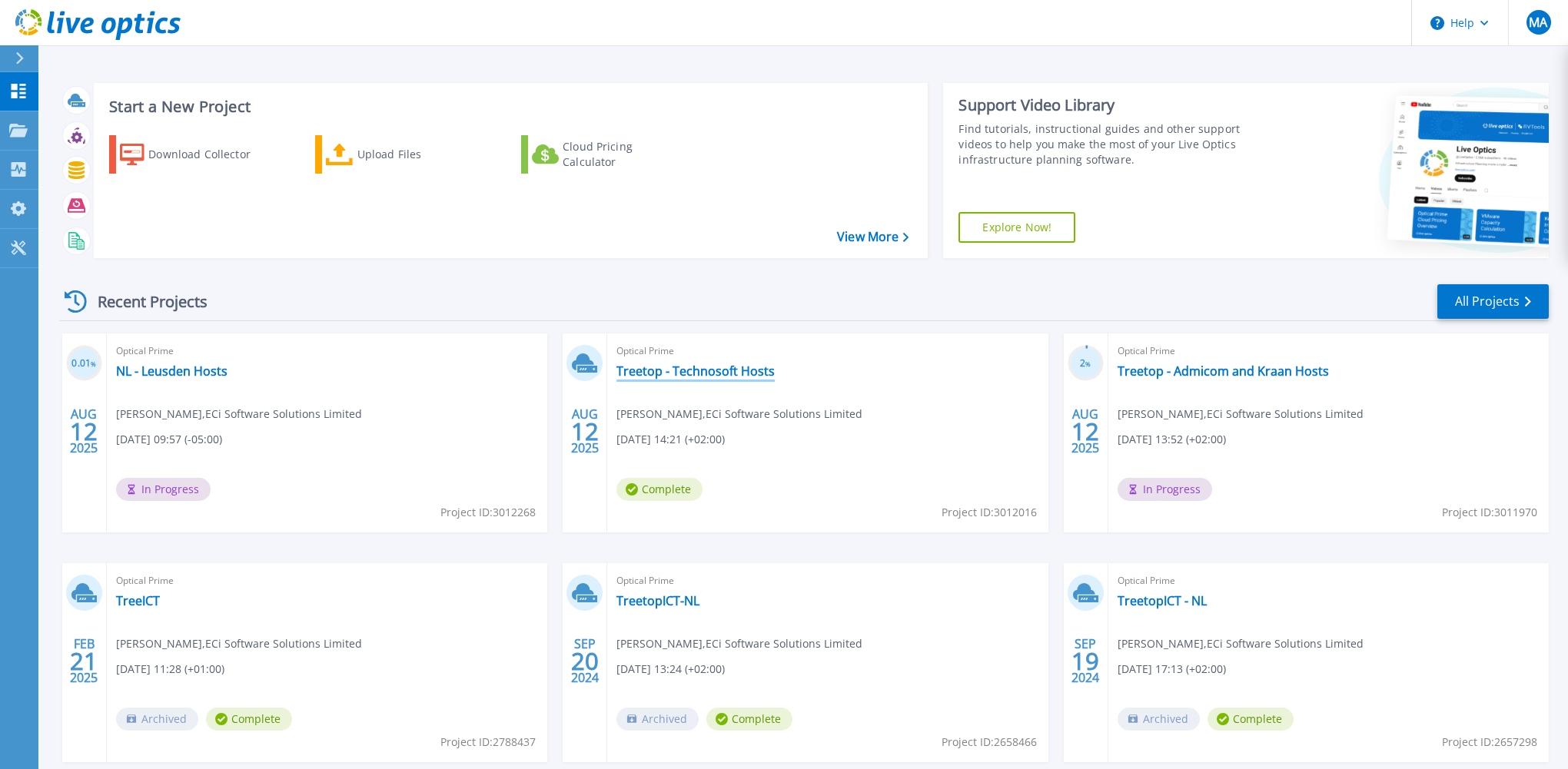
click at [758, 367] on link "Treetop - Technosoft Hosts" at bounding box center [695, 371] width 158 height 15
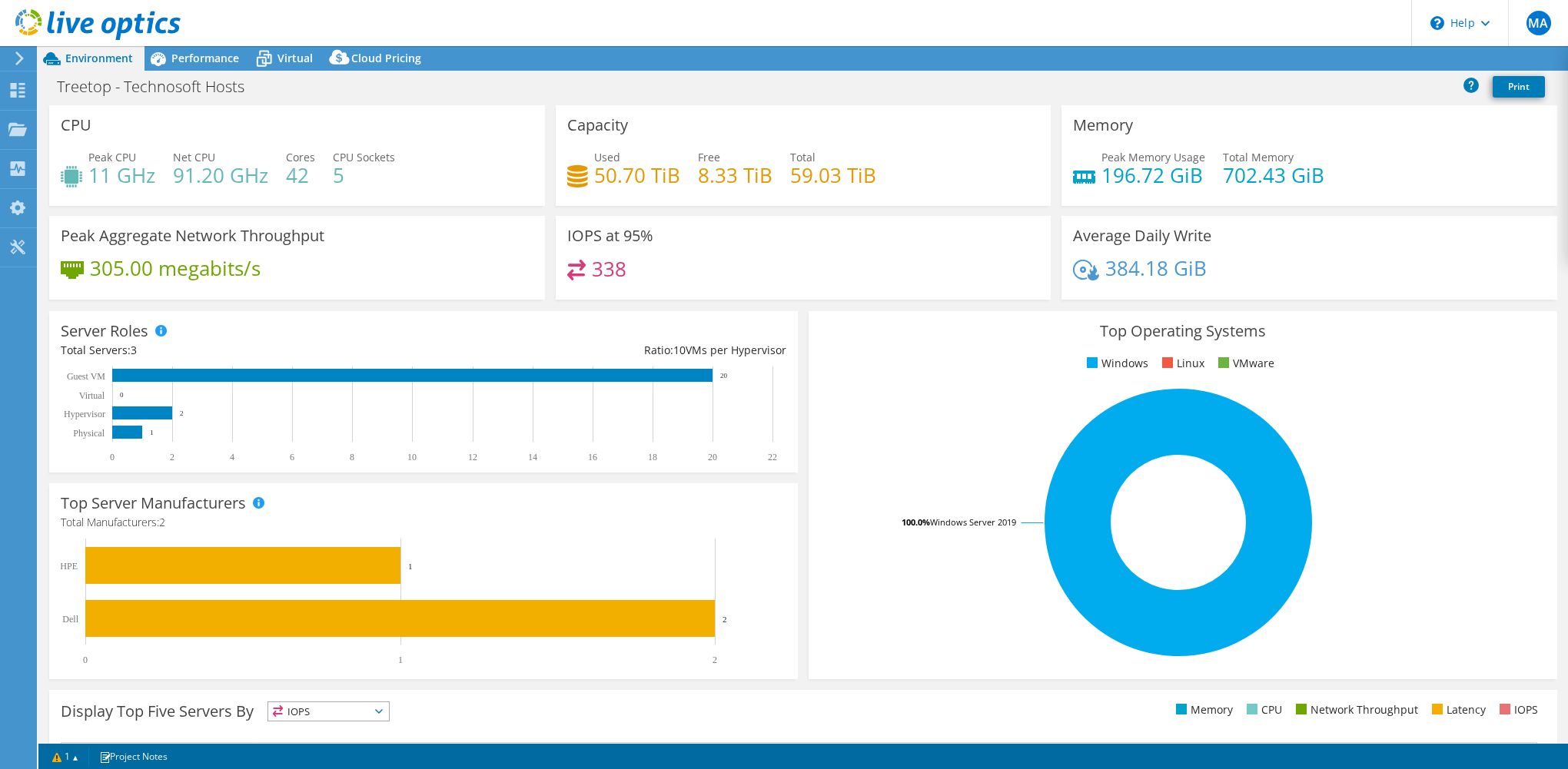
select select "USD"
click at [71, 88] on div "Dashboard" at bounding box center [72, 91] width 72 height 38
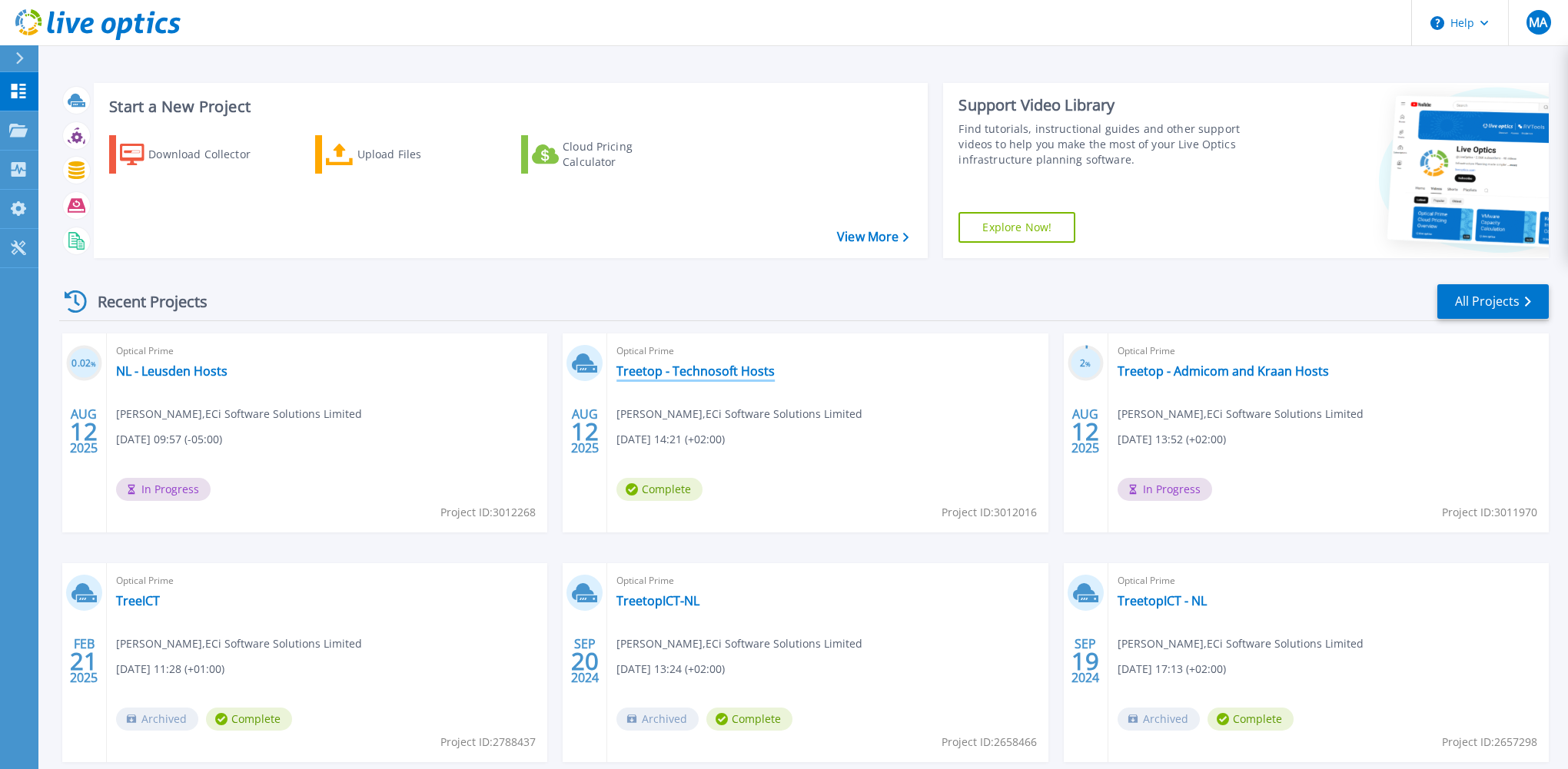
scroll to position [81, 0]
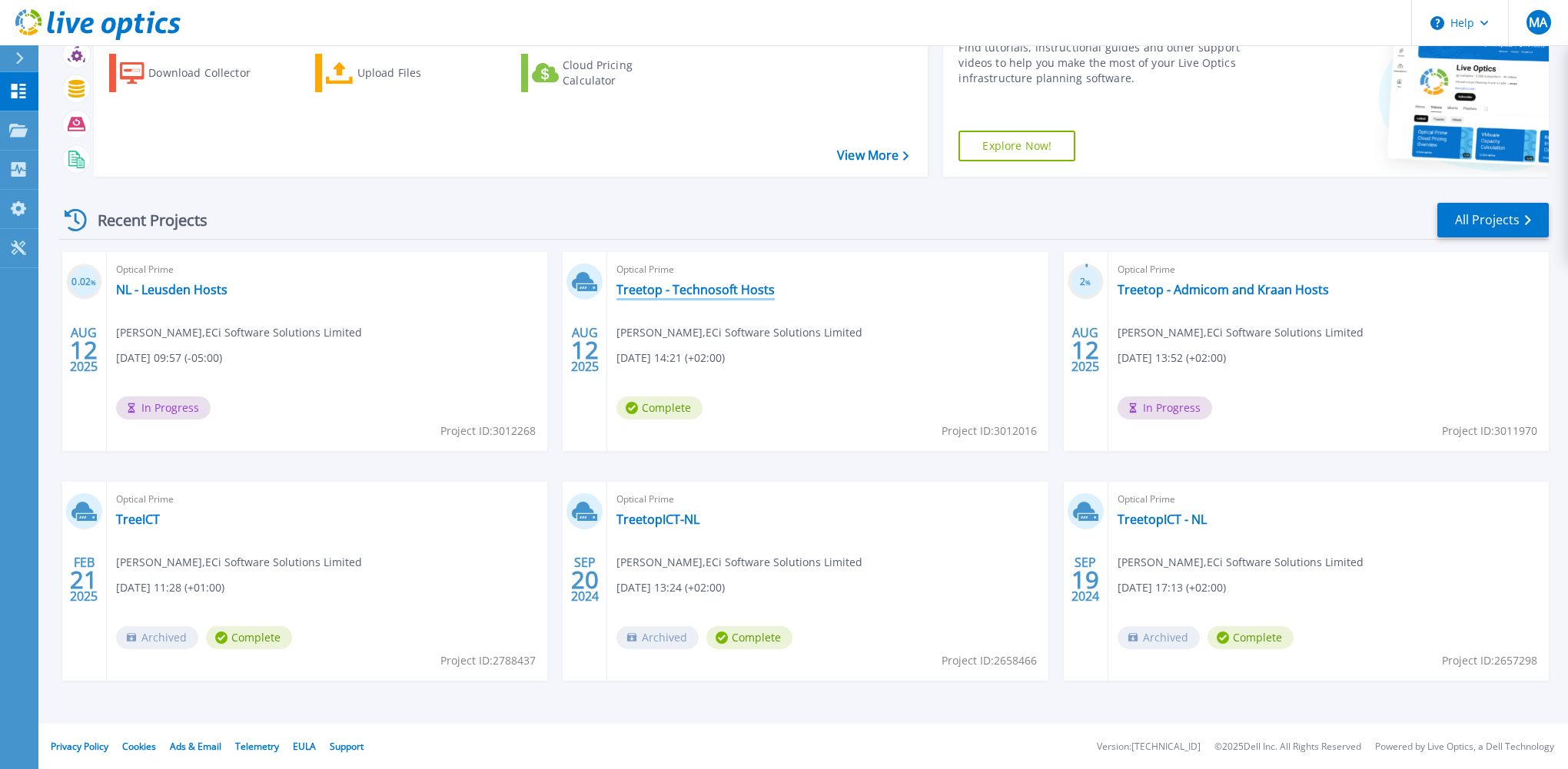
click at [670, 288] on link "Treetop - Technosoft Hosts" at bounding box center [695, 290] width 158 height 15
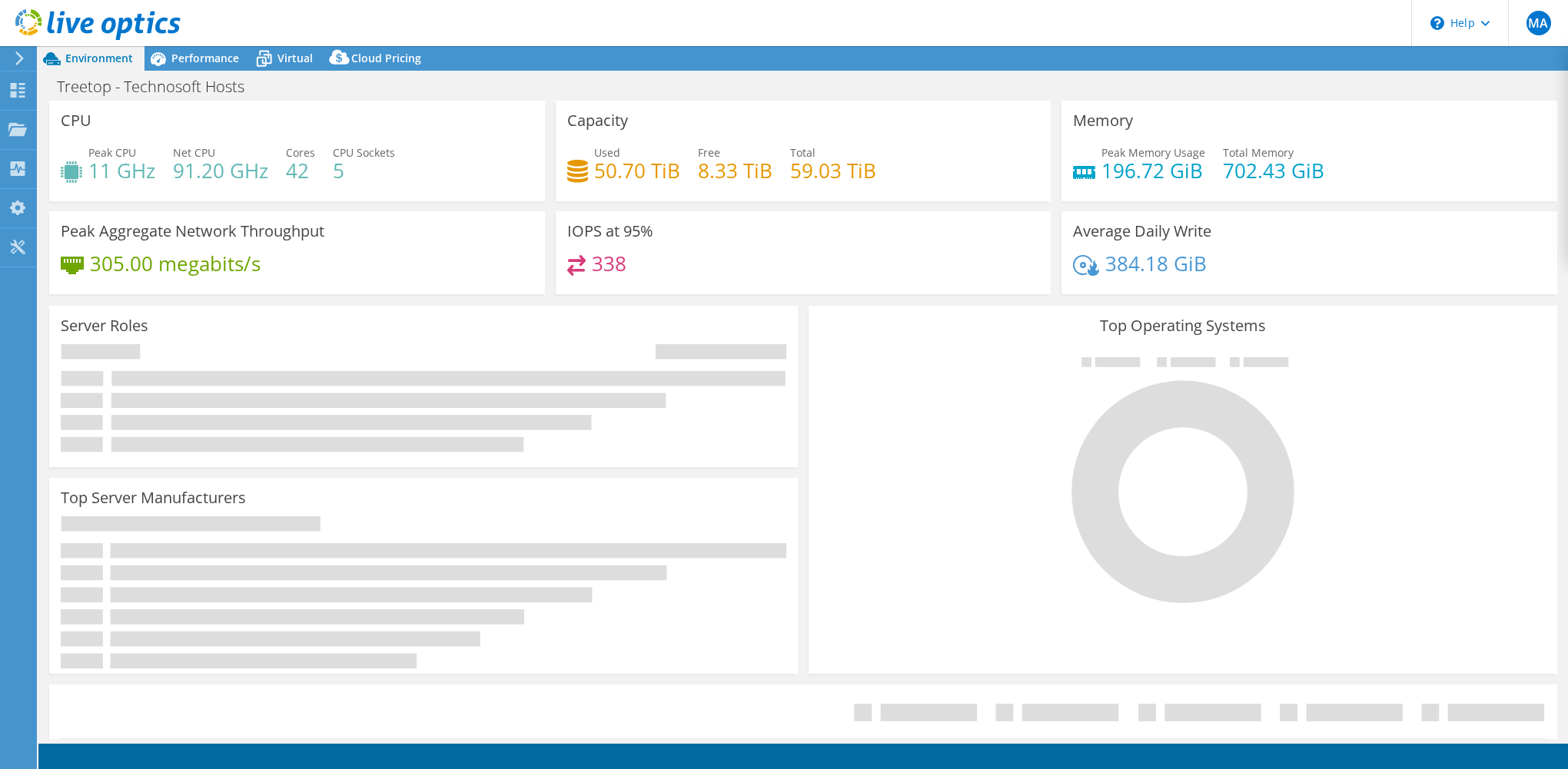
select select "USD"
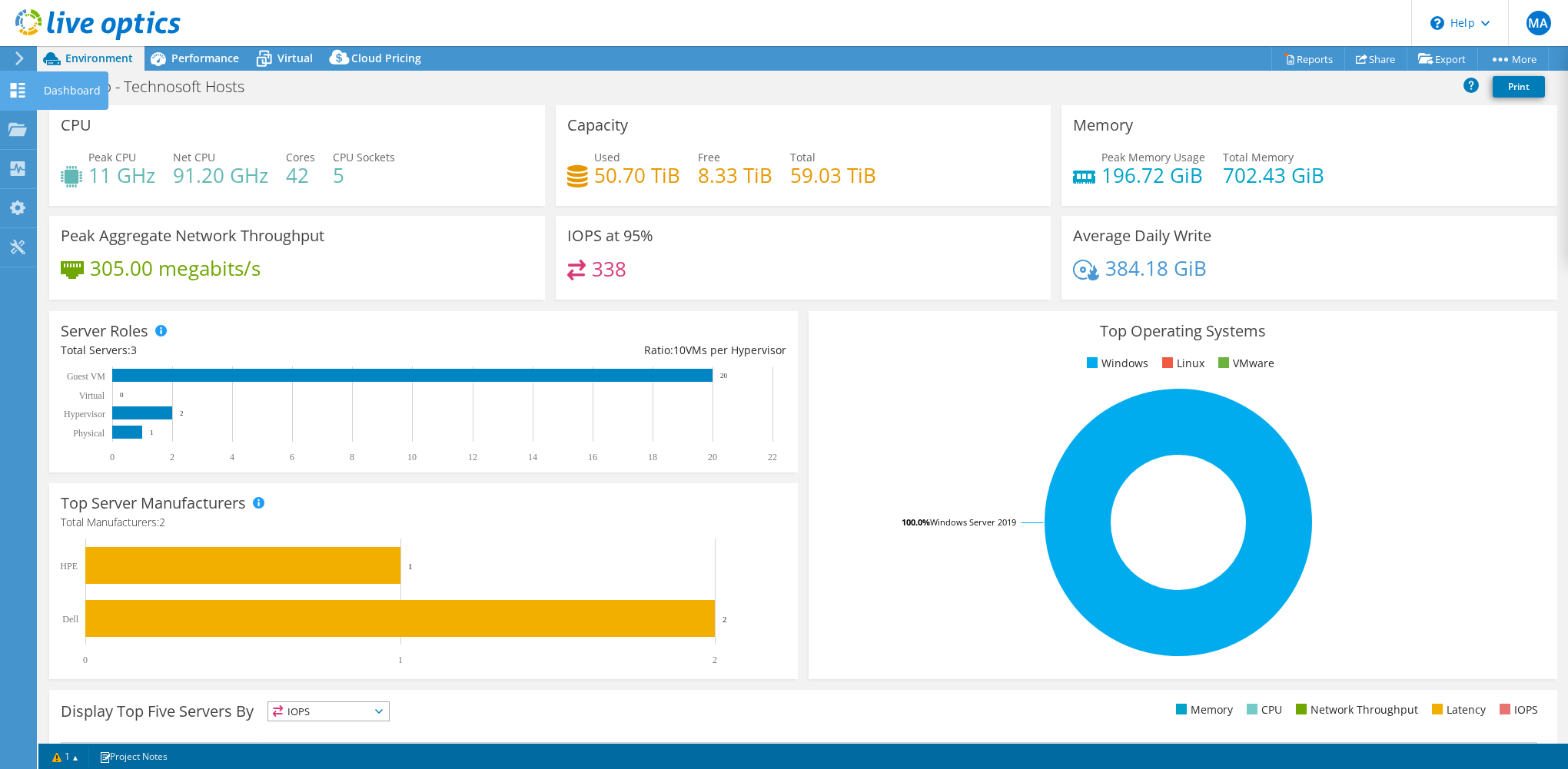
click at [54, 86] on div "Dashboard" at bounding box center [72, 91] width 72 height 38
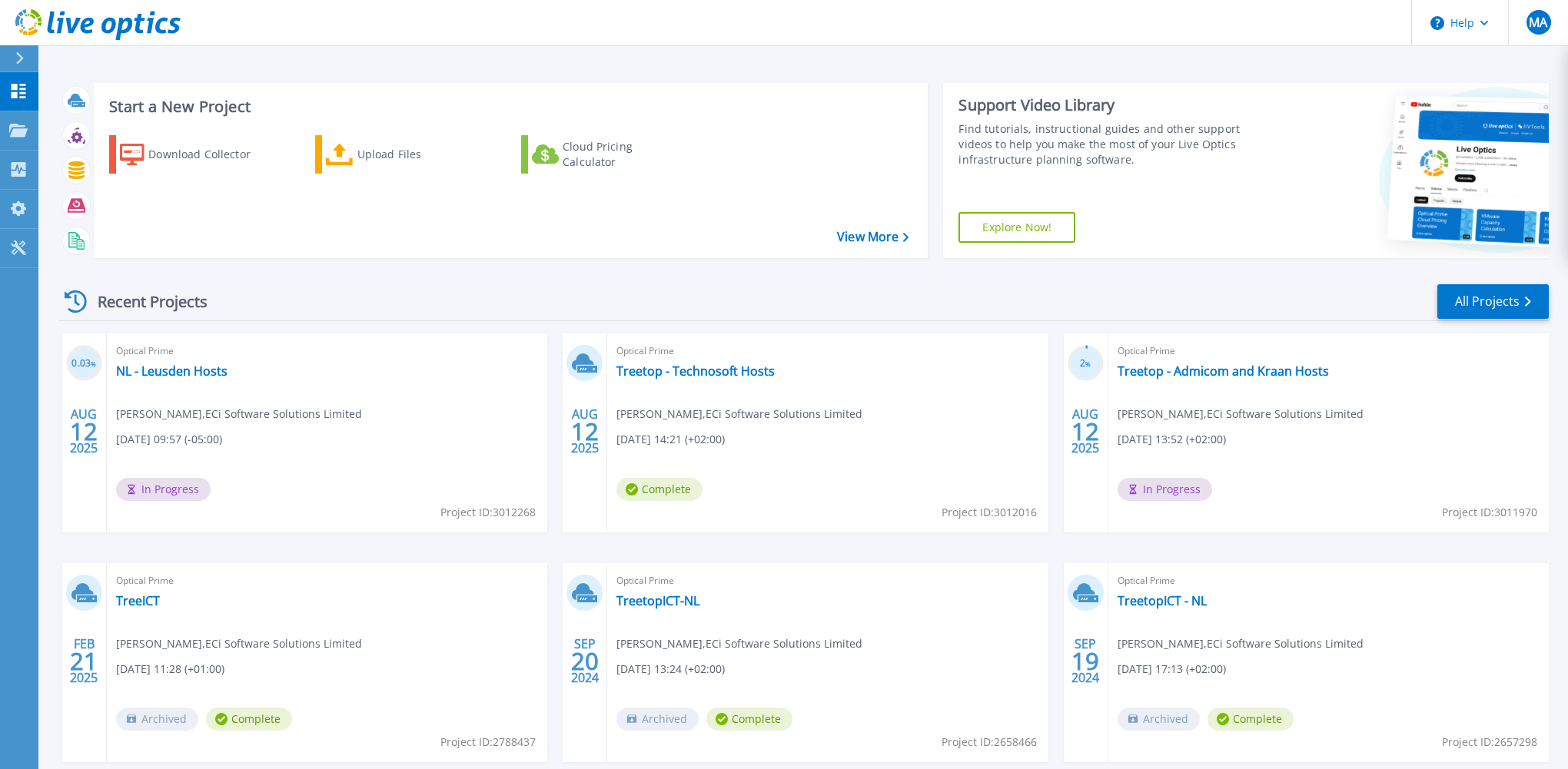
click at [181, 302] on div "Recent Projects" at bounding box center [144, 302] width 169 height 38
click at [166, 378] on link "NL - Leusden Hosts" at bounding box center [172, 371] width 111 height 15
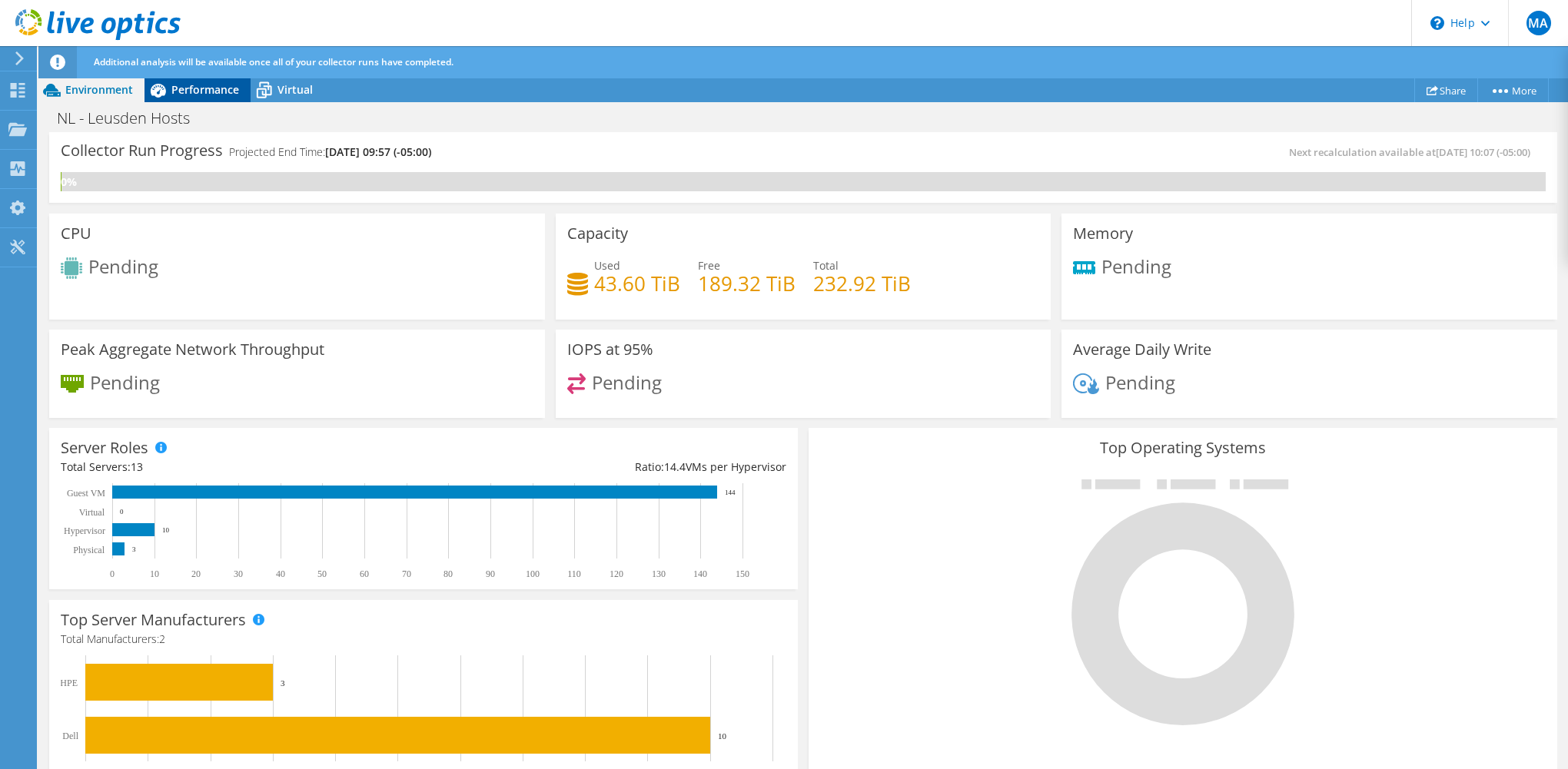
click at [194, 95] on span "Performance" at bounding box center [204, 89] width 68 height 15
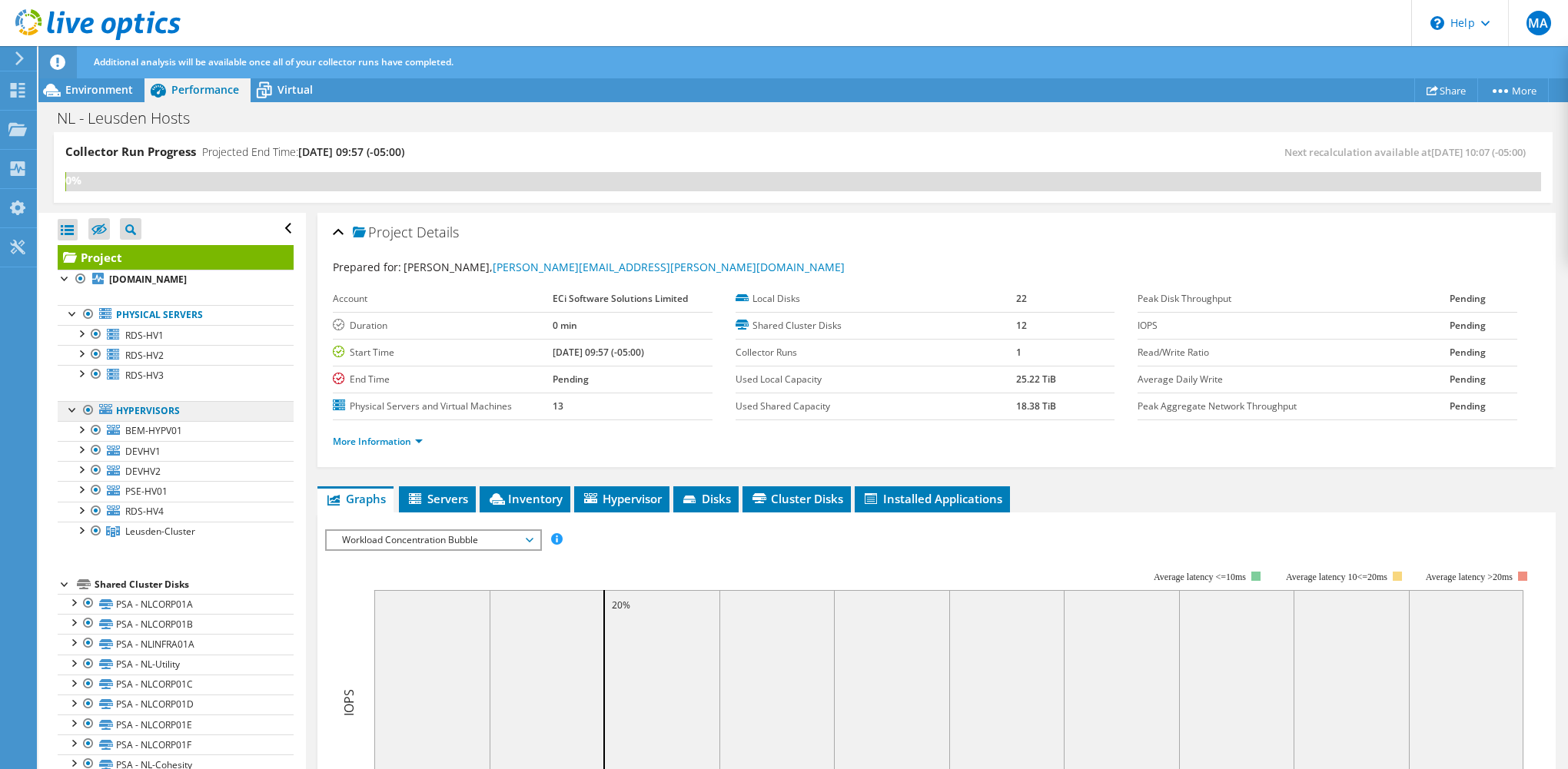
scroll to position [89, 0]
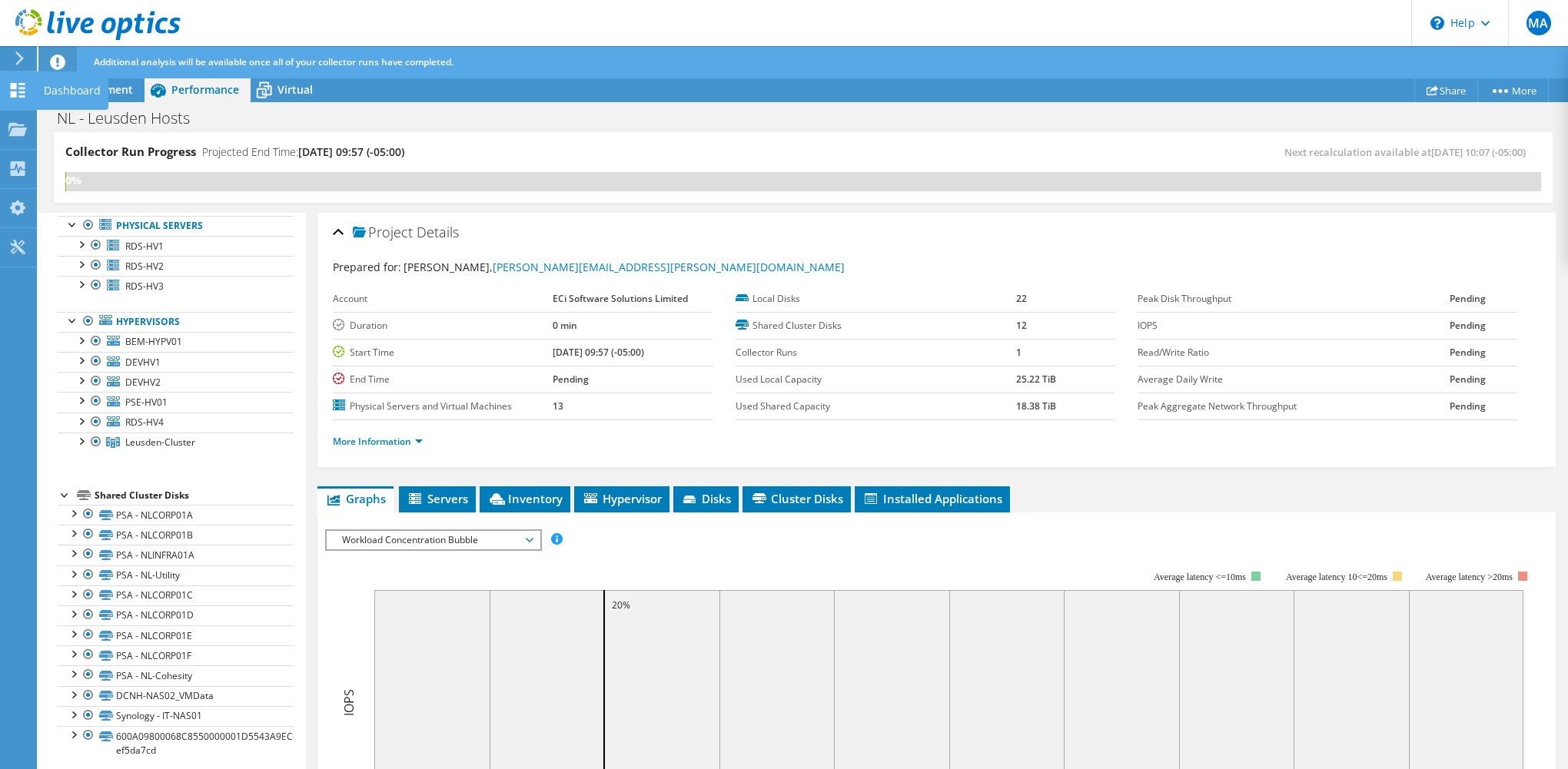
click at [98, 94] on div "Dashboard" at bounding box center [72, 91] width 72 height 38
